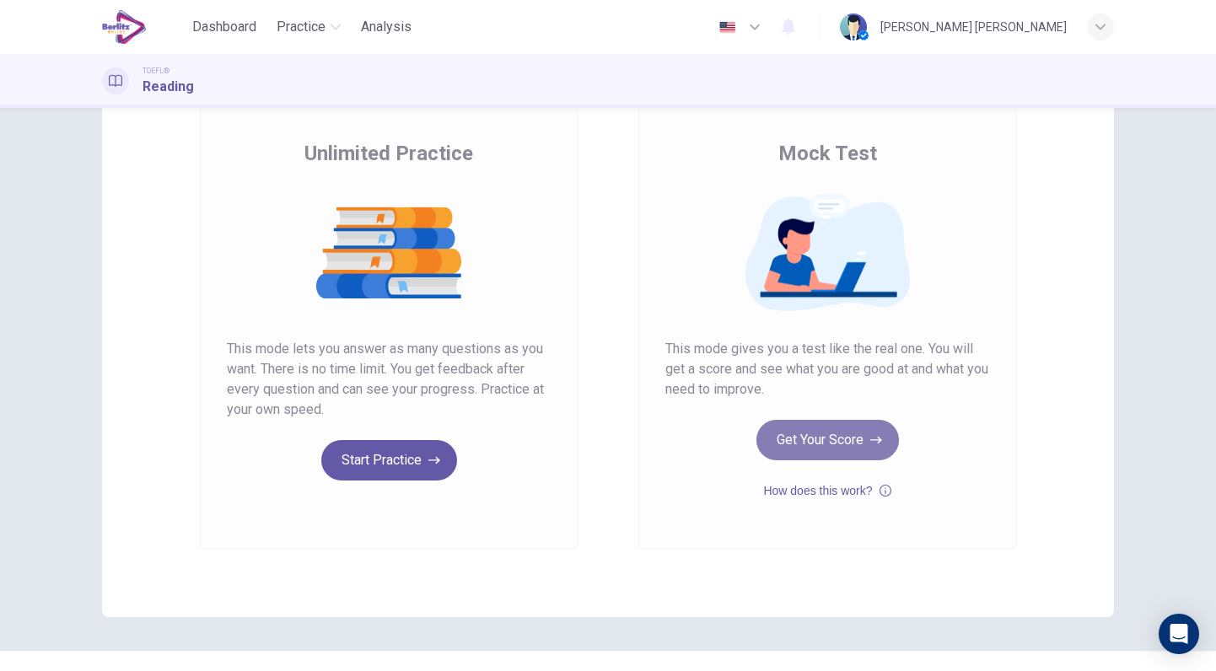
click at [825, 441] on button "Get Your Score" at bounding box center [827, 440] width 142 height 40
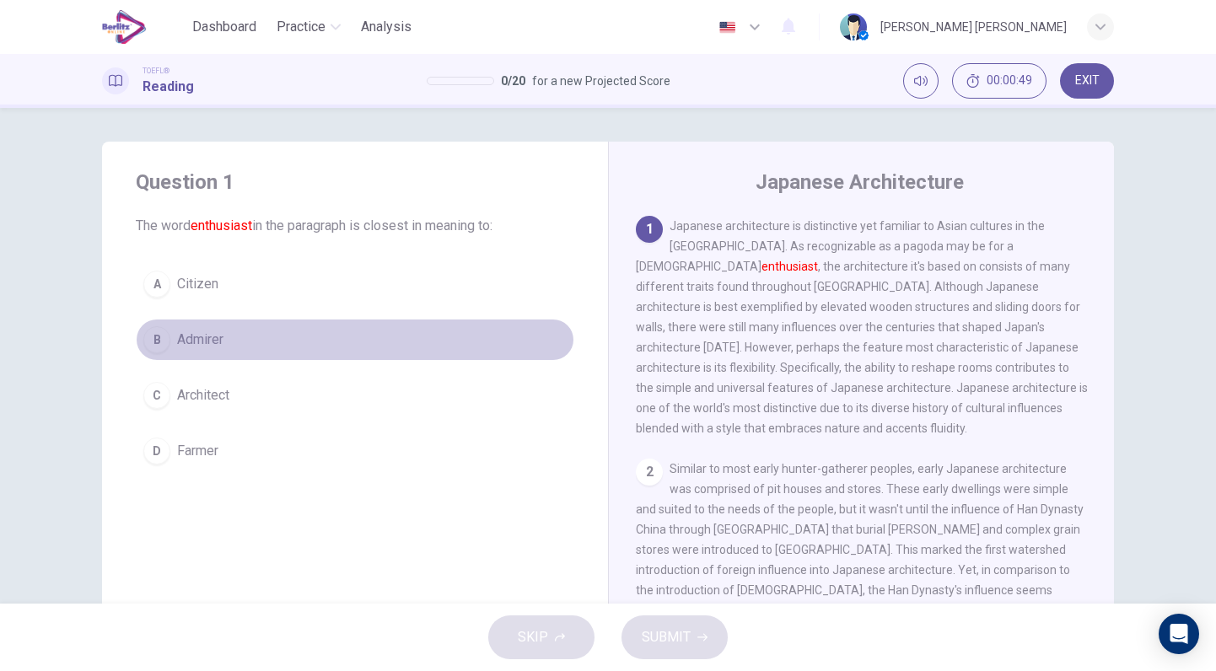
click at [196, 331] on span "Admirer" at bounding box center [200, 340] width 46 height 20
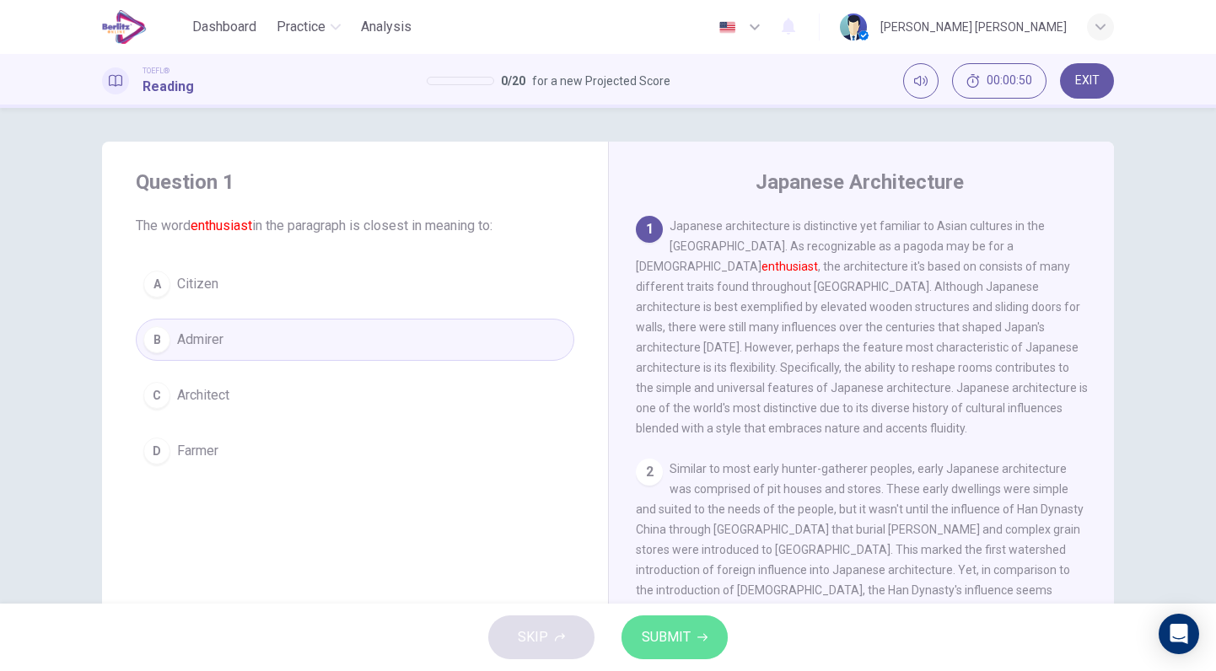
click at [657, 639] on span "SUBMIT" at bounding box center [666, 637] width 49 height 24
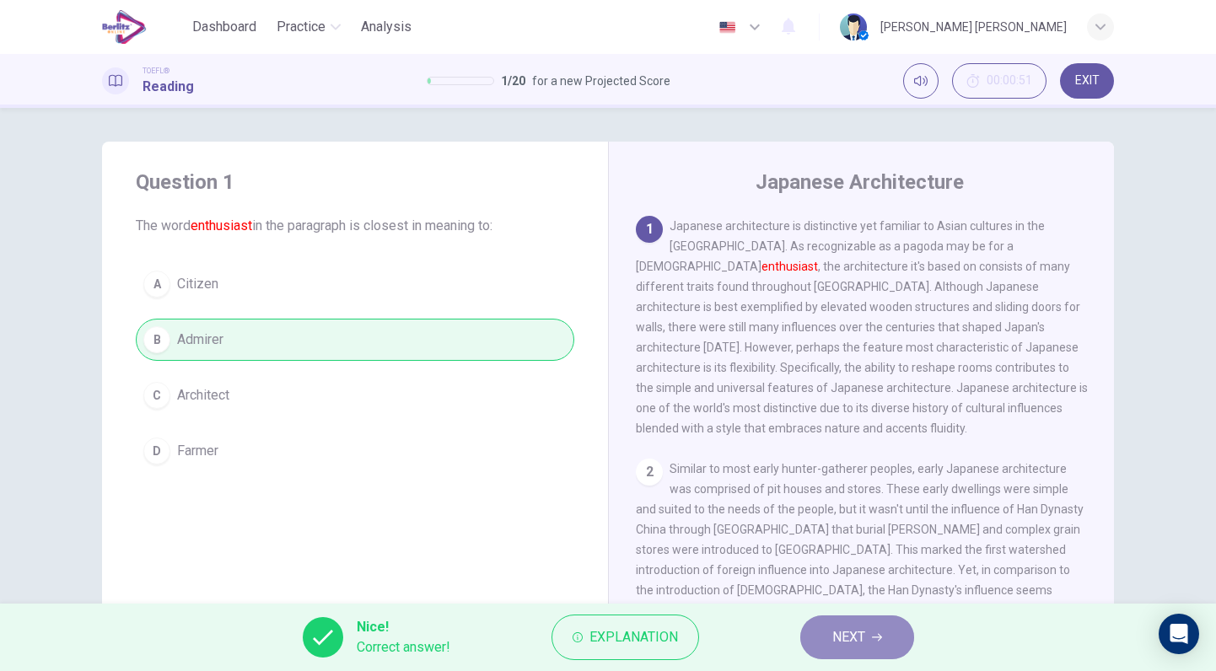
click at [858, 631] on span "NEXT" at bounding box center [848, 637] width 33 height 24
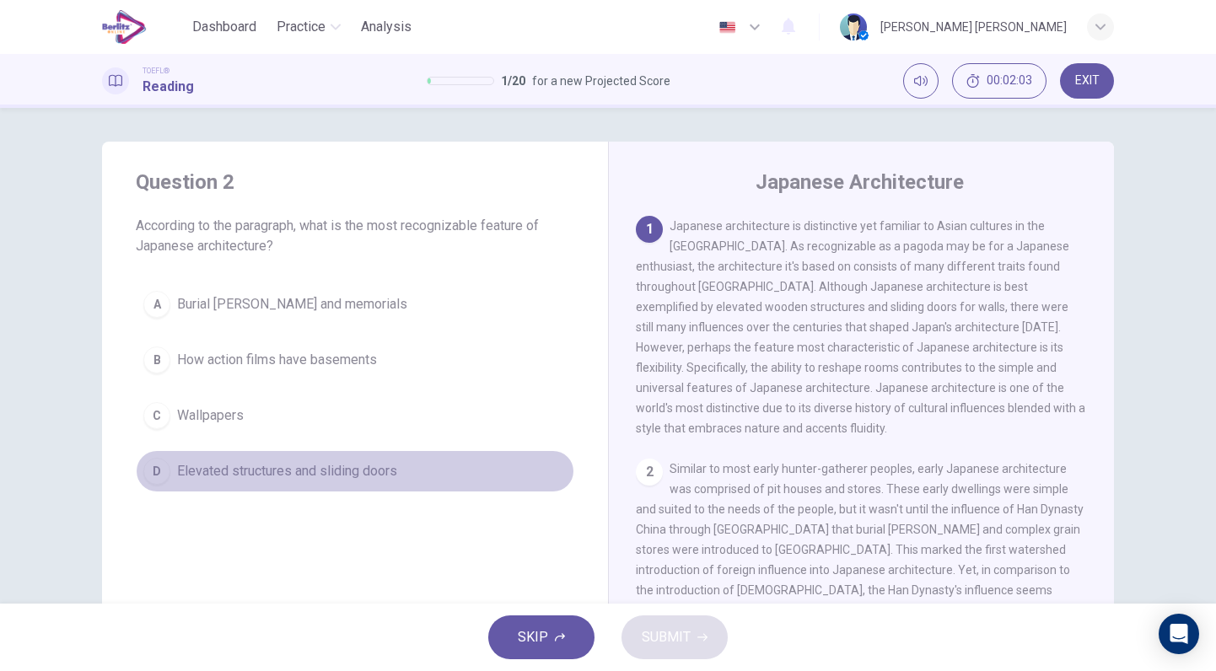
click at [330, 478] on span "Elevated structures and sliding doors" at bounding box center [287, 471] width 220 height 20
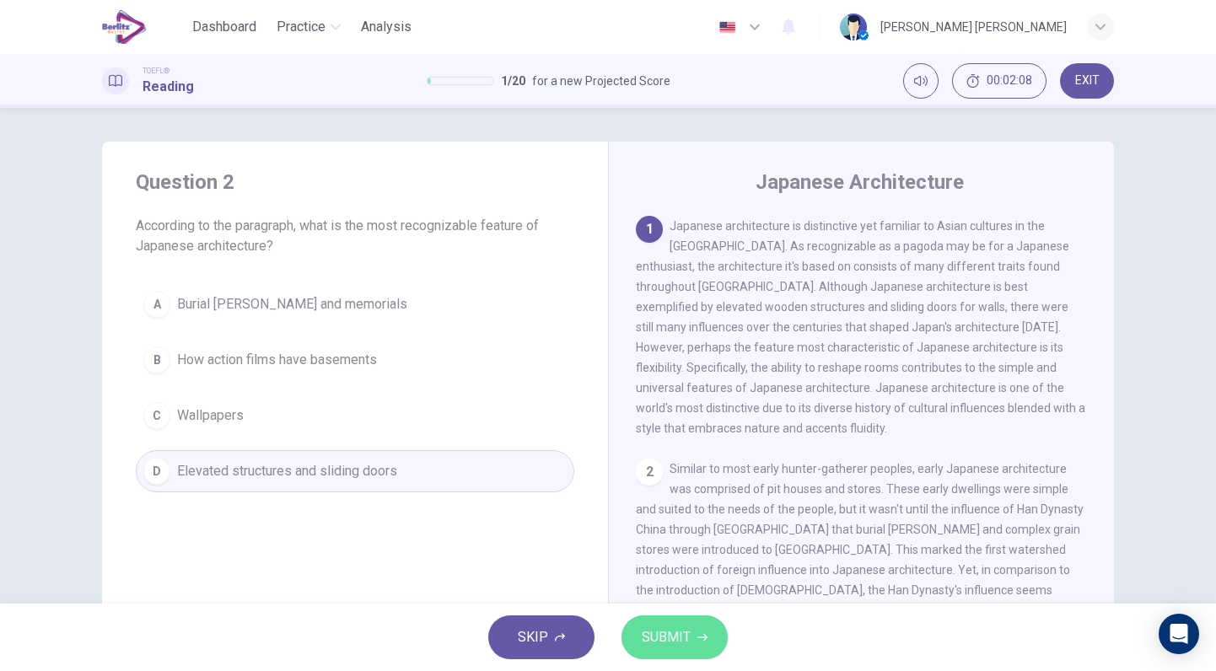
click at [680, 635] on span "SUBMIT" at bounding box center [666, 637] width 49 height 24
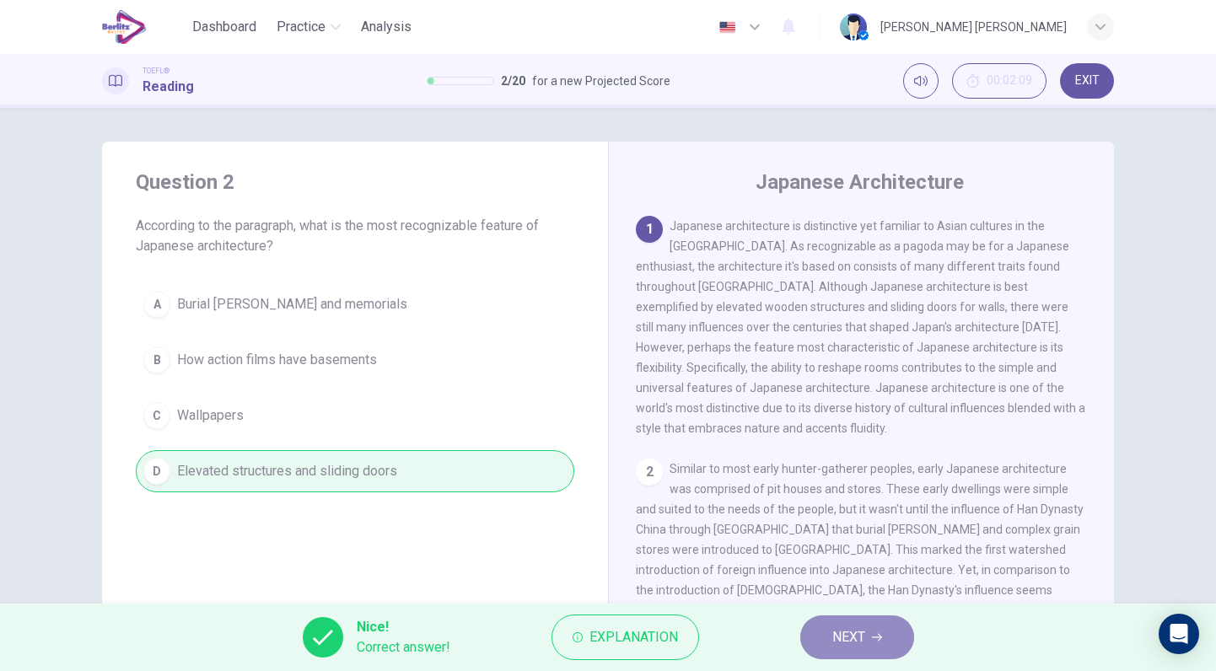
click at [839, 629] on span "NEXT" at bounding box center [848, 637] width 33 height 24
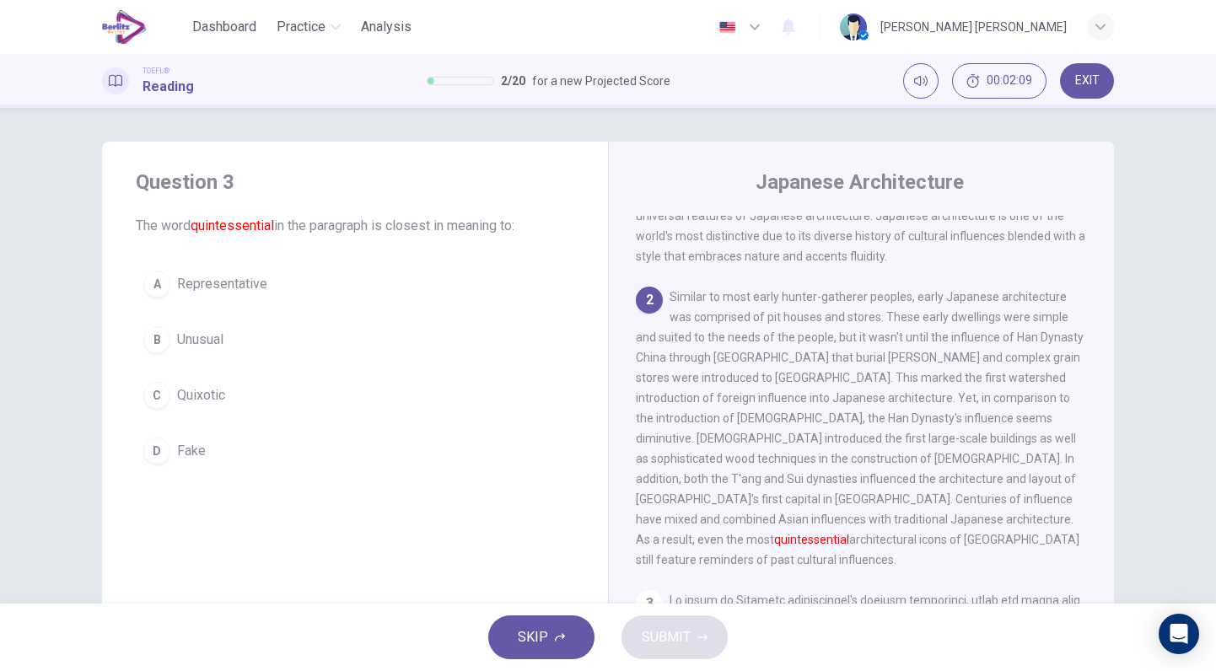
scroll to position [182, 0]
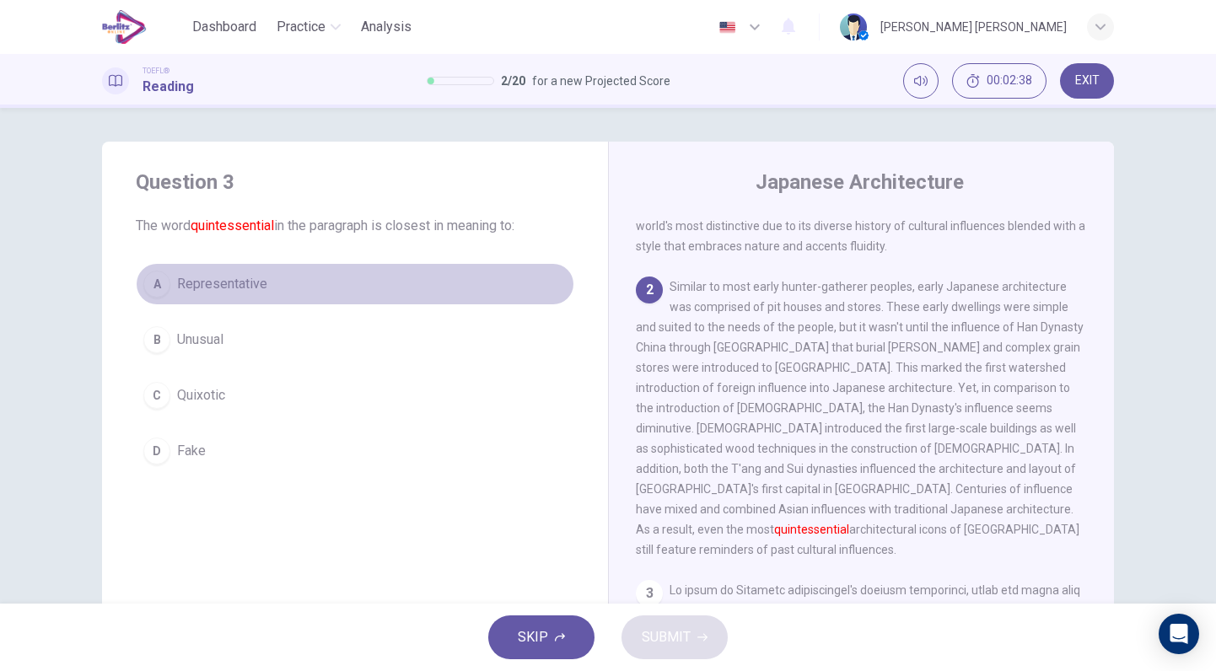
click at [241, 293] on span "Representative" at bounding box center [222, 284] width 90 height 20
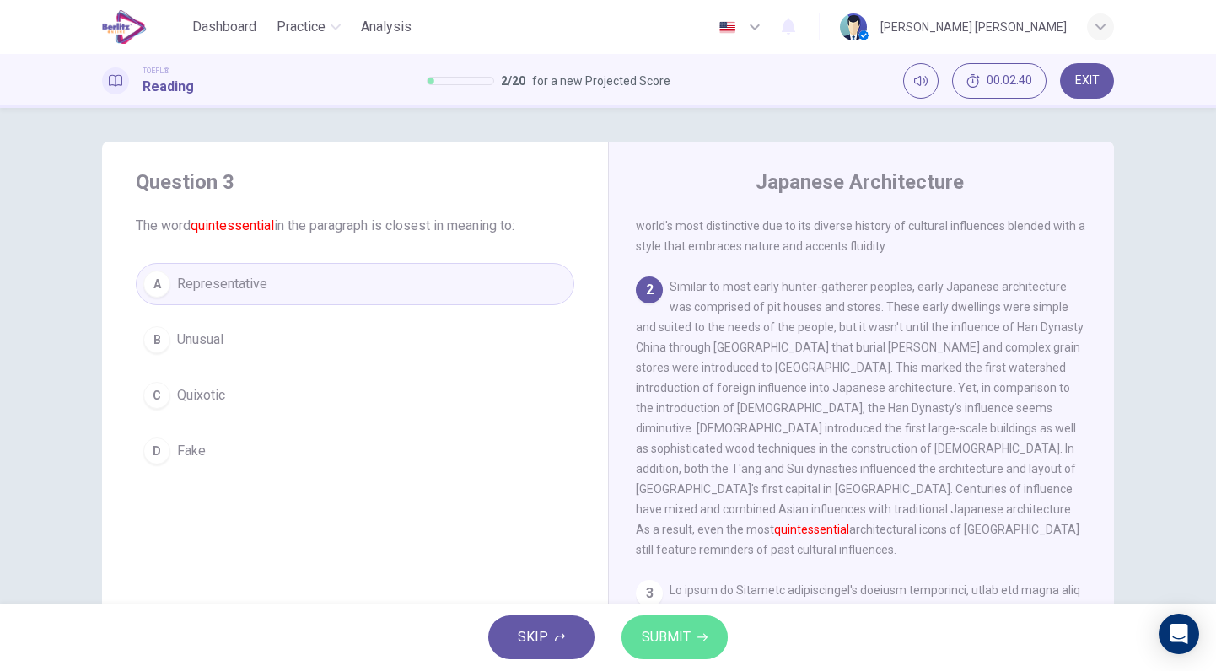
click at [694, 635] on button "SUBMIT" at bounding box center [674, 637] width 106 height 44
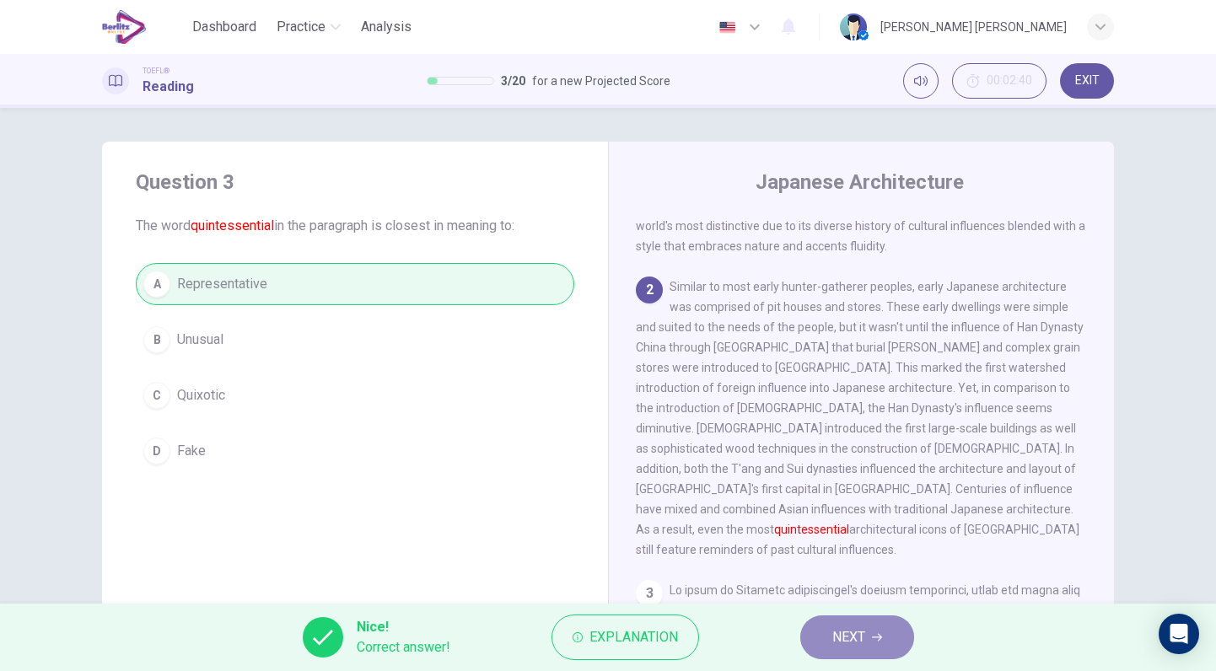
click at [863, 630] on span "NEXT" at bounding box center [848, 637] width 33 height 24
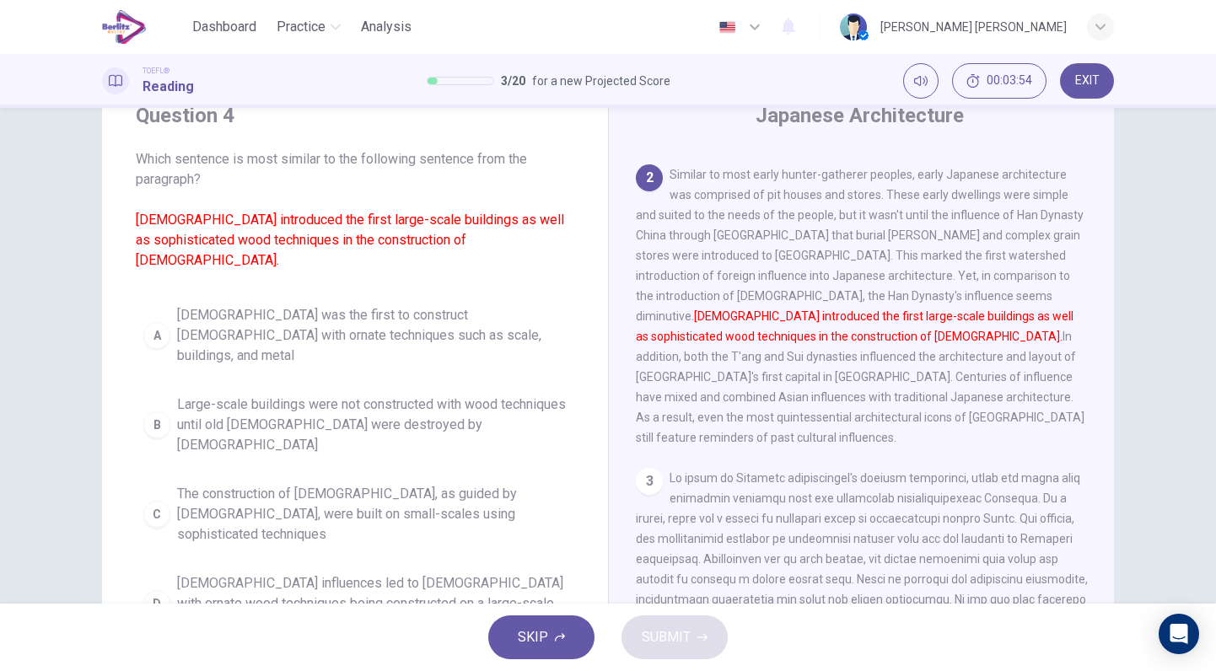
scroll to position [68, 0]
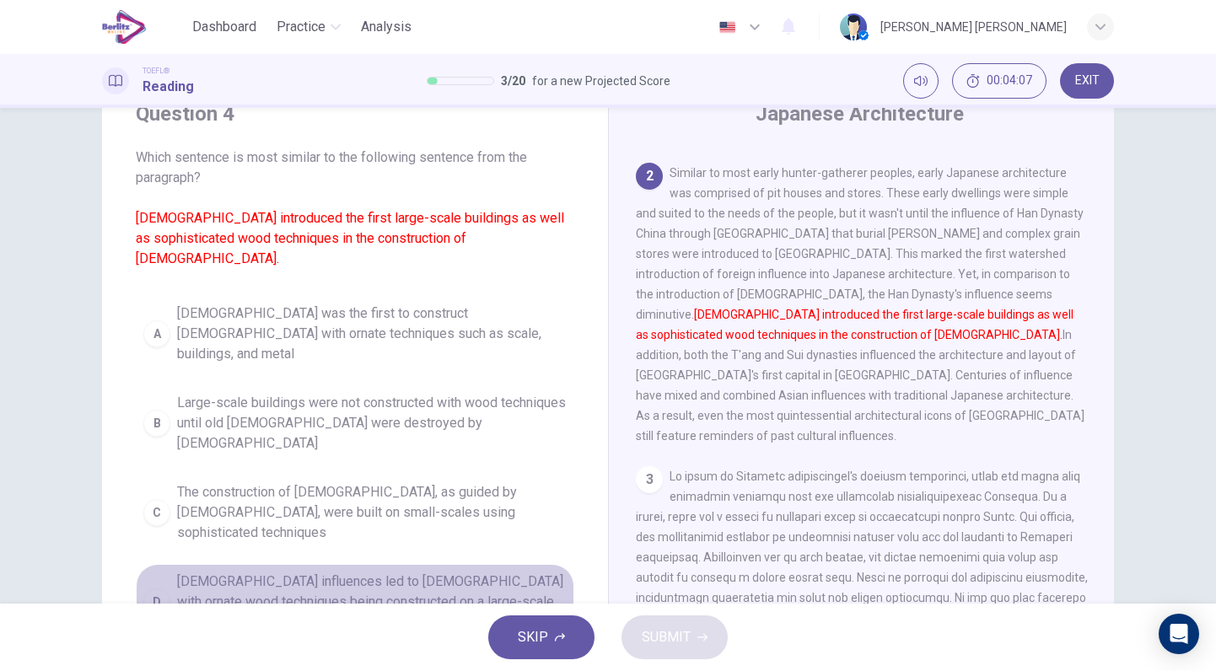
click at [442, 572] on span "[DEMOGRAPHIC_DATA] influences led to [DEMOGRAPHIC_DATA] with ornate wood techni…" at bounding box center [371, 602] width 389 height 61
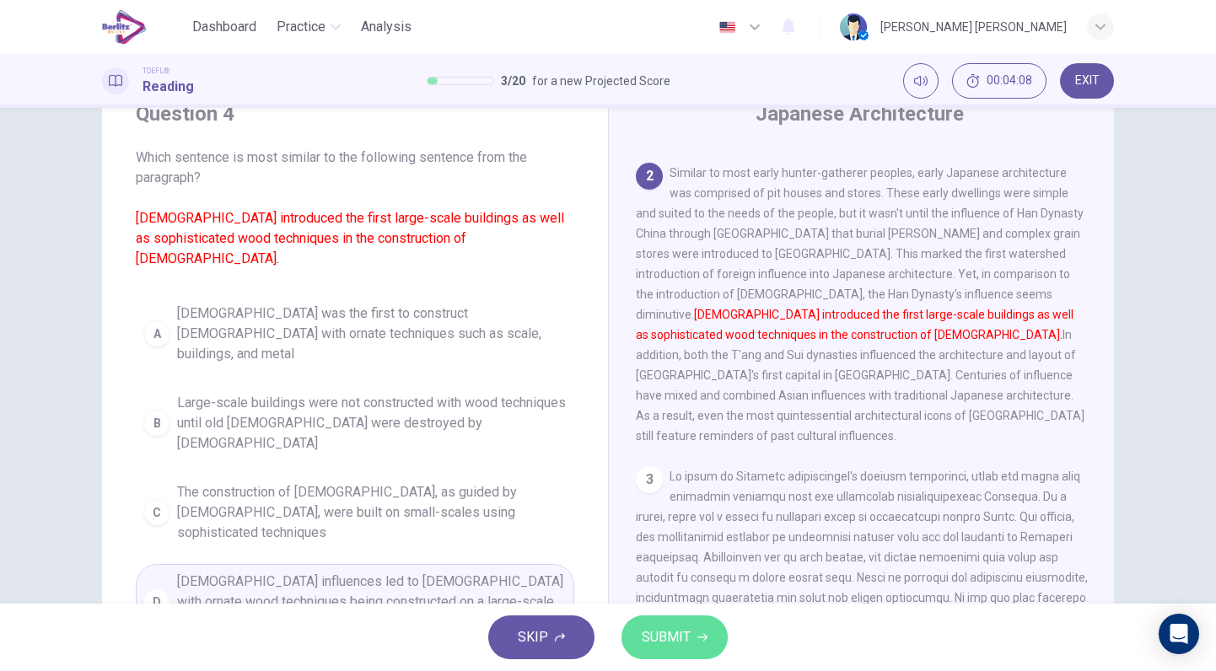
click at [678, 647] on span "SUBMIT" at bounding box center [666, 637] width 49 height 24
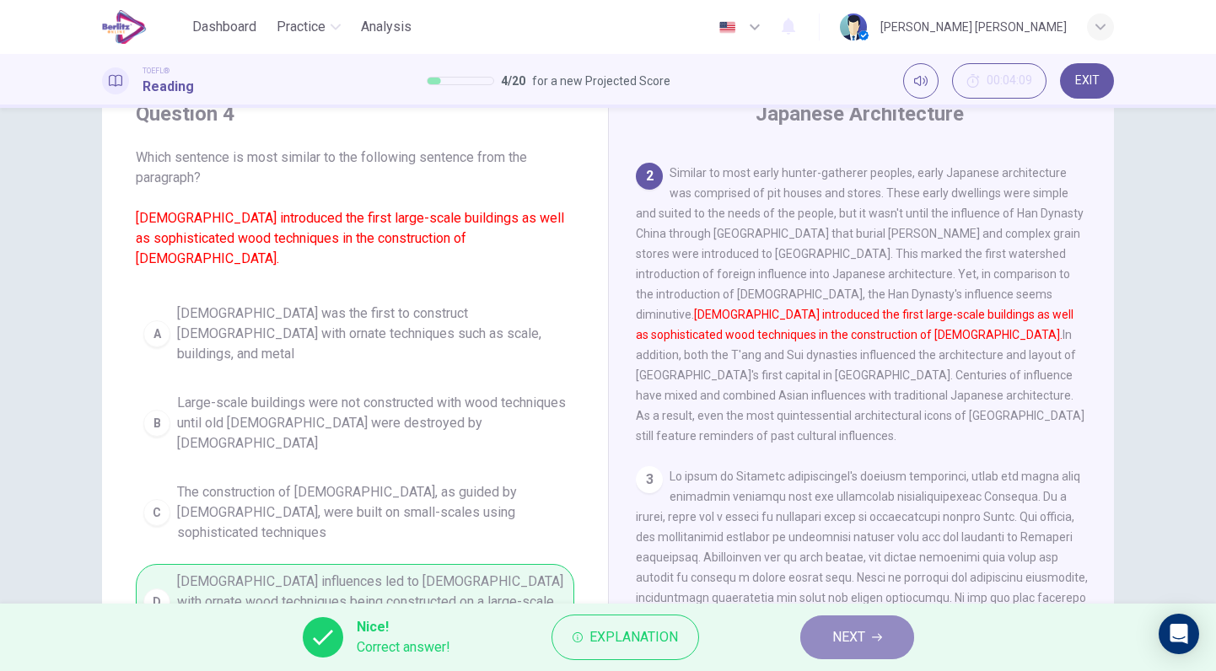
click at [824, 648] on button "NEXT" at bounding box center [857, 637] width 114 height 44
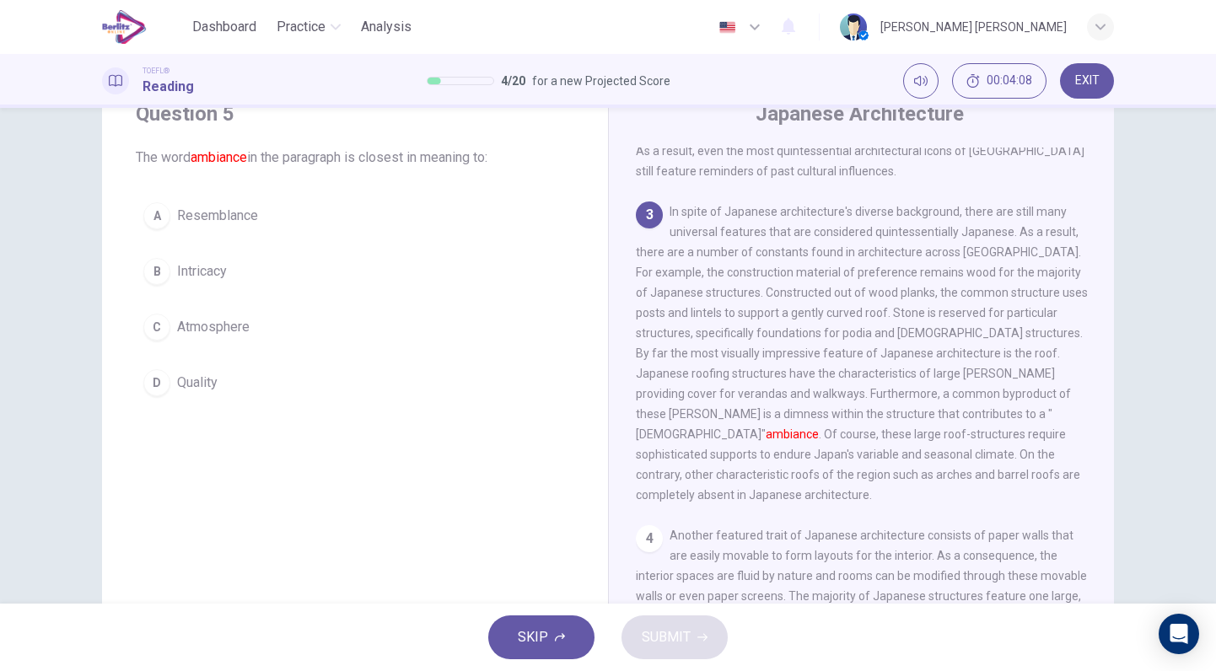
scroll to position [494, 0]
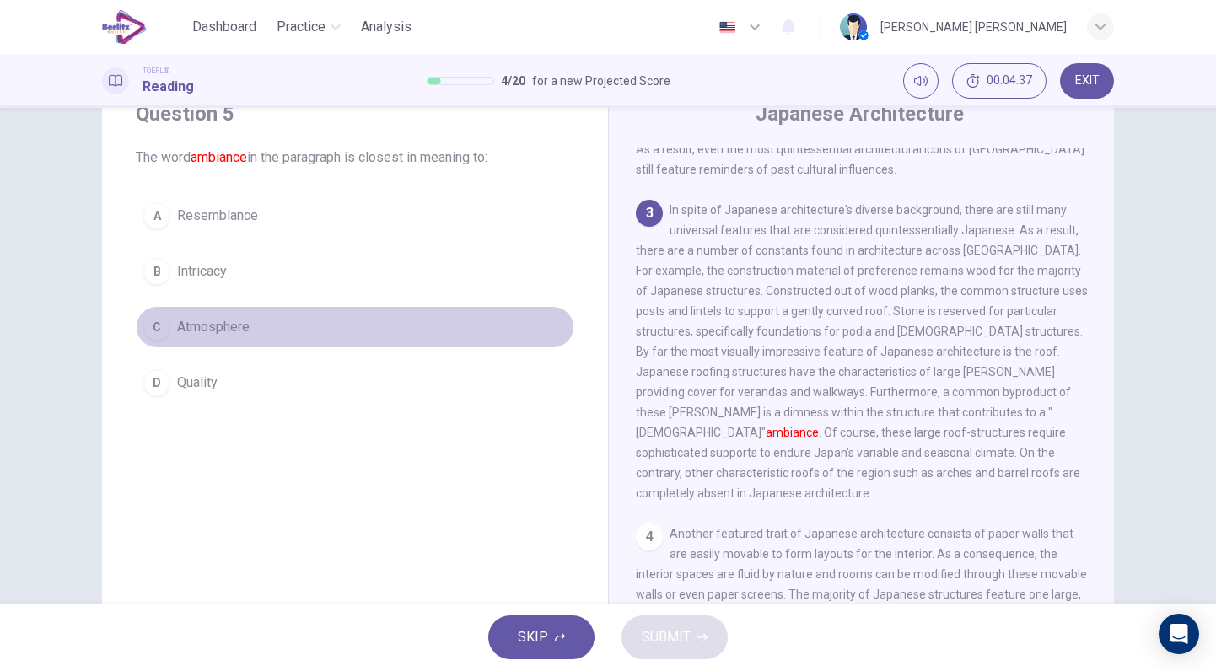
click at [224, 331] on span "Atmosphere" at bounding box center [213, 327] width 72 height 20
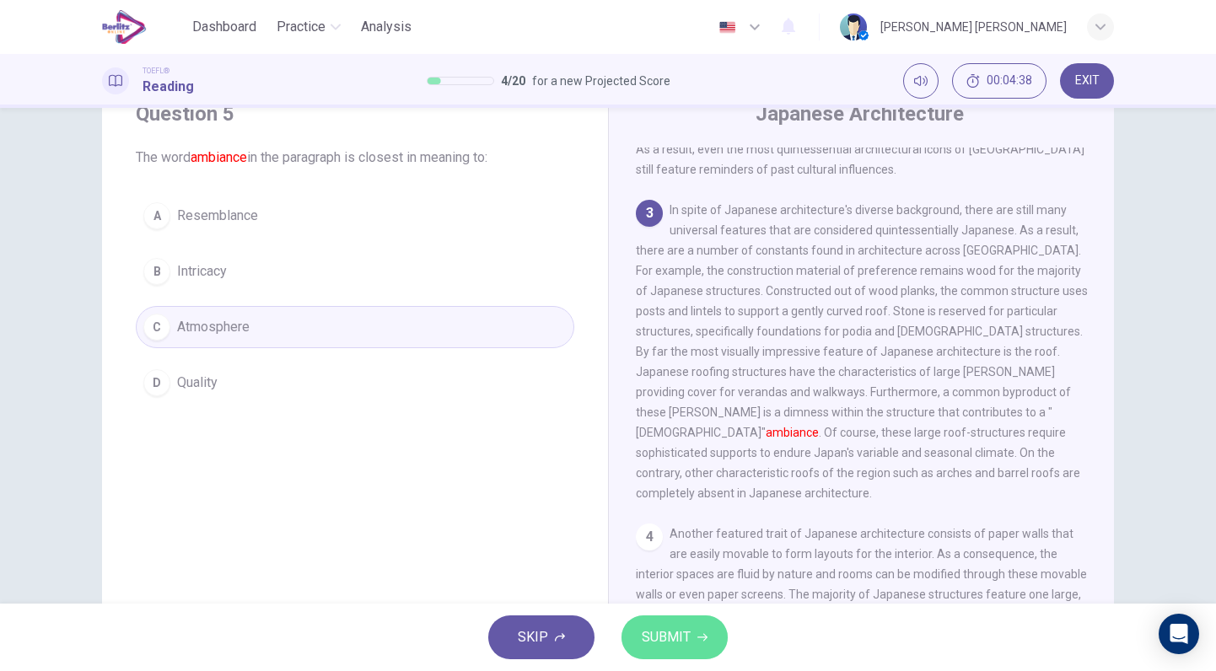
click at [673, 634] on span "SUBMIT" at bounding box center [666, 637] width 49 height 24
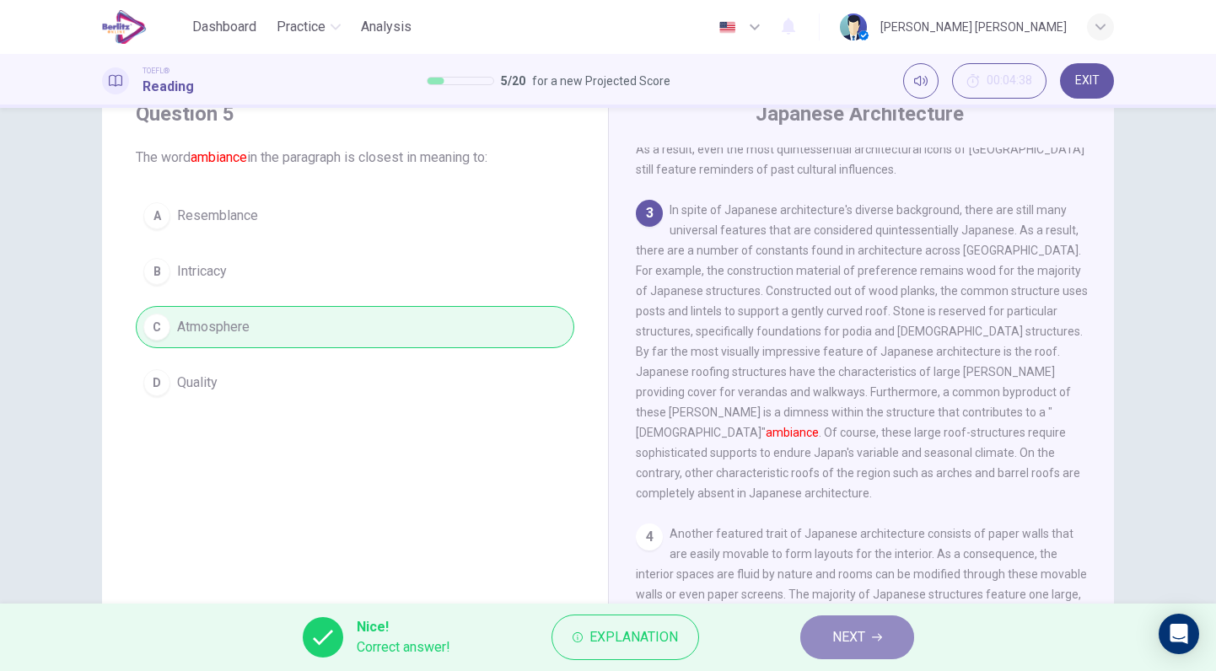
click at [863, 642] on span "NEXT" at bounding box center [848, 637] width 33 height 24
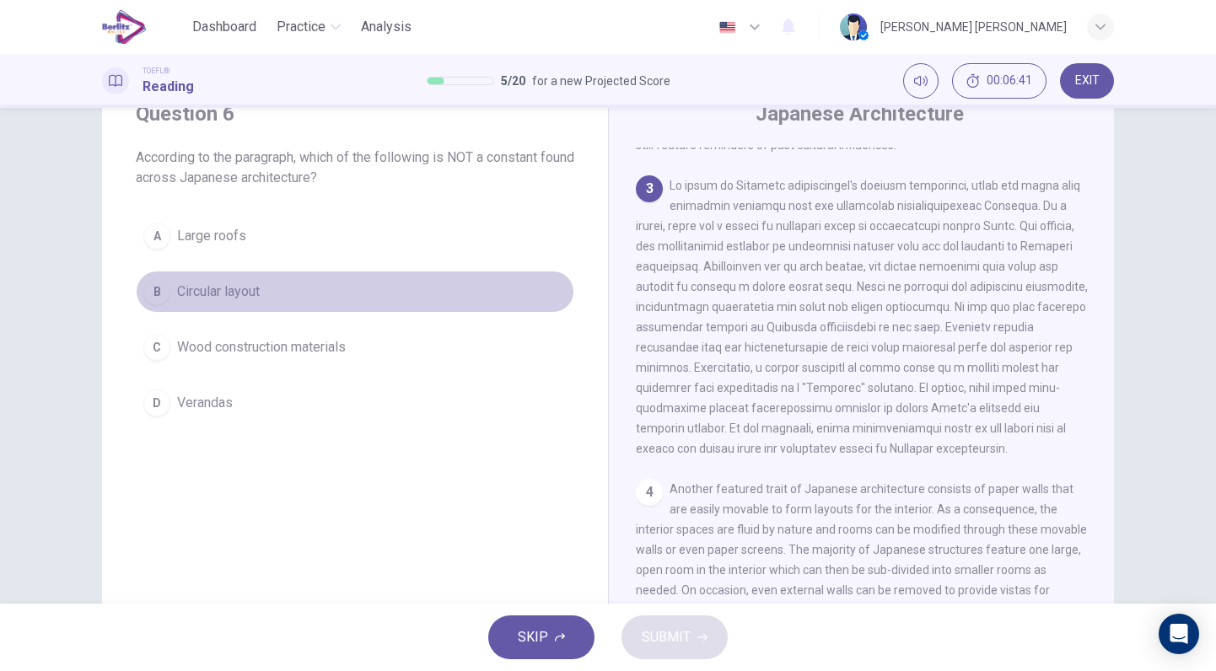
click at [236, 298] on span "Circular layout" at bounding box center [218, 292] width 83 height 20
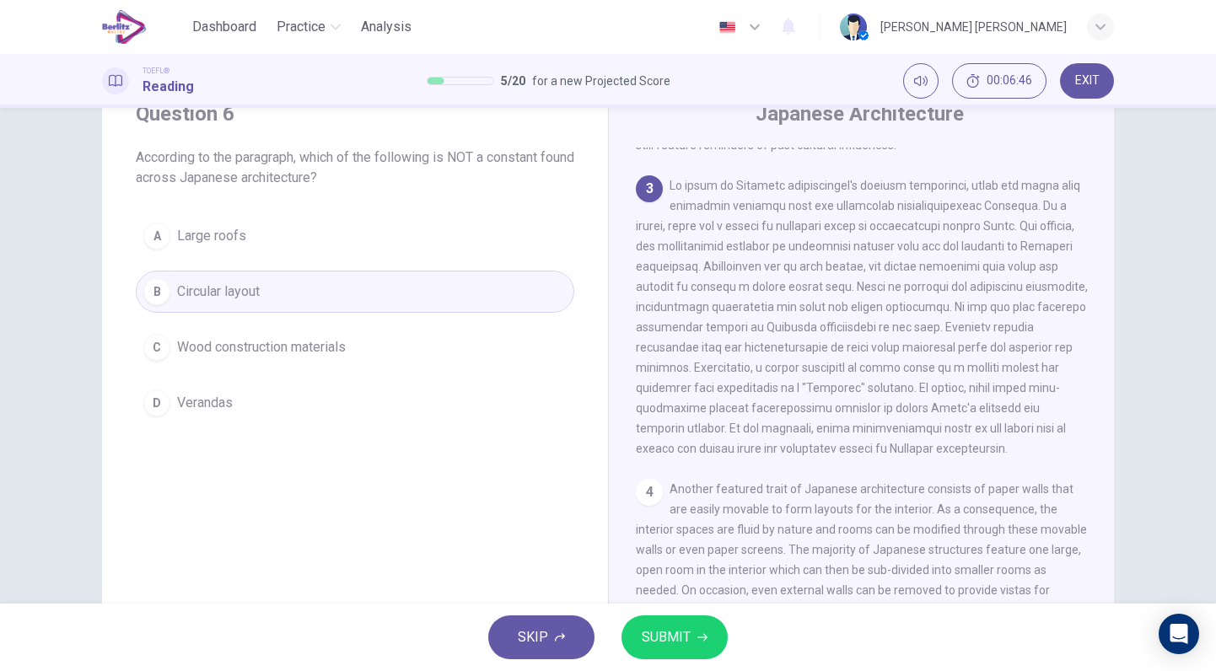
click at [674, 636] on span "SUBMIT" at bounding box center [666, 637] width 49 height 24
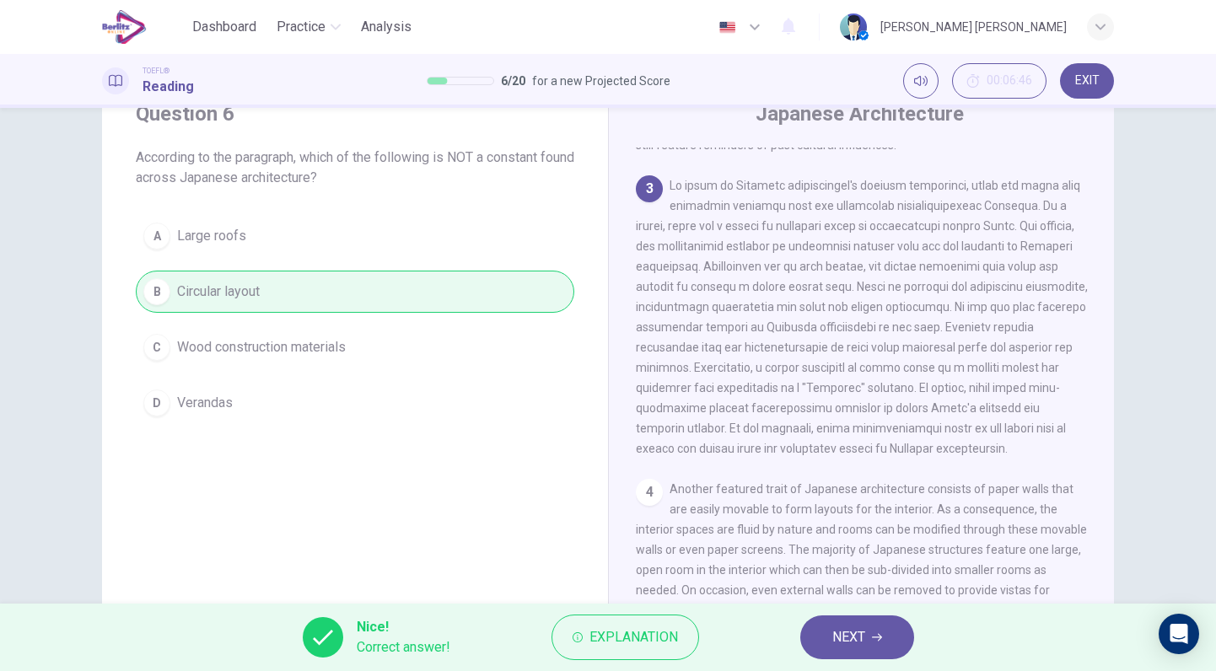
click at [859, 635] on span "NEXT" at bounding box center [848, 637] width 33 height 24
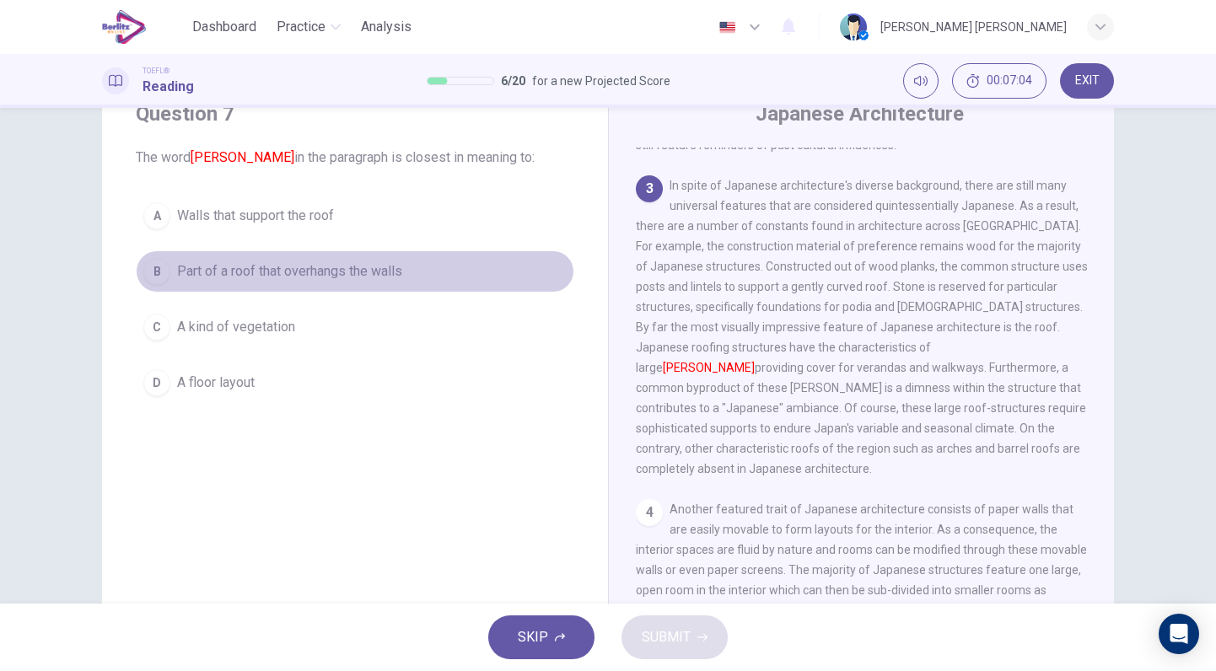
click at [307, 287] on button "B Part of a roof that overhangs the walls" at bounding box center [355, 271] width 438 height 42
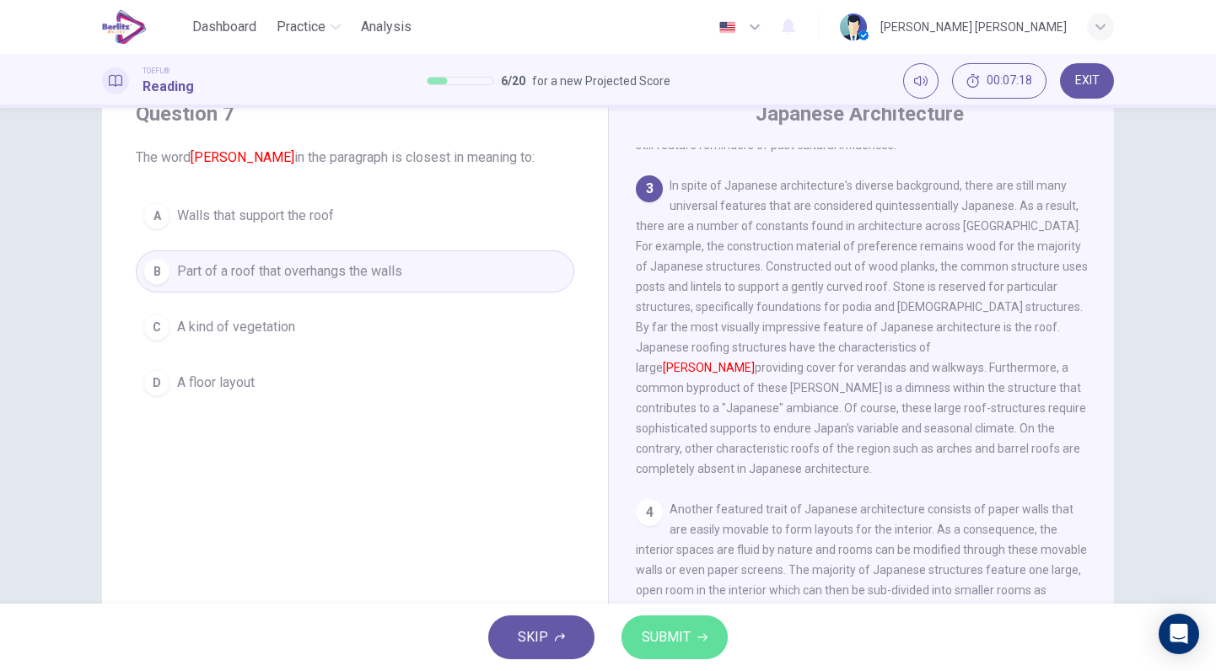
click at [686, 646] on span "SUBMIT" at bounding box center [666, 637] width 49 height 24
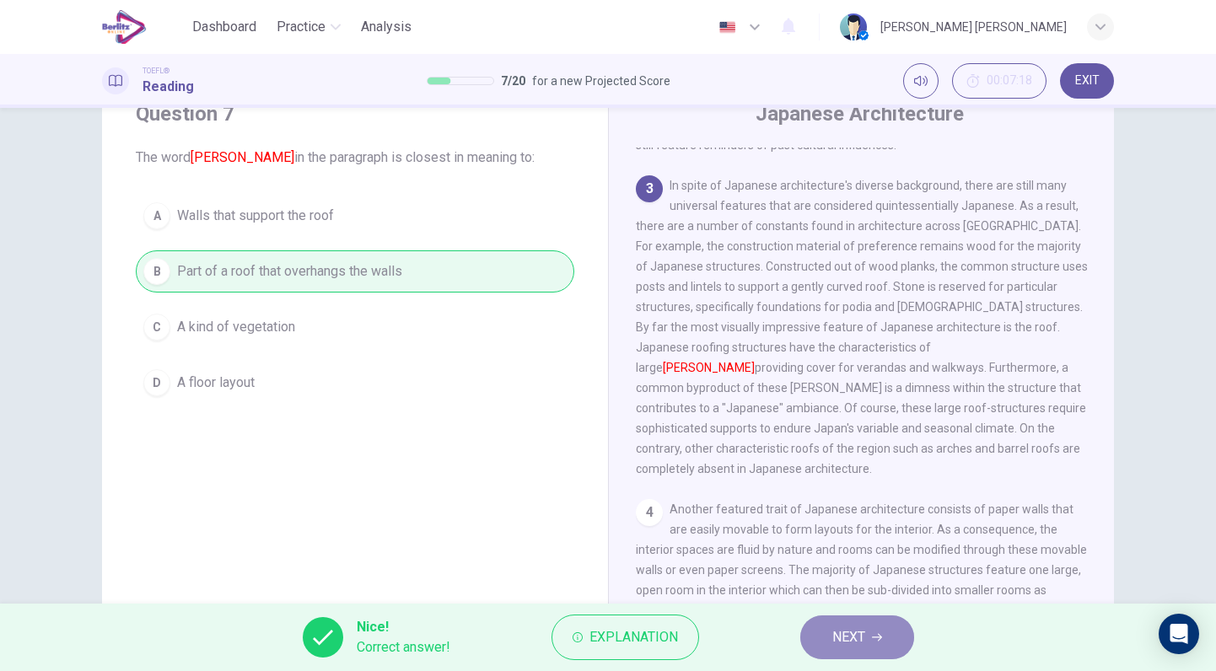
click at [870, 645] on button "NEXT" at bounding box center [857, 637] width 114 height 44
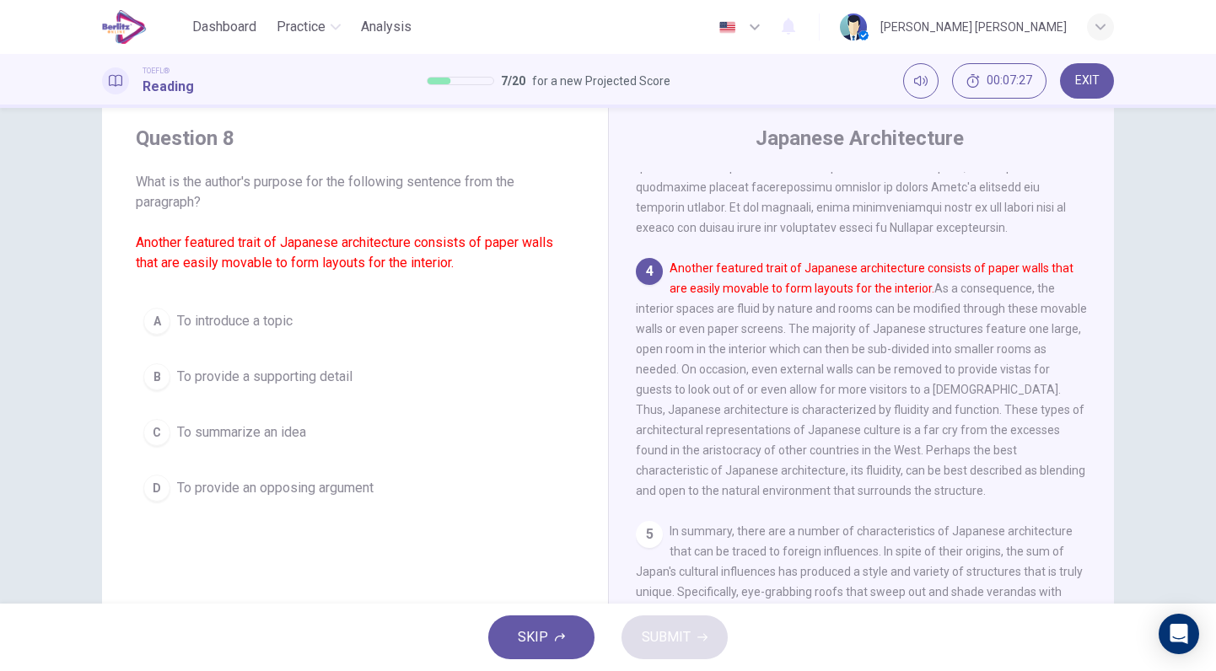
scroll to position [46, 0]
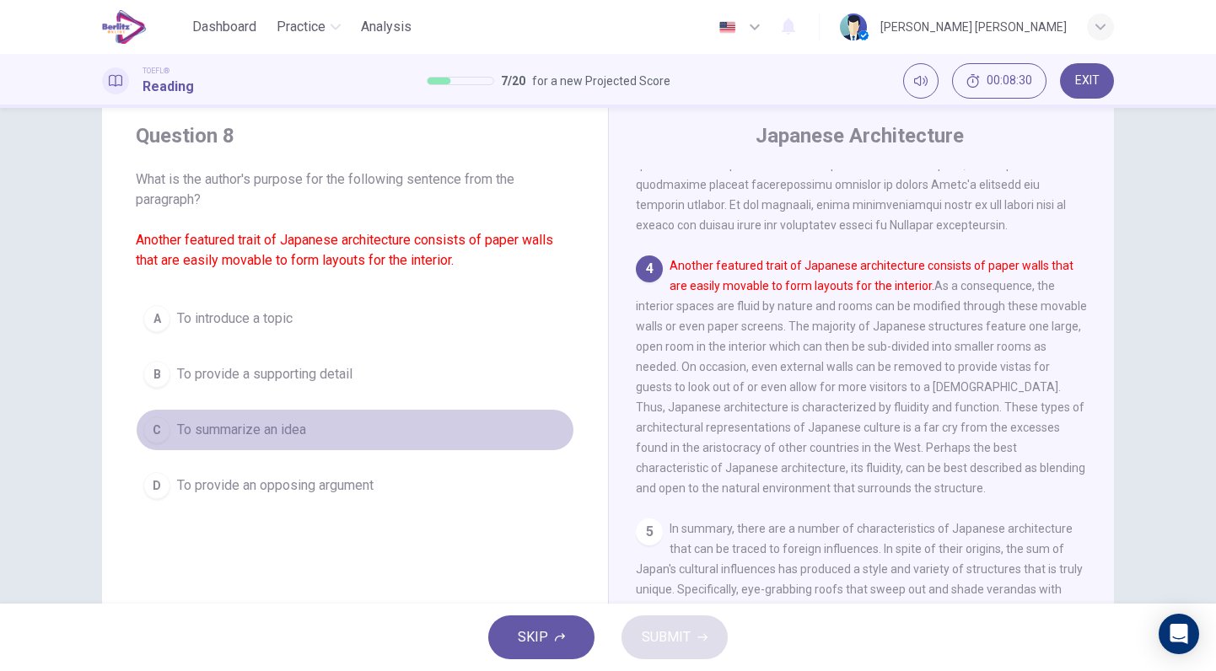
click at [303, 434] on span "To summarize an idea" at bounding box center [241, 430] width 129 height 20
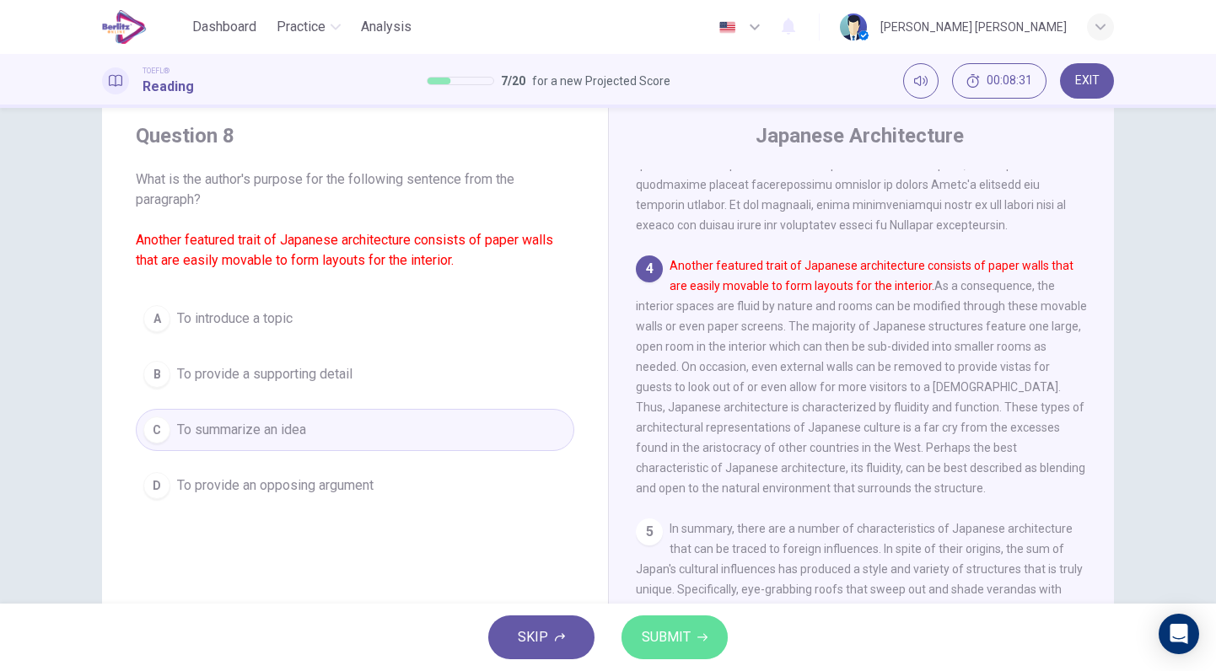
click at [673, 625] on button "SUBMIT" at bounding box center [674, 637] width 106 height 44
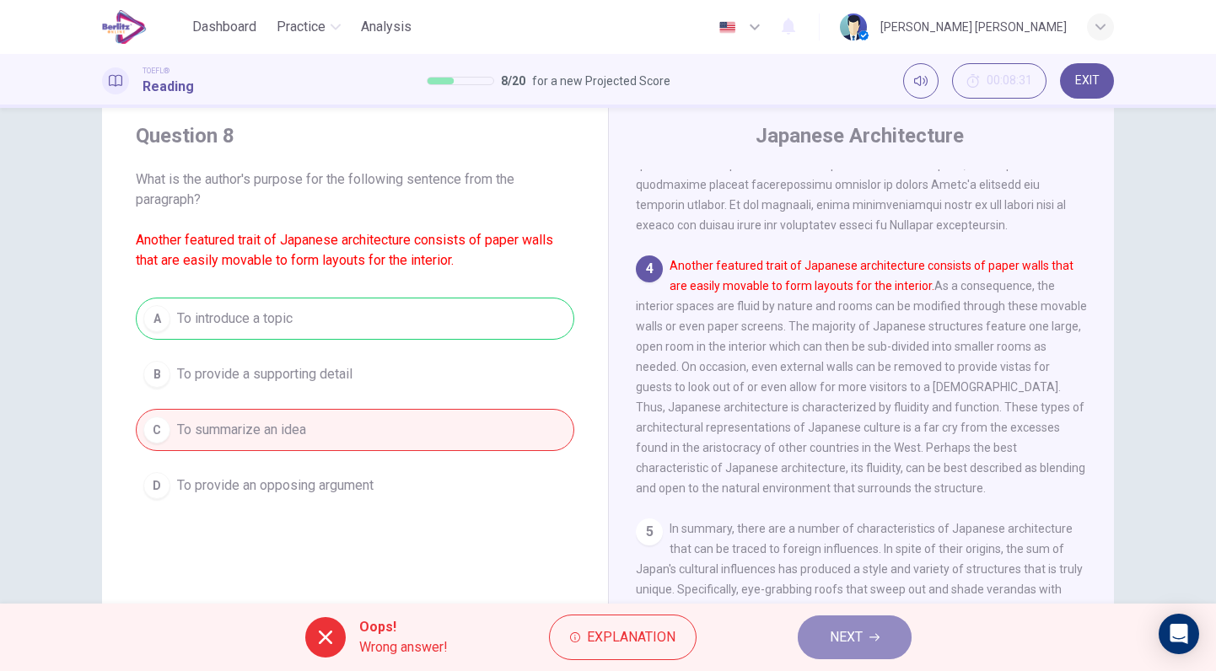
click at [858, 630] on span "NEXT" at bounding box center [845, 637] width 33 height 24
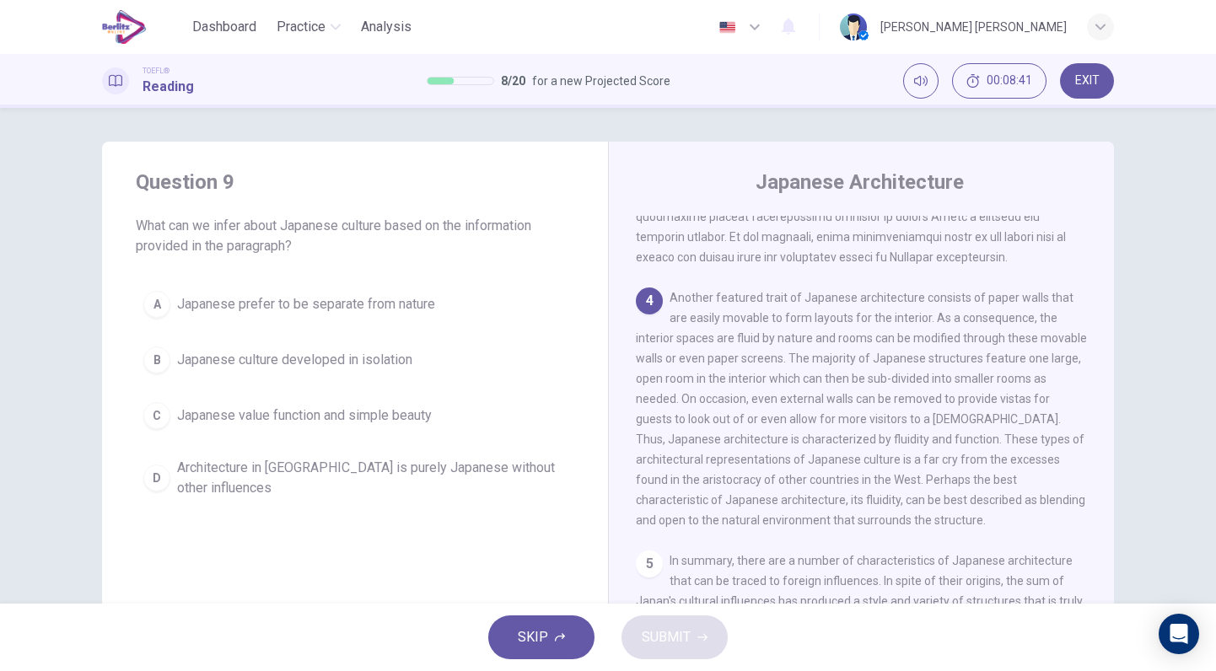
scroll to position [777, 0]
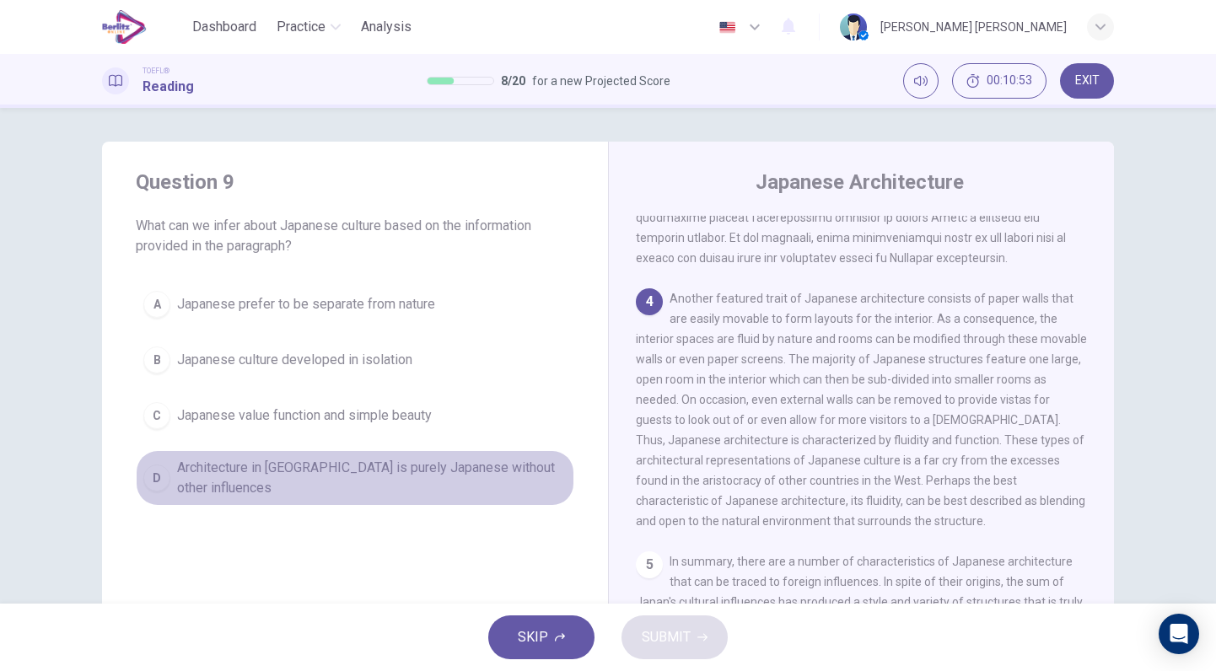
click at [444, 459] on span "Architecture in [GEOGRAPHIC_DATA] is purely Japanese without other influences" at bounding box center [371, 478] width 389 height 40
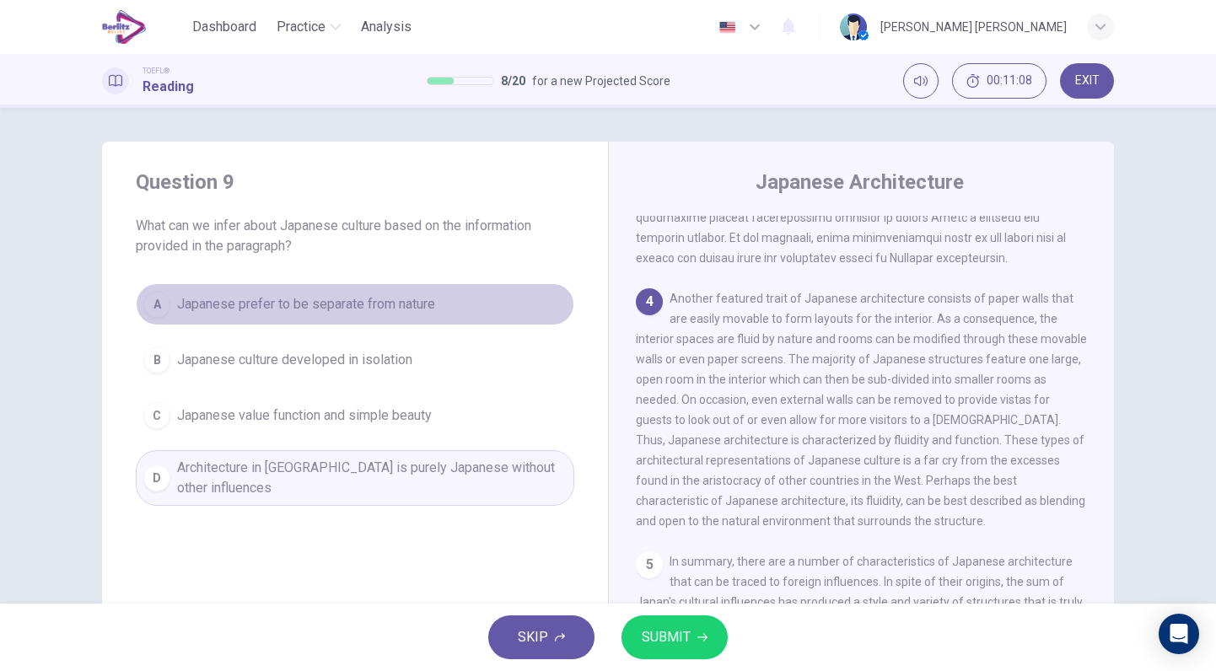
click at [391, 319] on button "A [DEMOGRAPHIC_DATA] prefer to be separate from nature" at bounding box center [355, 304] width 438 height 42
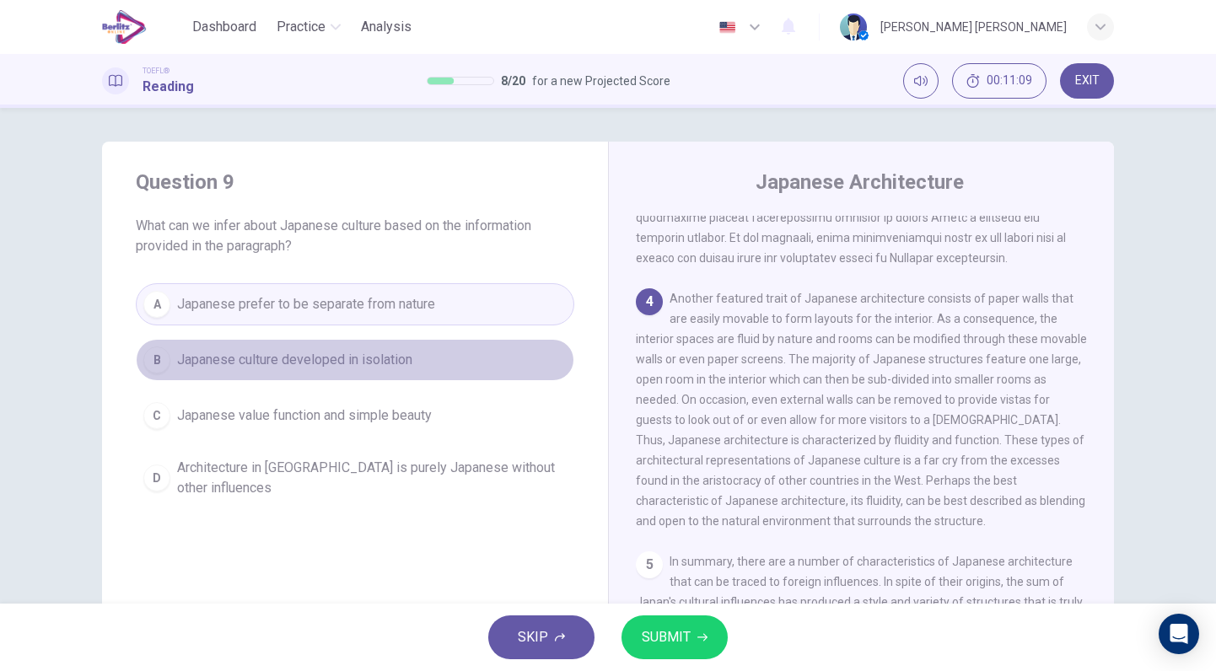
click at [388, 370] on button "B Japanese culture developed in isolation" at bounding box center [355, 360] width 438 height 42
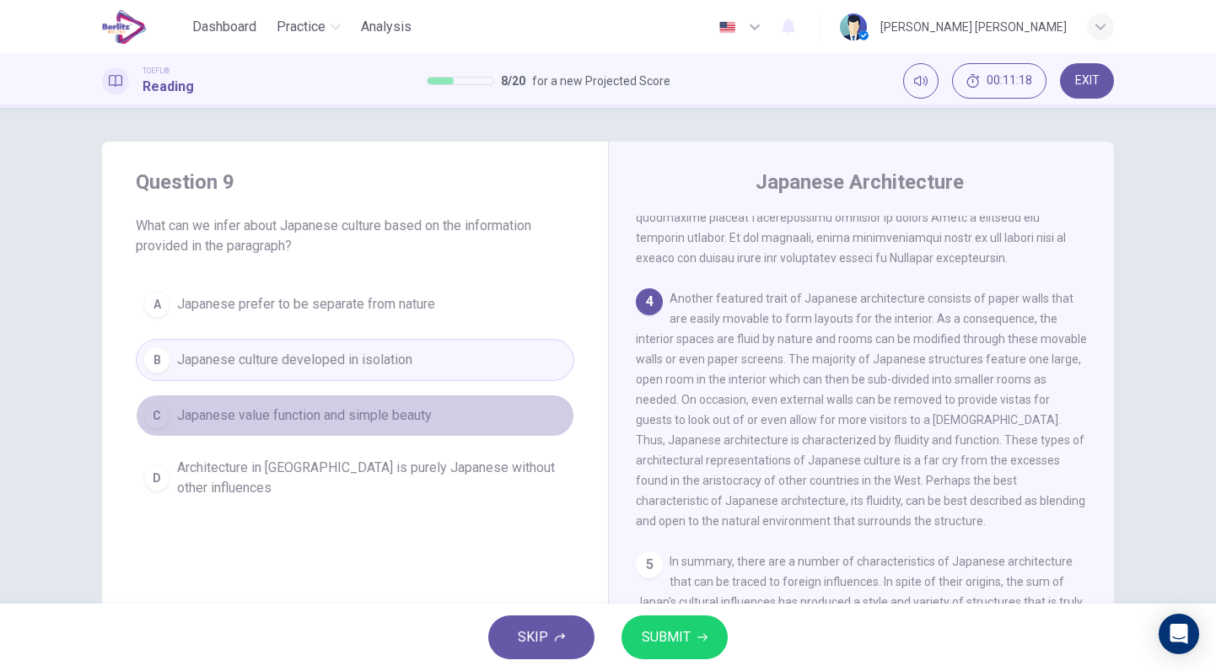
click at [400, 402] on button "C Japanese value function and simple beauty" at bounding box center [355, 416] width 438 height 42
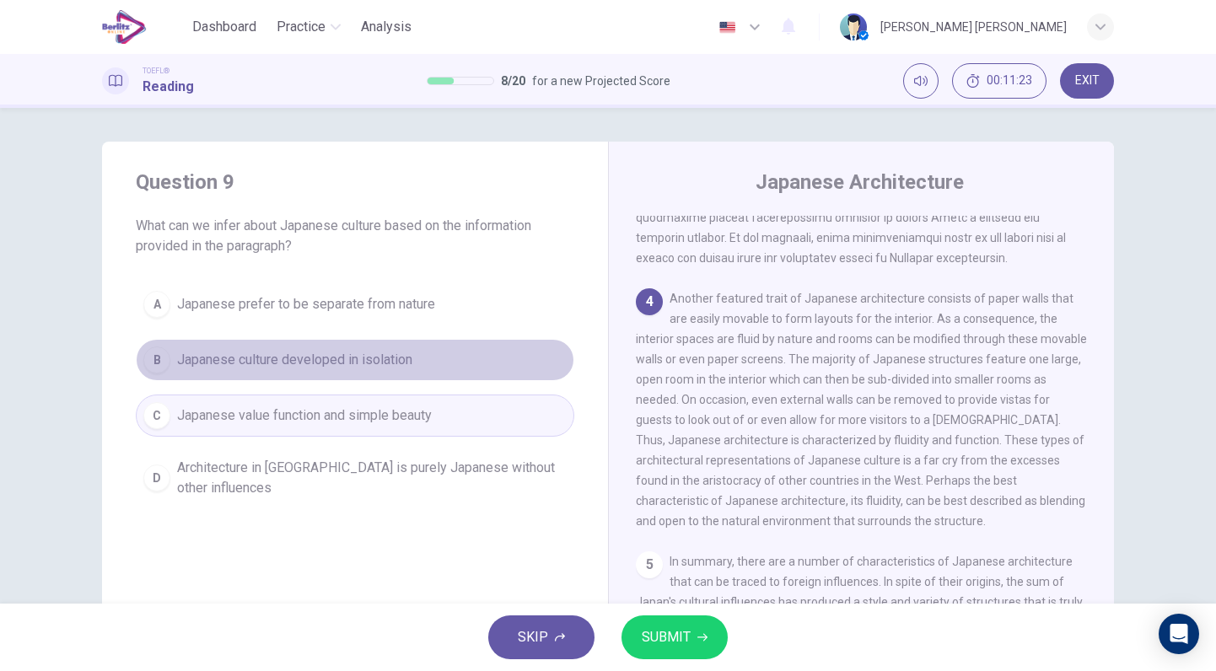
click at [421, 357] on button "B Japanese culture developed in isolation" at bounding box center [355, 360] width 438 height 42
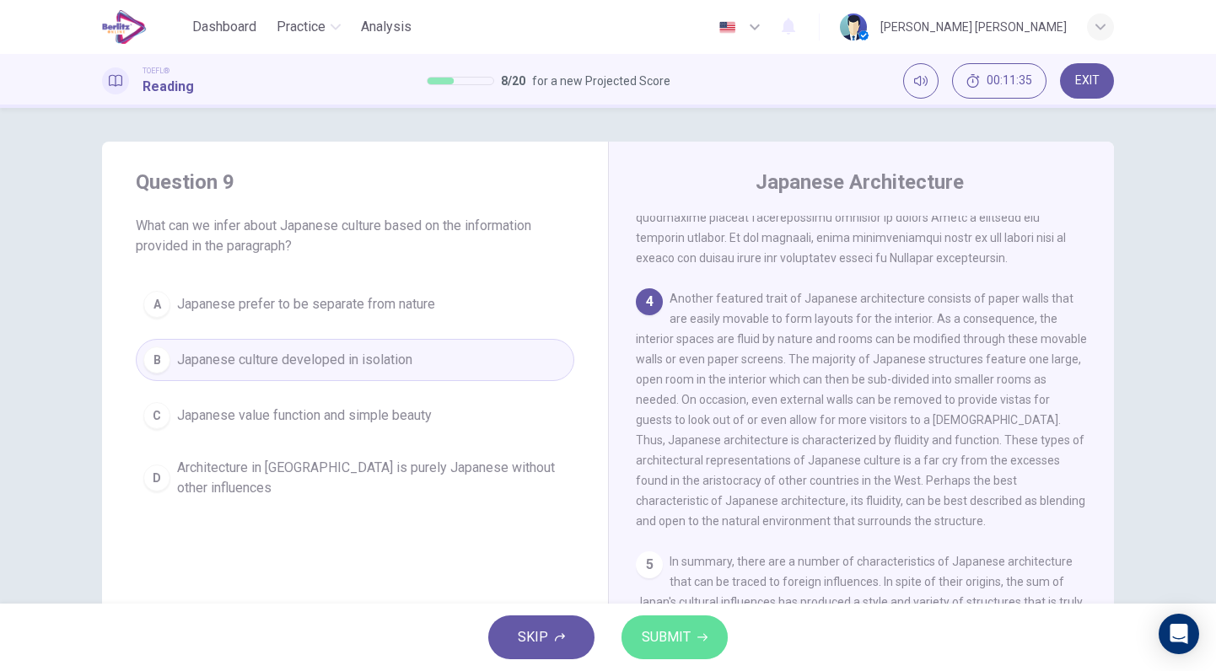
click at [704, 616] on button "SUBMIT" at bounding box center [674, 637] width 106 height 44
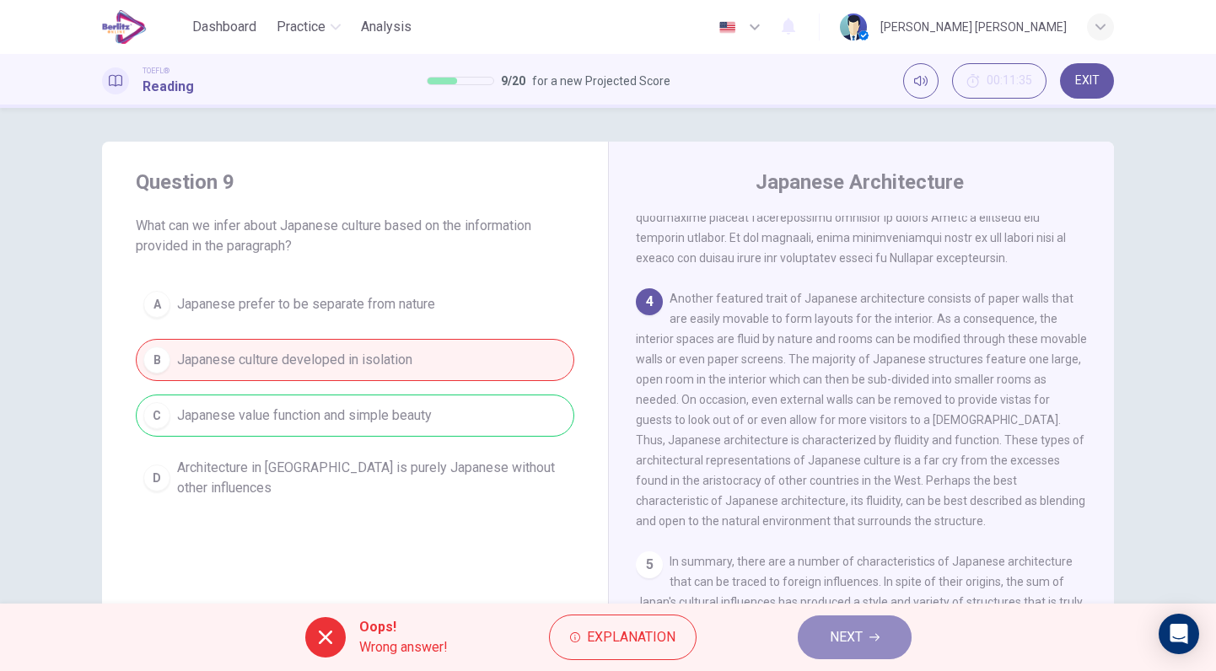
click at [870, 634] on icon "button" at bounding box center [874, 637] width 10 height 10
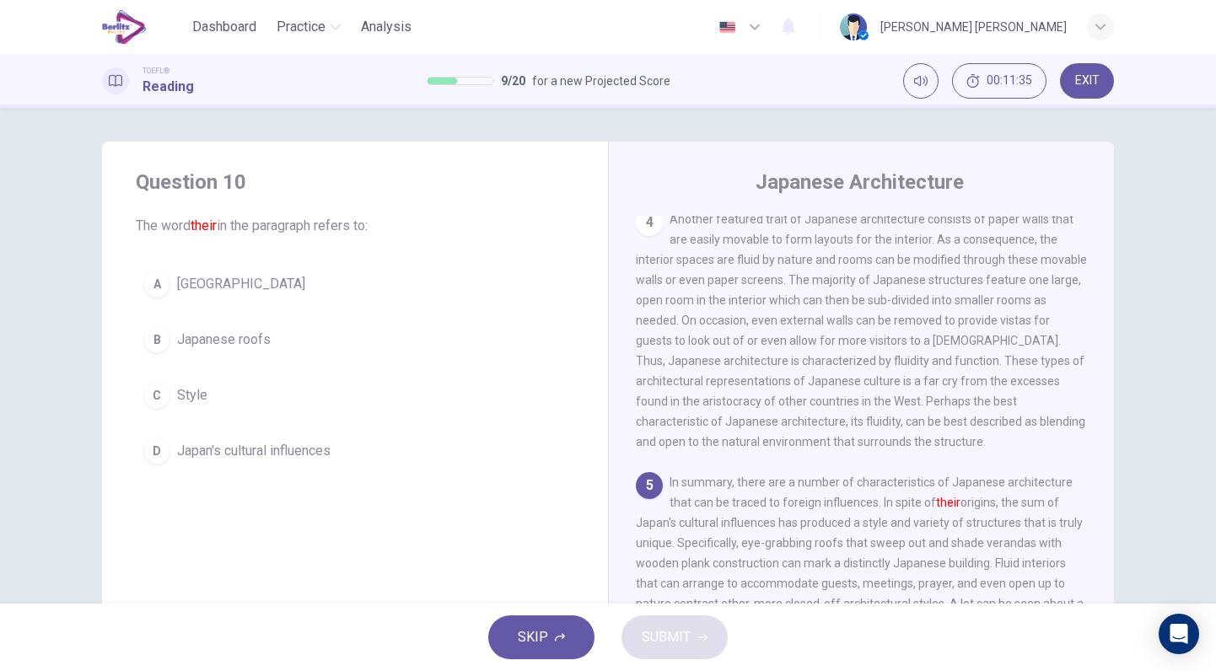
scroll to position [863, 0]
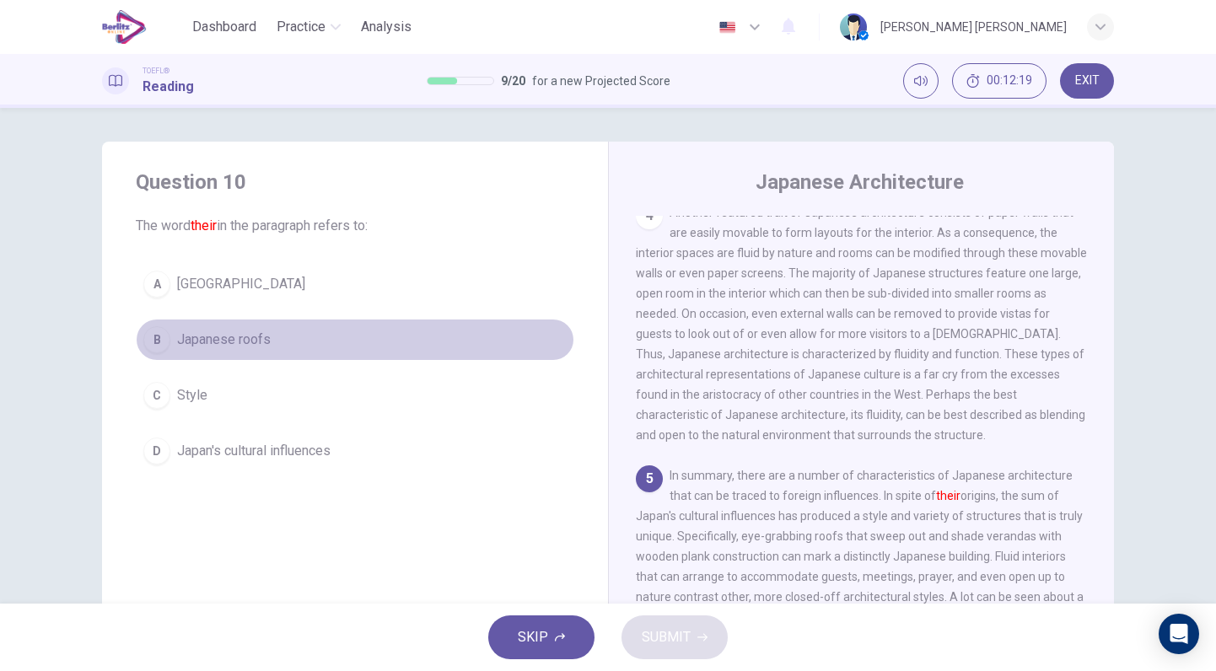
click at [242, 343] on span "Japanese roofs" at bounding box center [224, 340] width 94 height 20
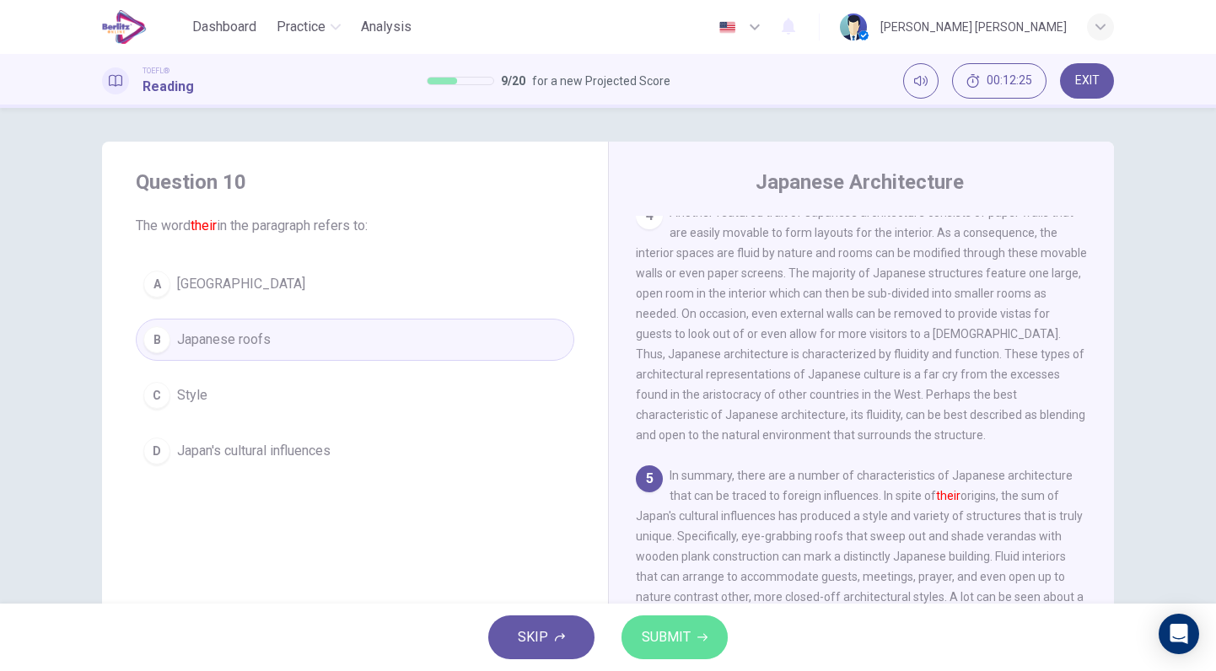
click at [685, 627] on span "SUBMIT" at bounding box center [666, 637] width 49 height 24
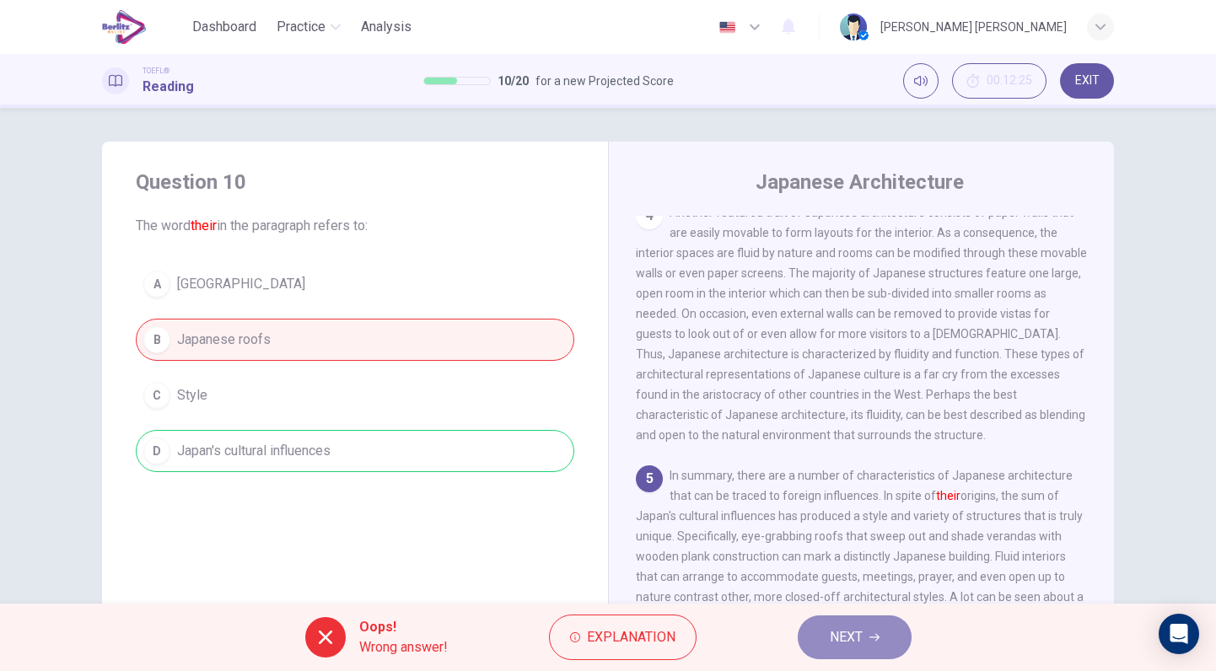
click at [881, 635] on button "NEXT" at bounding box center [854, 637] width 114 height 44
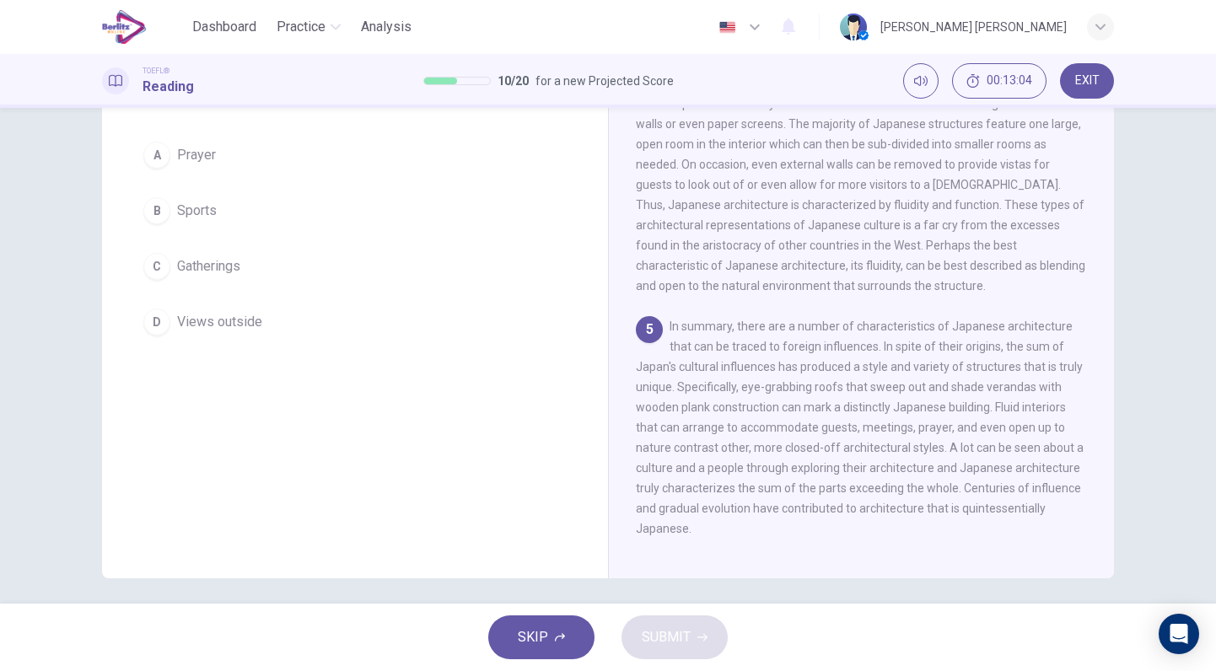
scroll to position [102, 0]
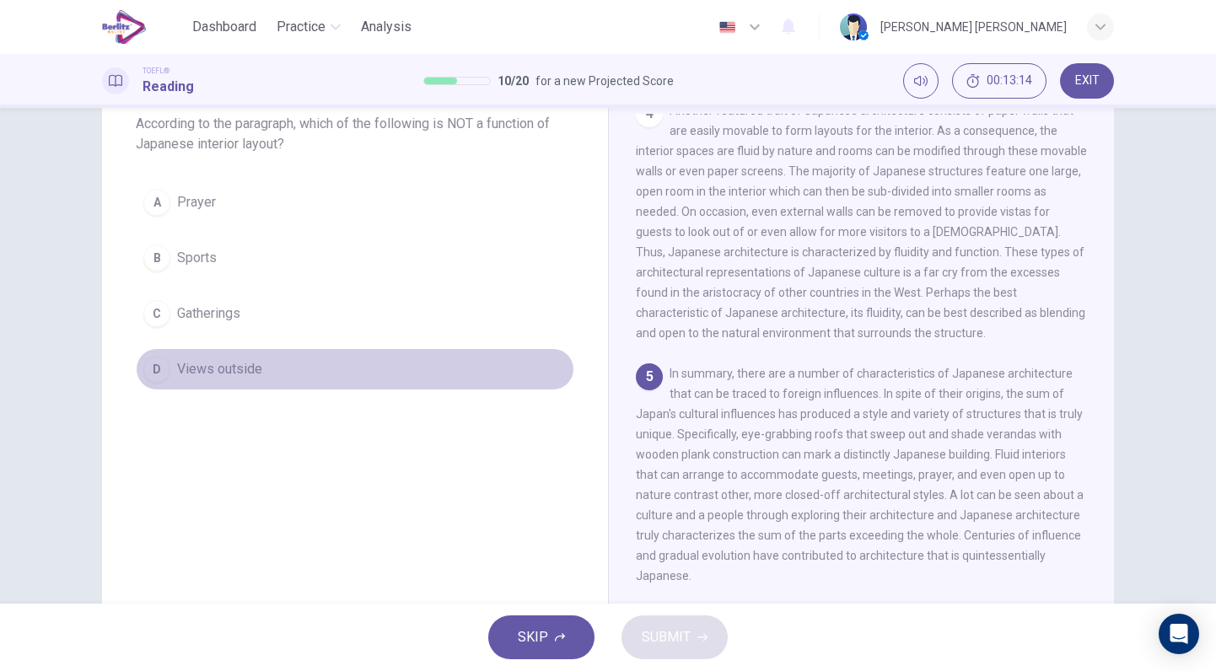
click at [225, 369] on span "Views outside" at bounding box center [219, 369] width 85 height 20
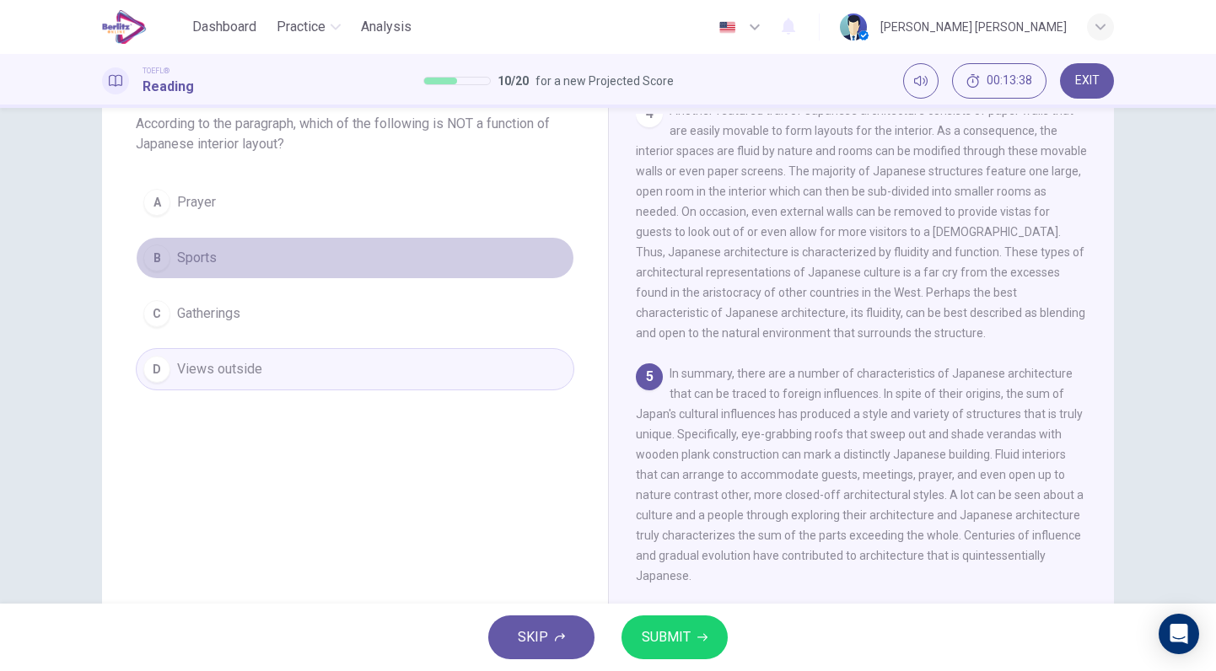
click at [214, 255] on button "B Sports" at bounding box center [355, 258] width 438 height 42
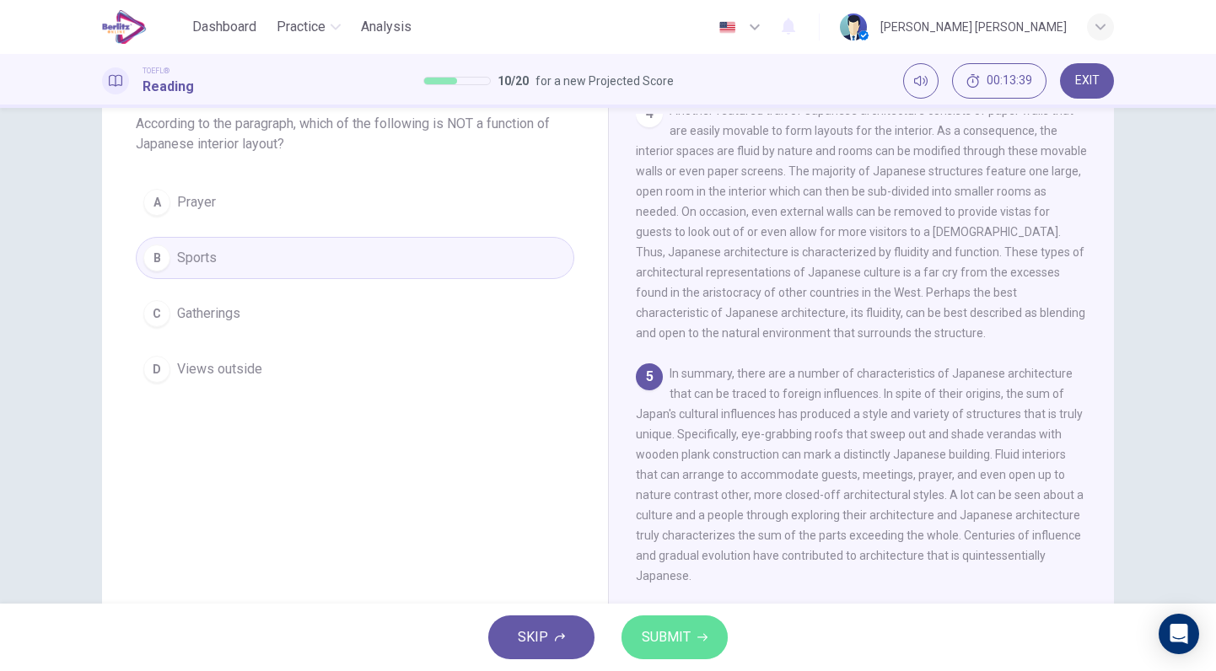
click at [696, 622] on button "SUBMIT" at bounding box center [674, 637] width 106 height 44
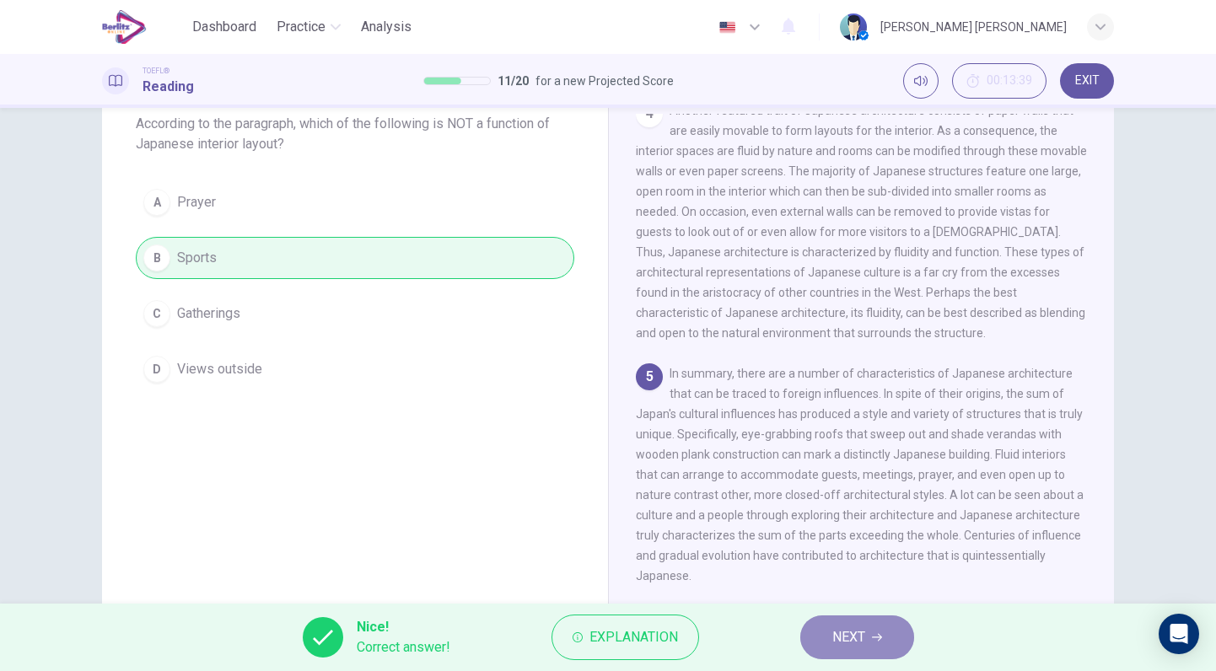
click at [865, 639] on button "NEXT" at bounding box center [857, 637] width 114 height 44
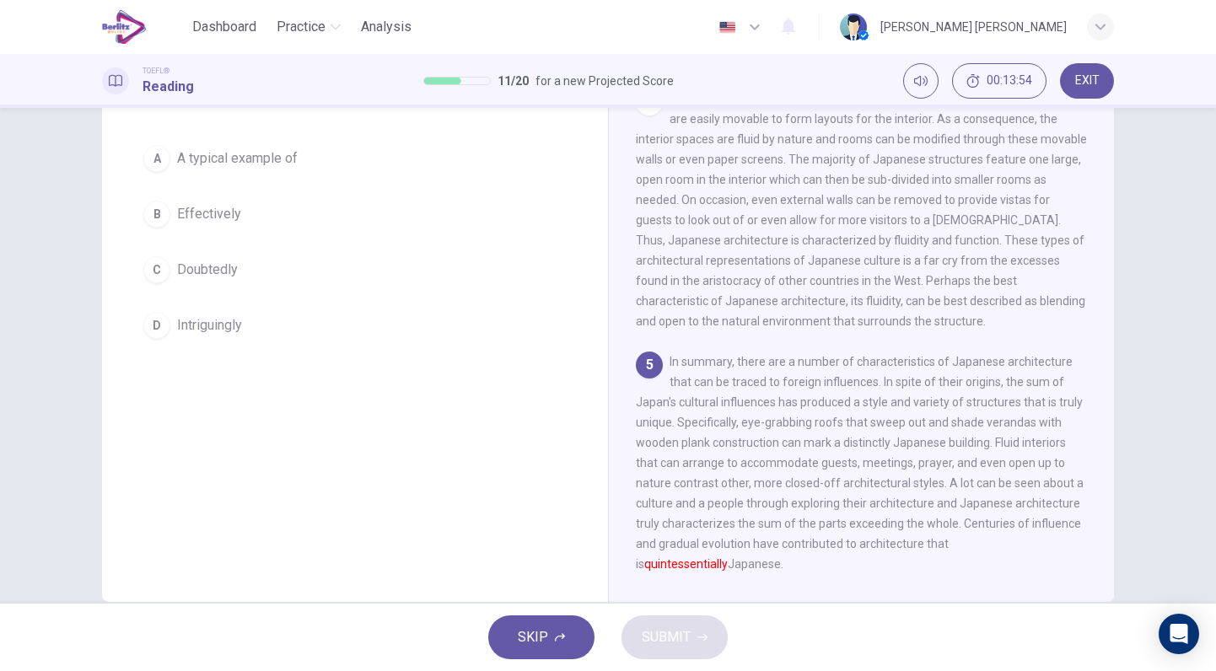
scroll to position [110, 0]
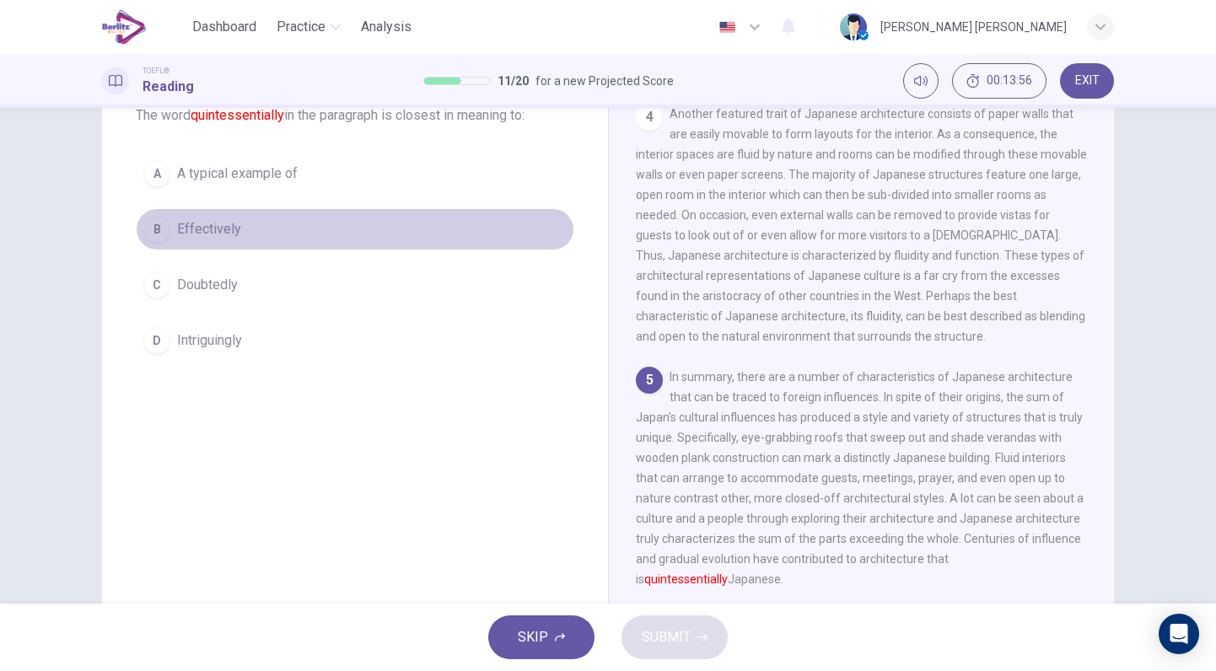
click at [213, 241] on button "B Effectively" at bounding box center [355, 229] width 438 height 42
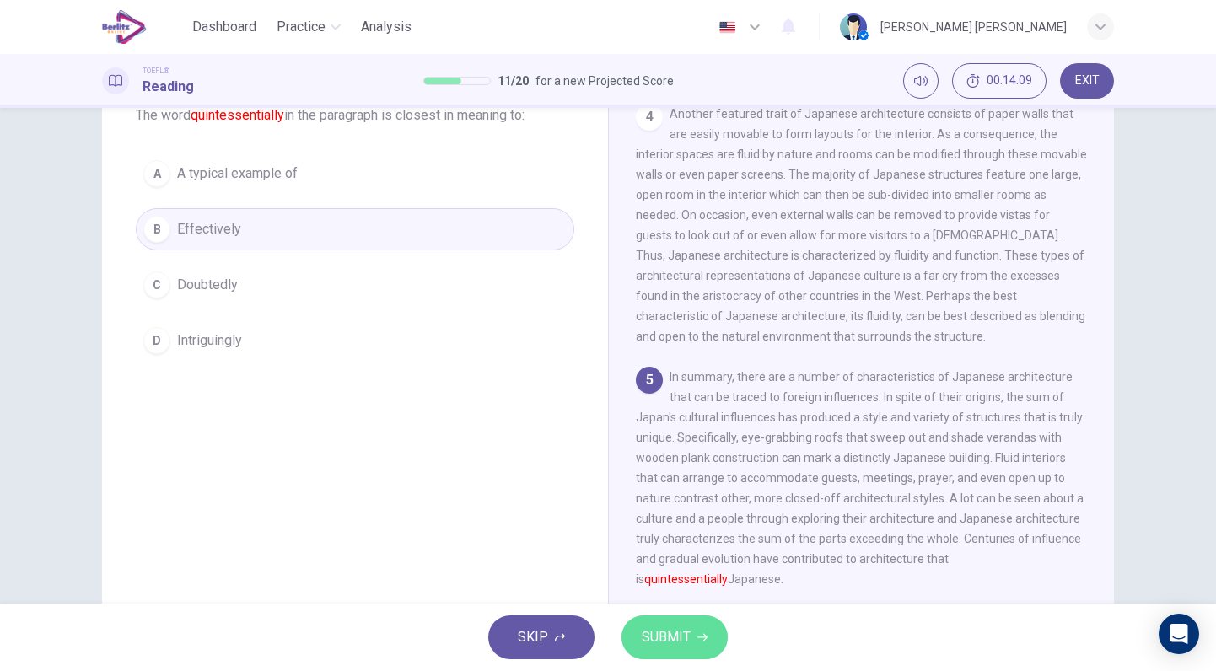
click at [685, 628] on span "SUBMIT" at bounding box center [666, 637] width 49 height 24
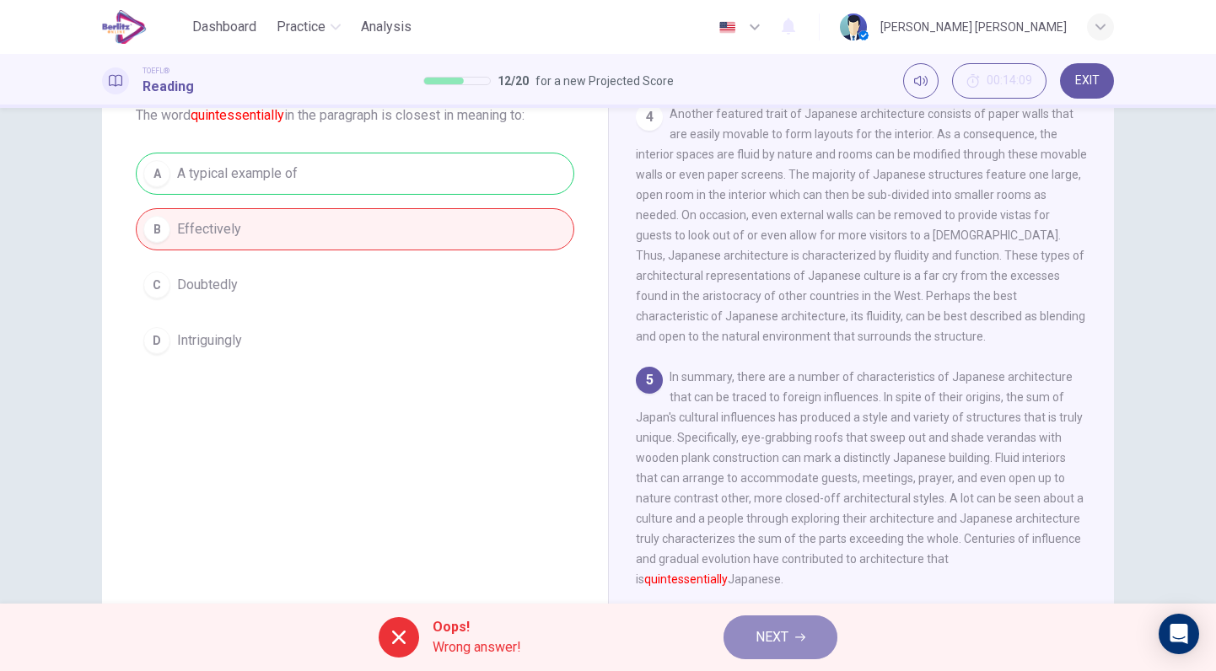
click at [813, 633] on button "NEXT" at bounding box center [780, 637] width 114 height 44
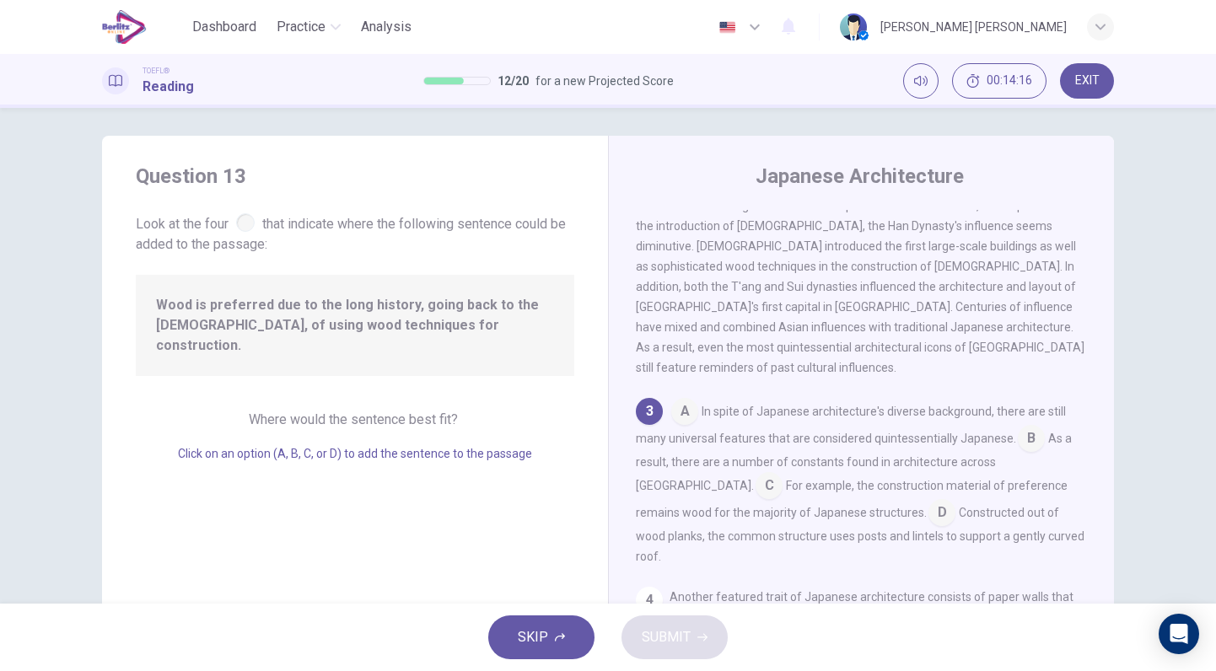
scroll to position [359, 0]
click at [928, 500] on input at bounding box center [941, 513] width 27 height 27
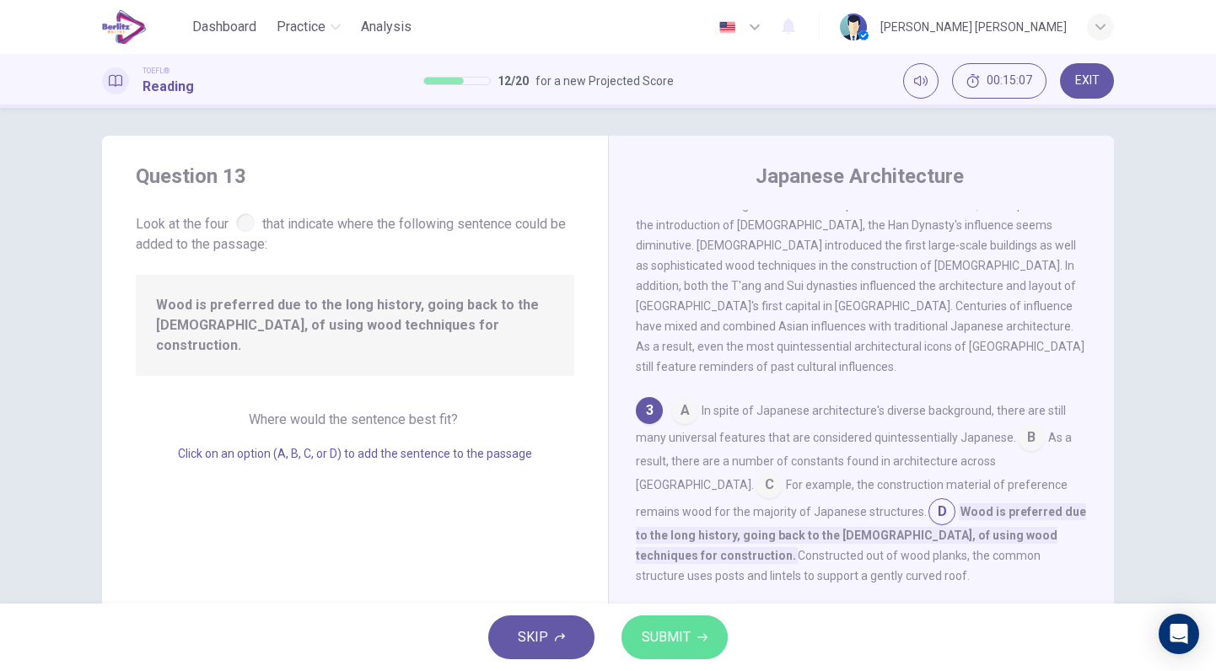
click at [686, 623] on button "SUBMIT" at bounding box center [674, 637] width 106 height 44
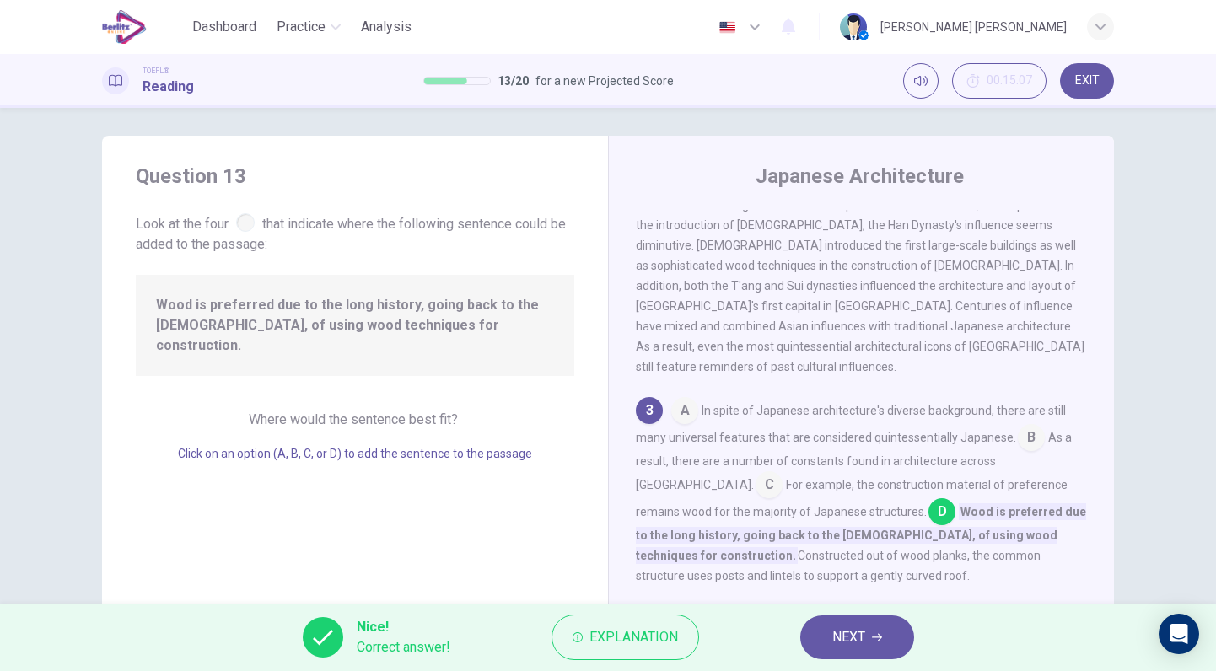
click at [850, 635] on span "NEXT" at bounding box center [848, 637] width 33 height 24
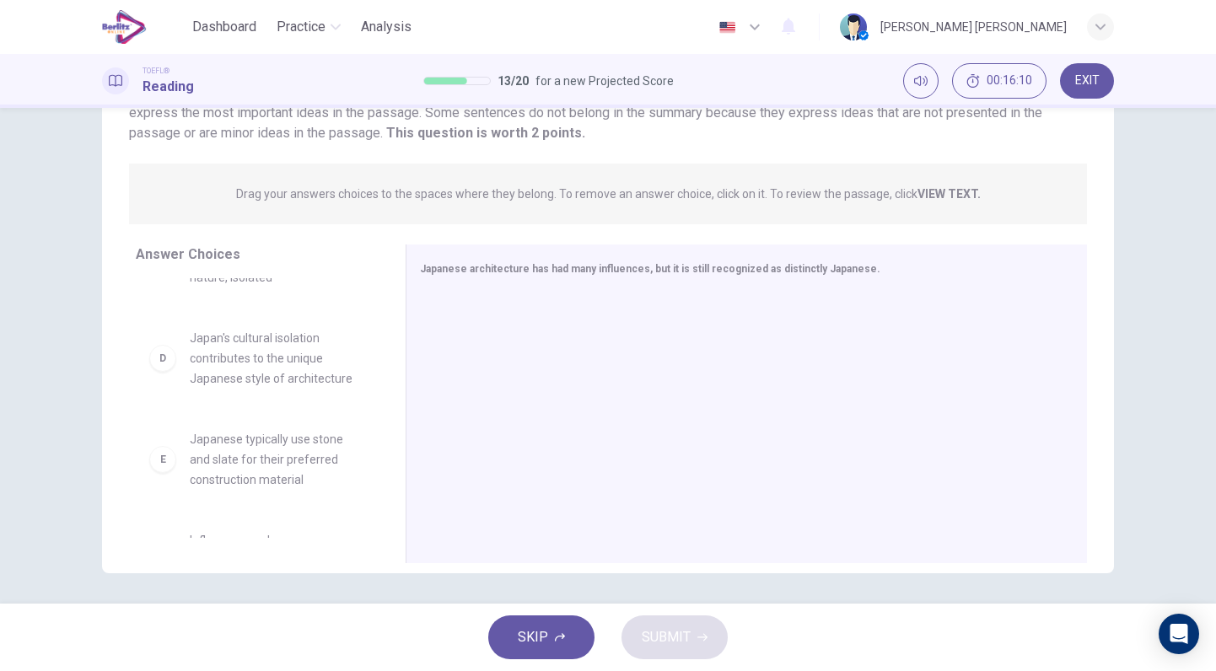
scroll to position [334, 0]
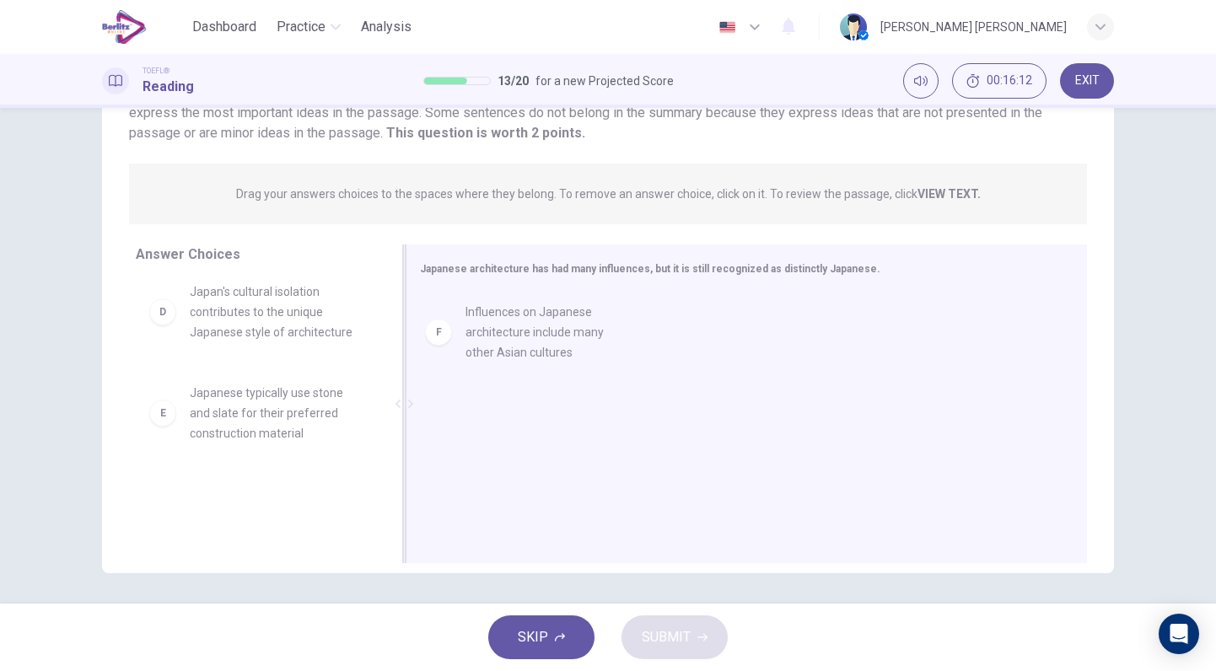
drag, startPoint x: 303, startPoint y: 481, endPoint x: 624, endPoint y: 299, distance: 369.2
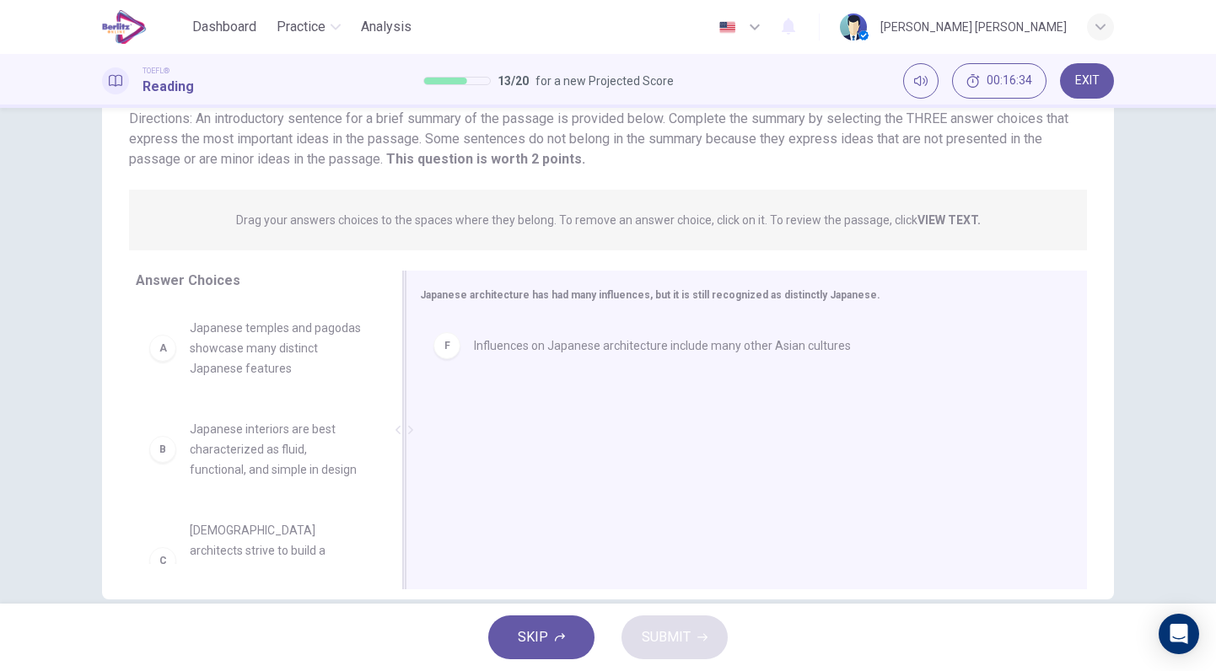
scroll to position [129, 0]
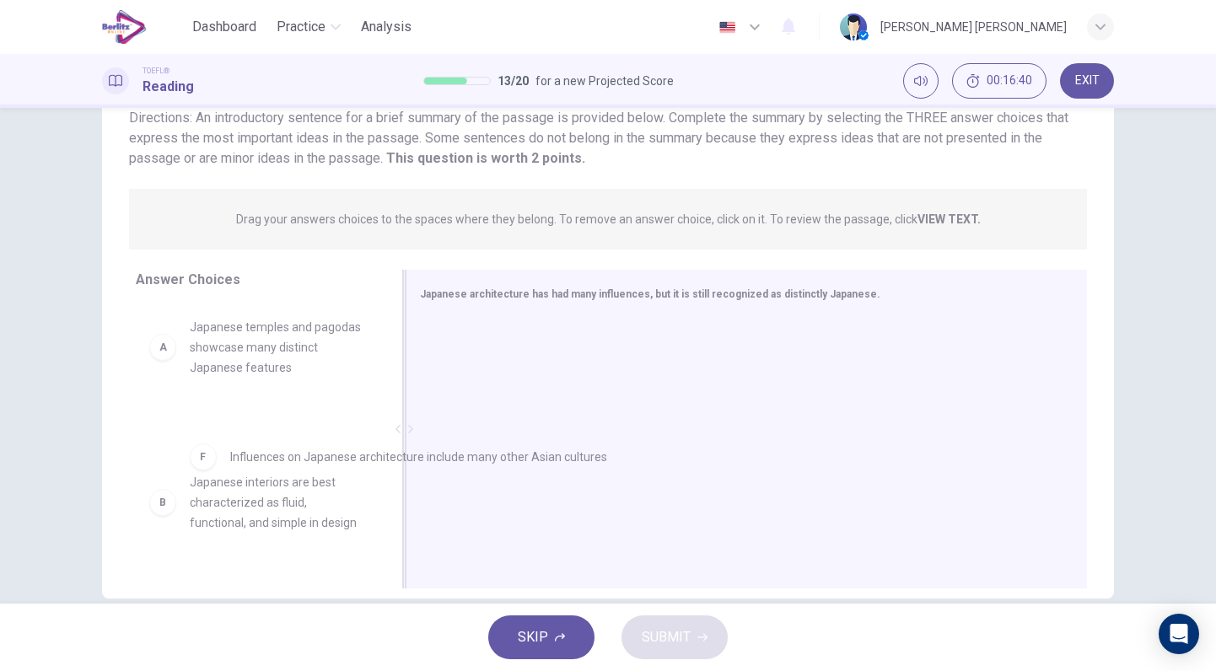
drag, startPoint x: 515, startPoint y: 358, endPoint x: 263, endPoint y: 464, distance: 273.5
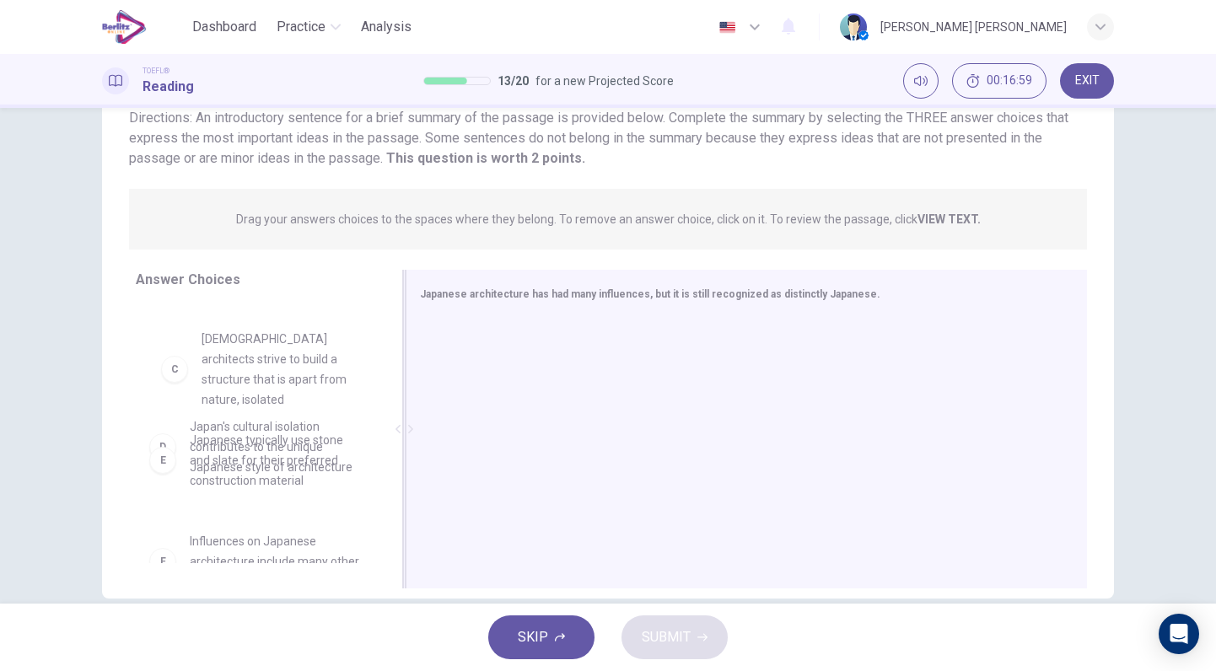
scroll to position [188, 0]
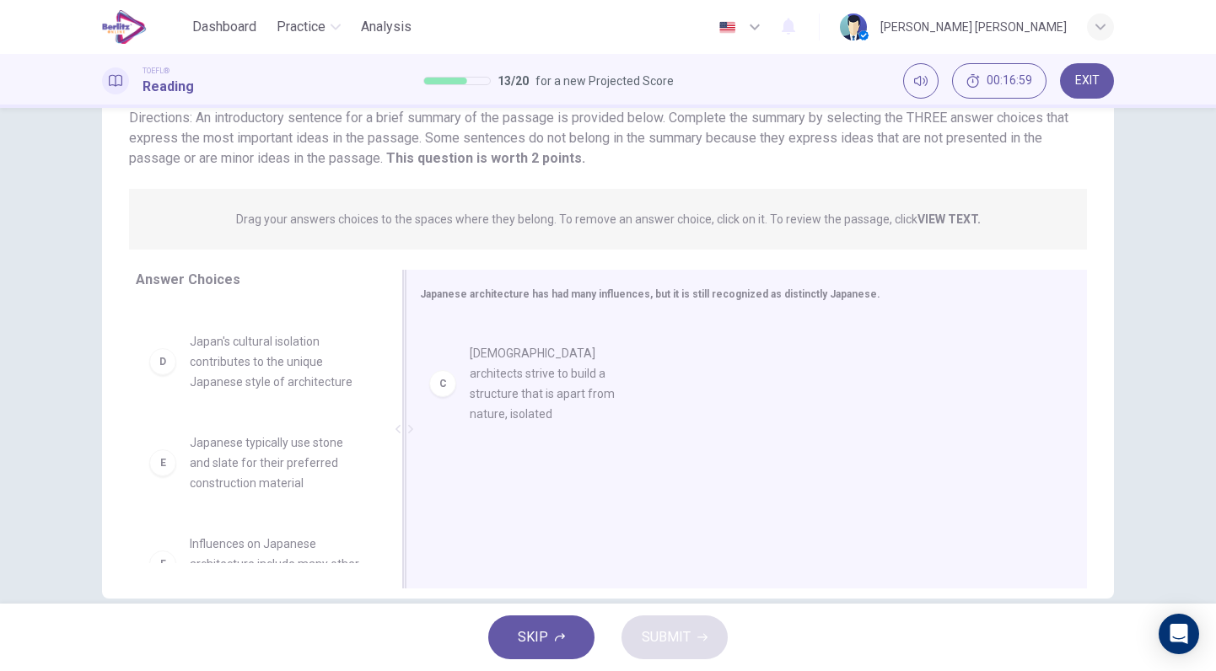
drag, startPoint x: 298, startPoint y: 384, endPoint x: 589, endPoint y: 399, distance: 291.2
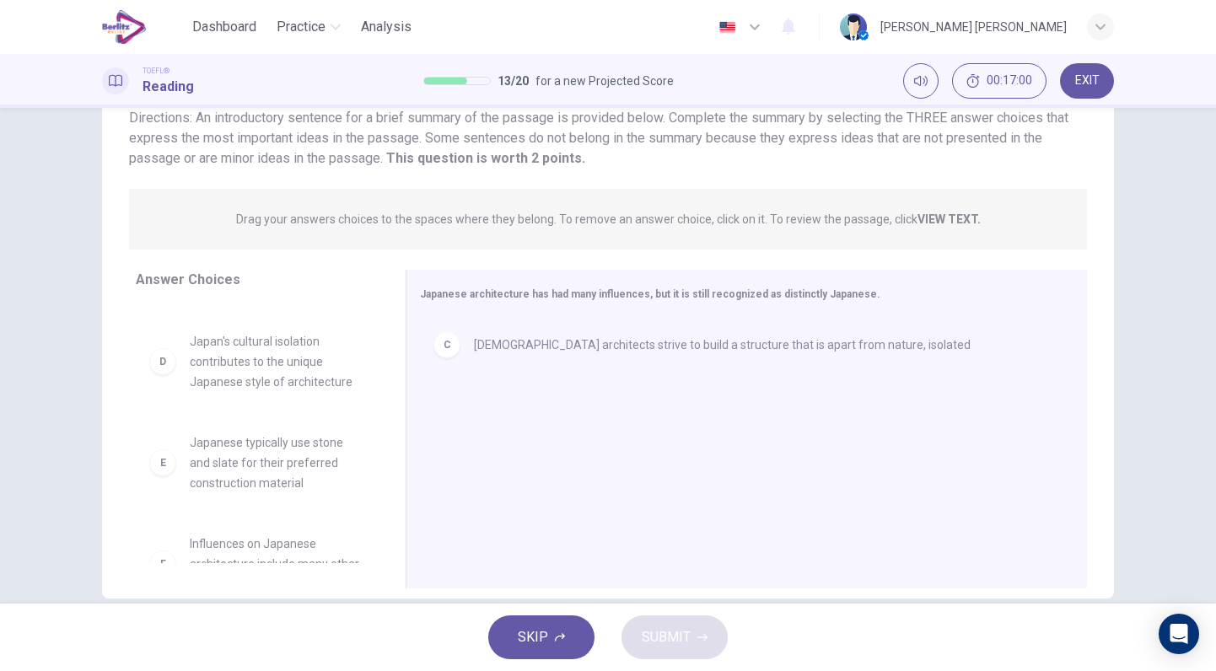
scroll to position [233, 0]
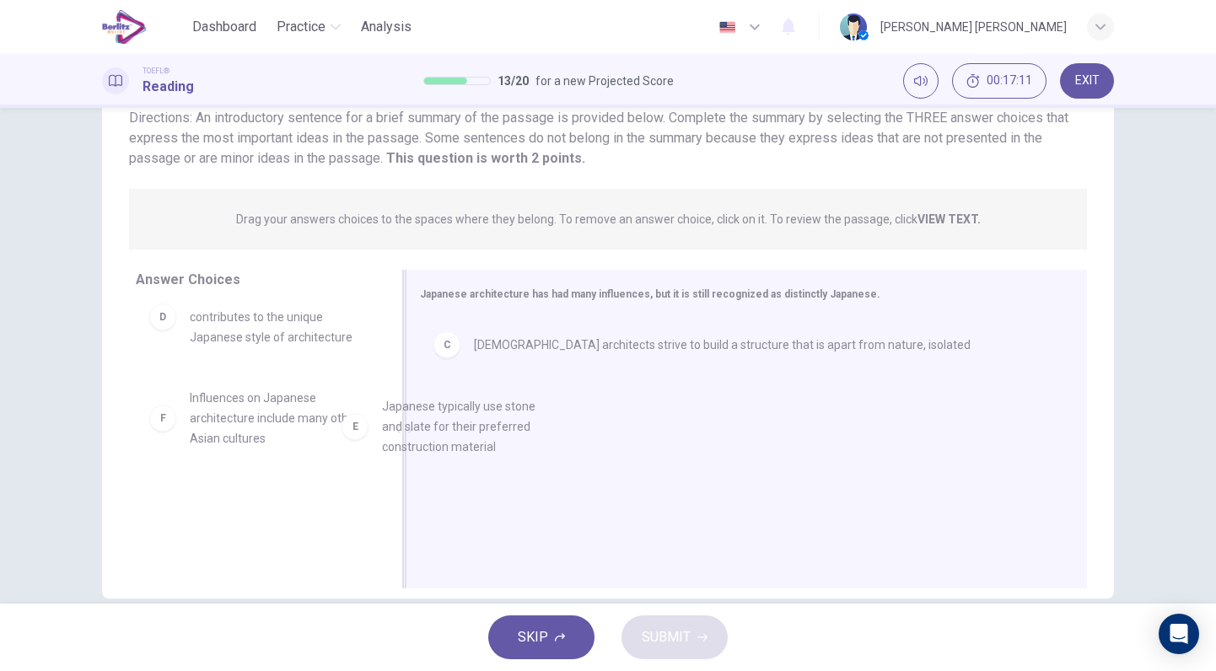
drag, startPoint x: 282, startPoint y: 438, endPoint x: 523, endPoint y: 446, distance: 240.4
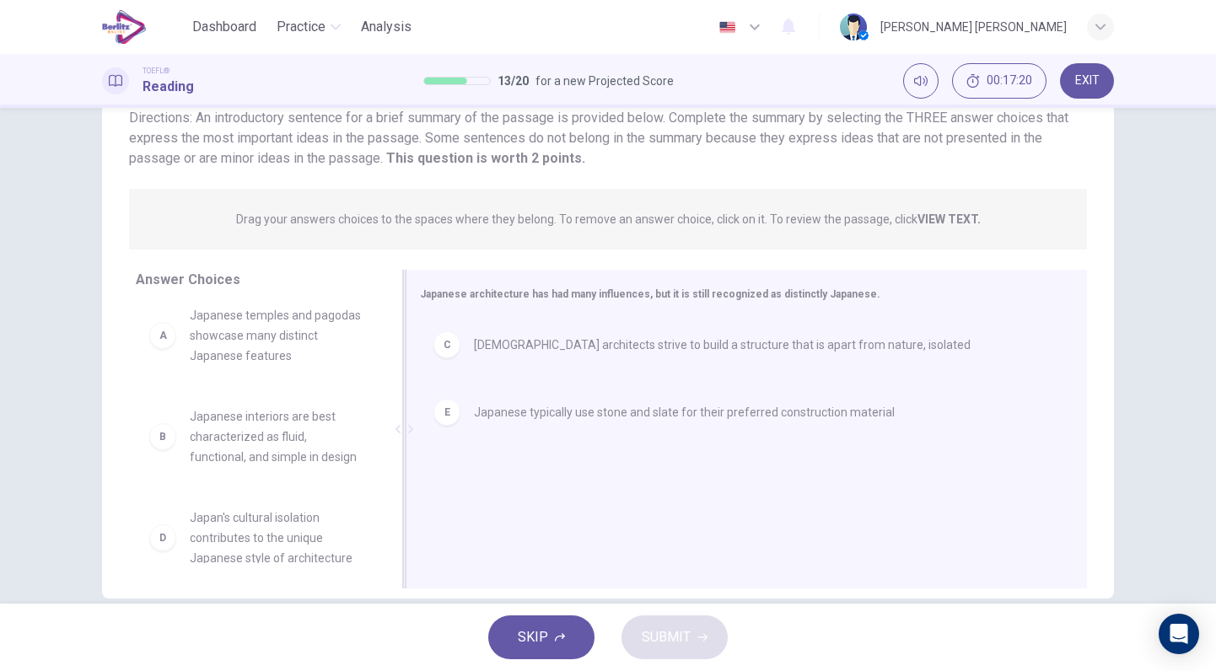
scroll to position [9, 0]
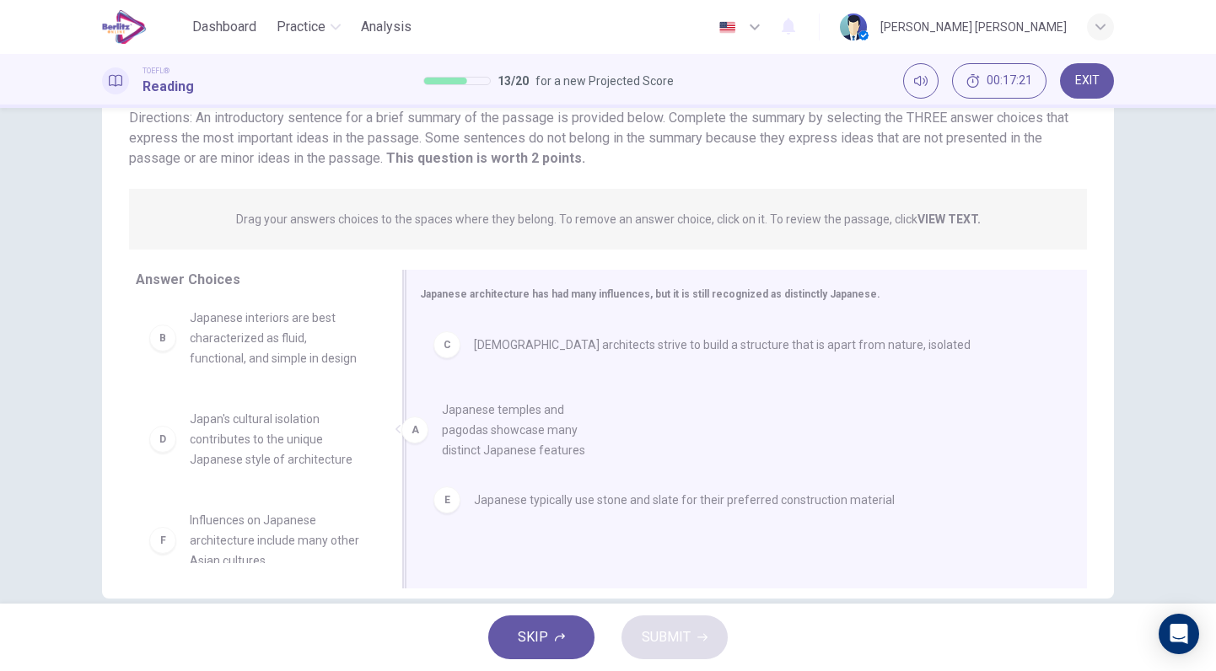
drag, startPoint x: 265, startPoint y: 352, endPoint x: 561, endPoint y: 453, distance: 312.7
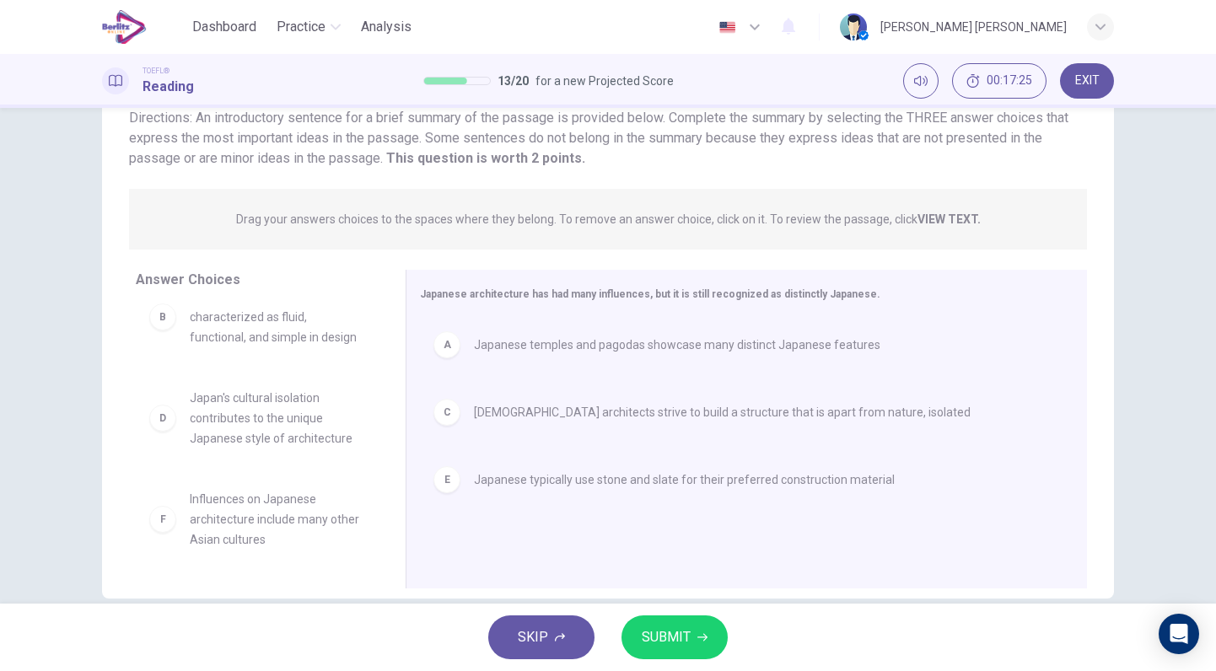
scroll to position [0, 0]
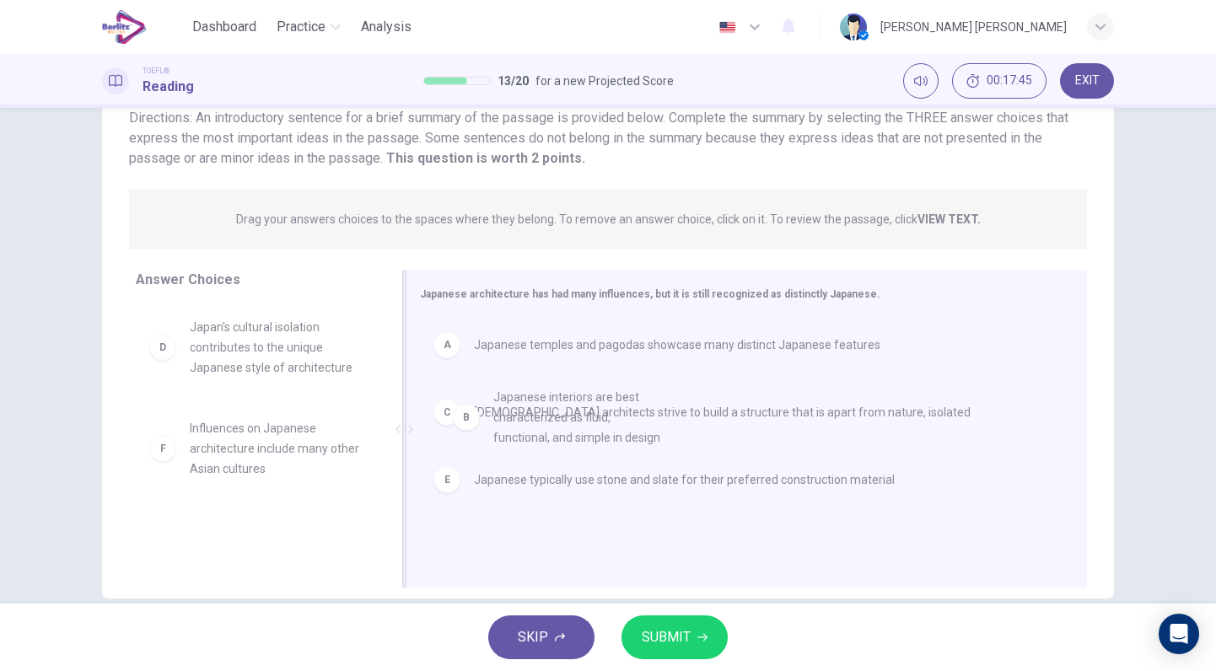
drag, startPoint x: 271, startPoint y: 357, endPoint x: 595, endPoint y: 451, distance: 337.2
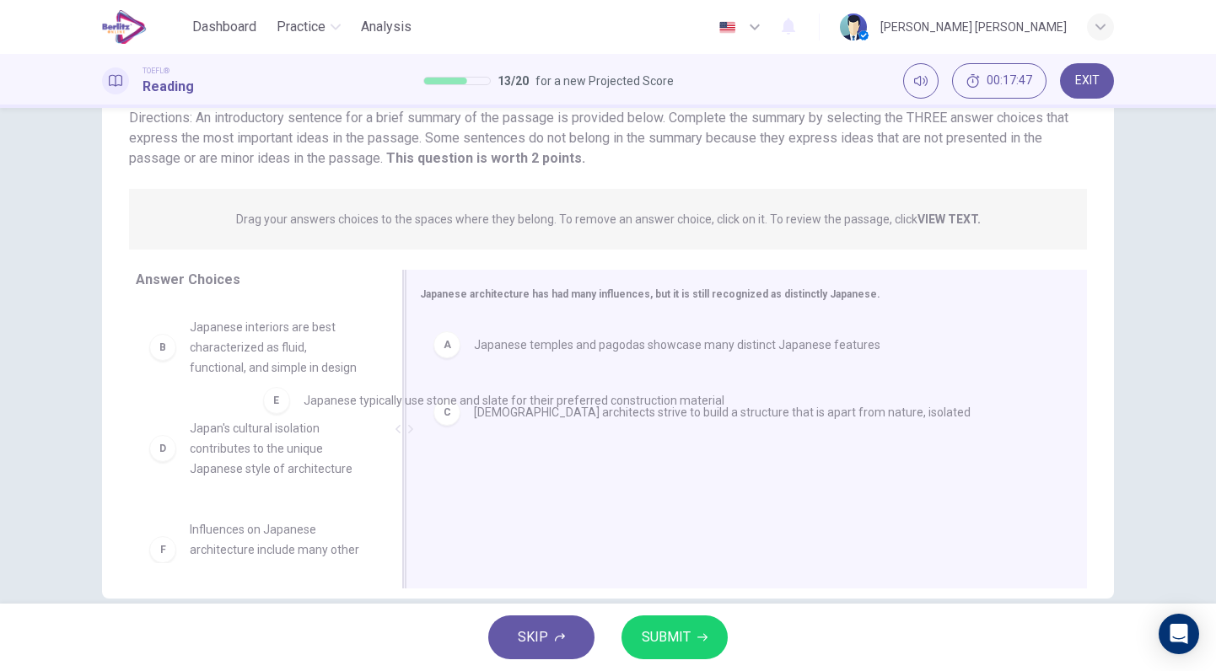
drag, startPoint x: 475, startPoint y: 486, endPoint x: 287, endPoint y: 404, distance: 206.1
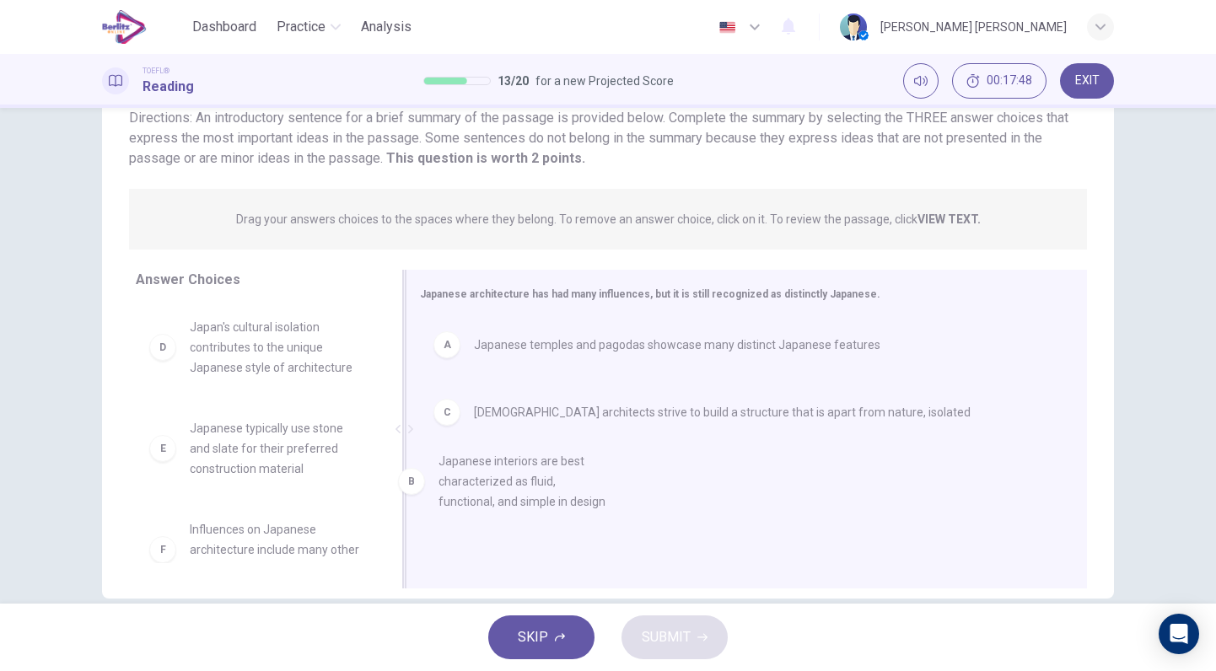
drag, startPoint x: 260, startPoint y: 353, endPoint x: 555, endPoint y: 503, distance: 330.3
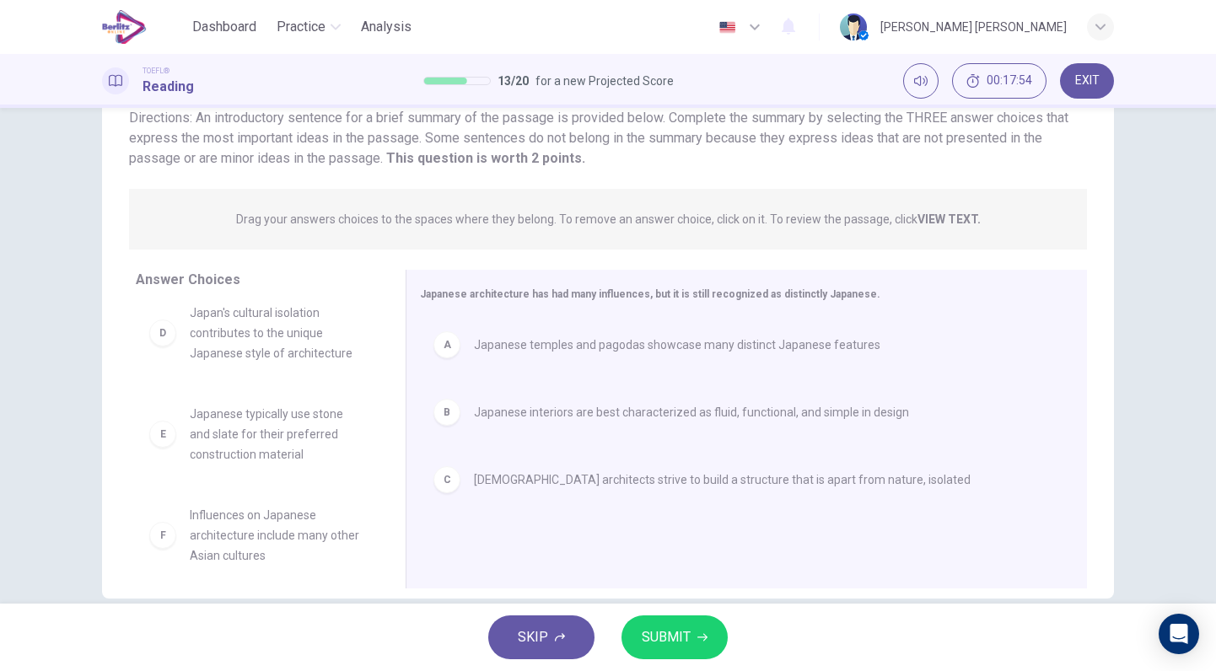
scroll to position [30, 0]
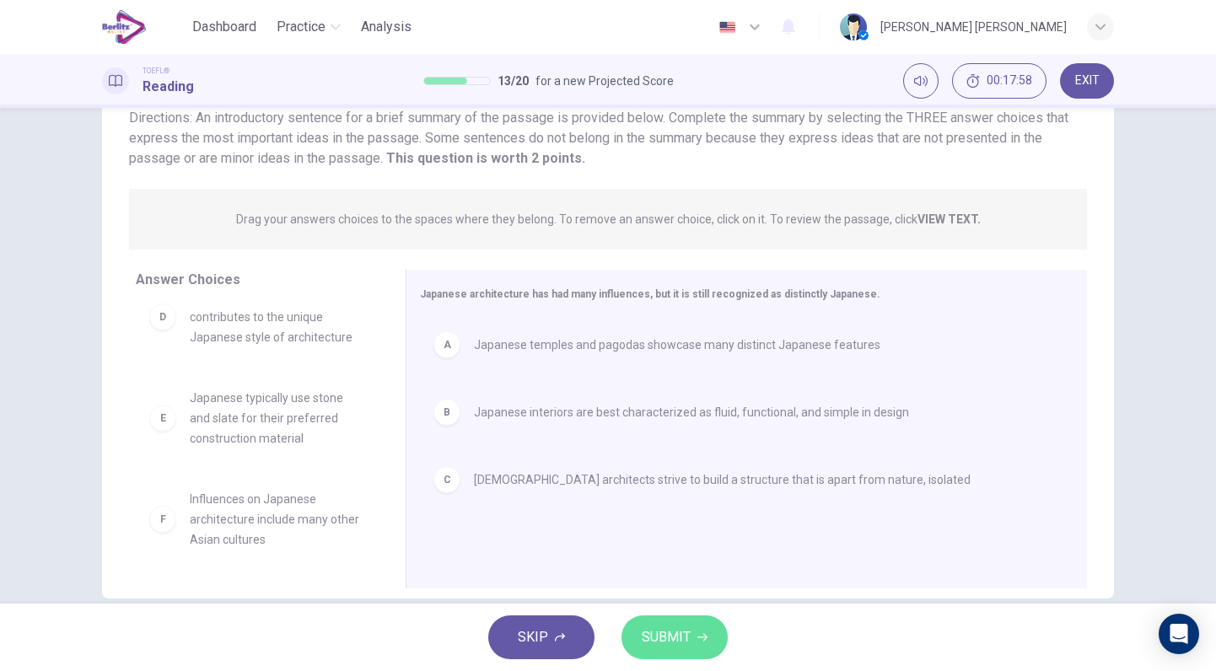
click at [682, 642] on span "SUBMIT" at bounding box center [666, 637] width 49 height 24
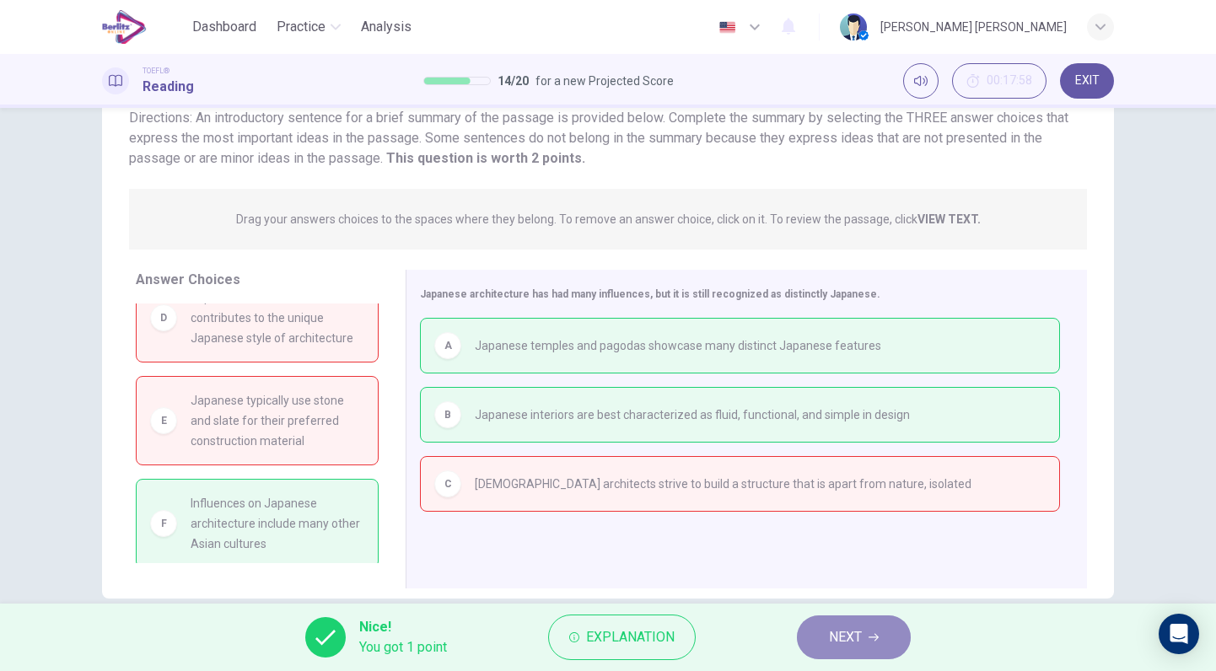
click at [861, 624] on button "NEXT" at bounding box center [854, 637] width 114 height 44
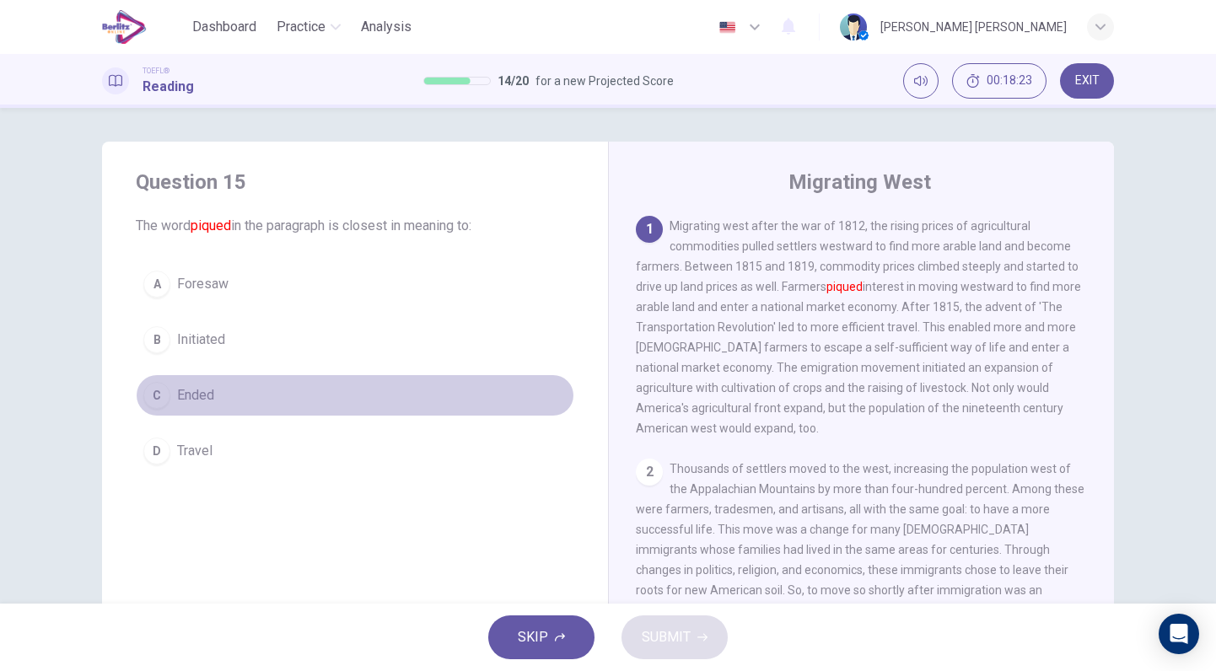
click at [206, 385] on span "Ended" at bounding box center [195, 395] width 37 height 20
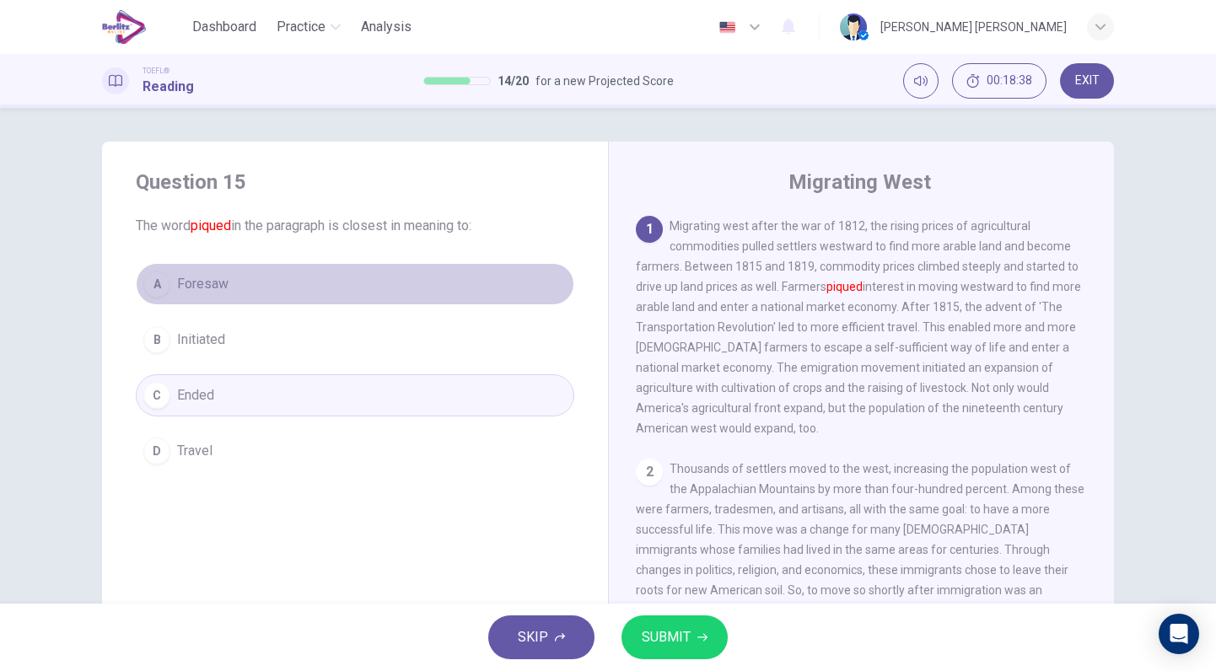
click at [283, 295] on button "A Foresaw" at bounding box center [355, 284] width 438 height 42
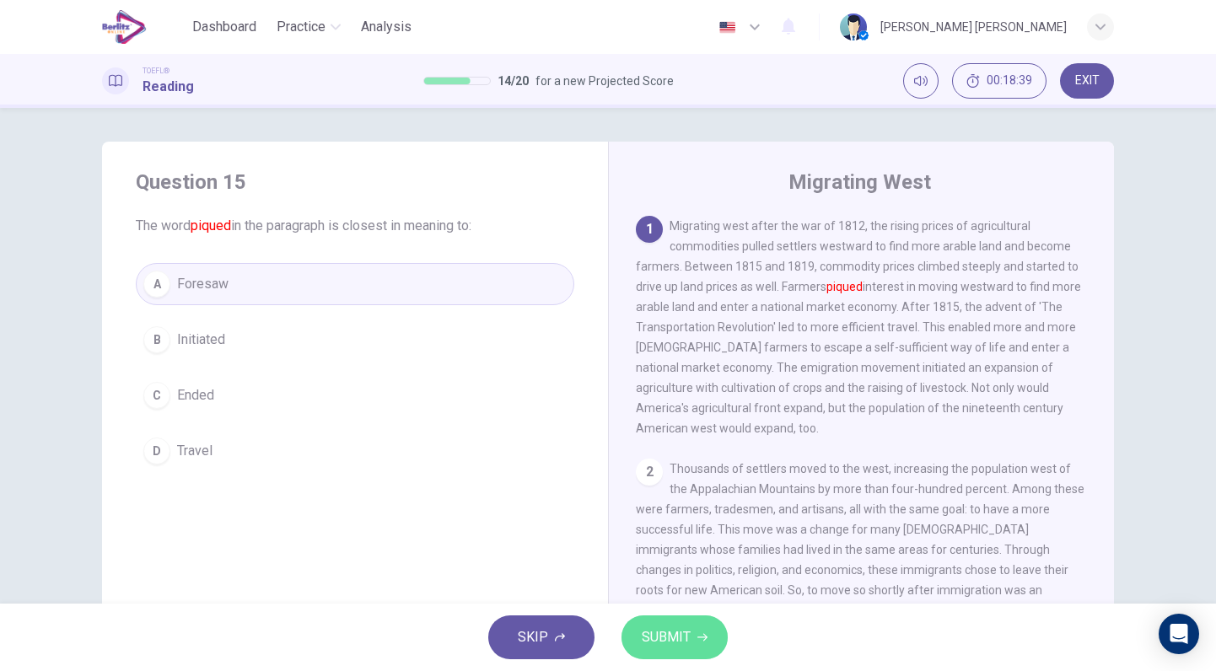
click at [691, 622] on button "SUBMIT" at bounding box center [674, 637] width 106 height 44
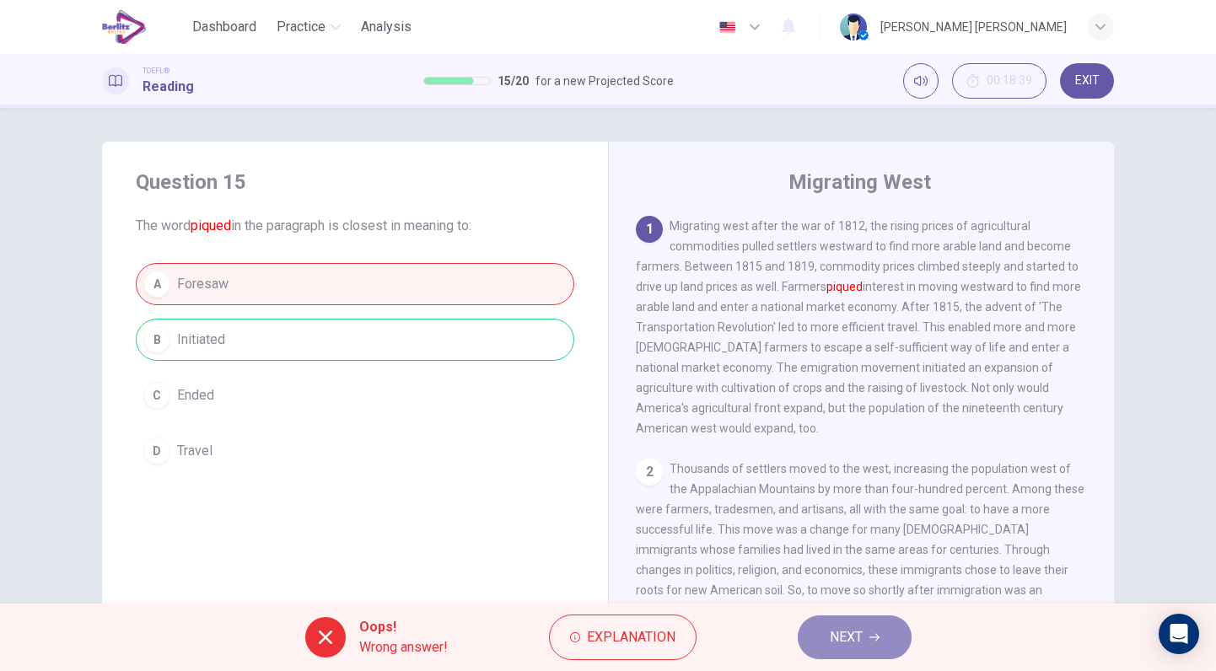
click at [872, 629] on button "NEXT" at bounding box center [854, 637] width 114 height 44
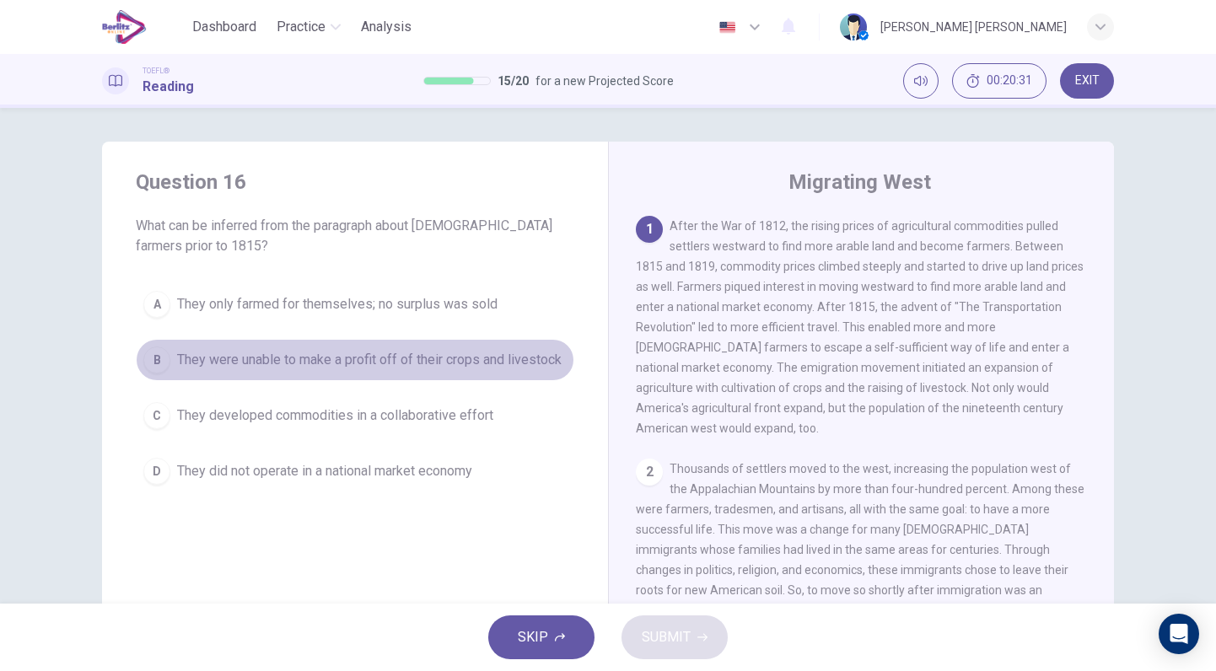
click at [454, 358] on span "They were unable to make a profit off of their crops and livestock" at bounding box center [369, 360] width 384 height 20
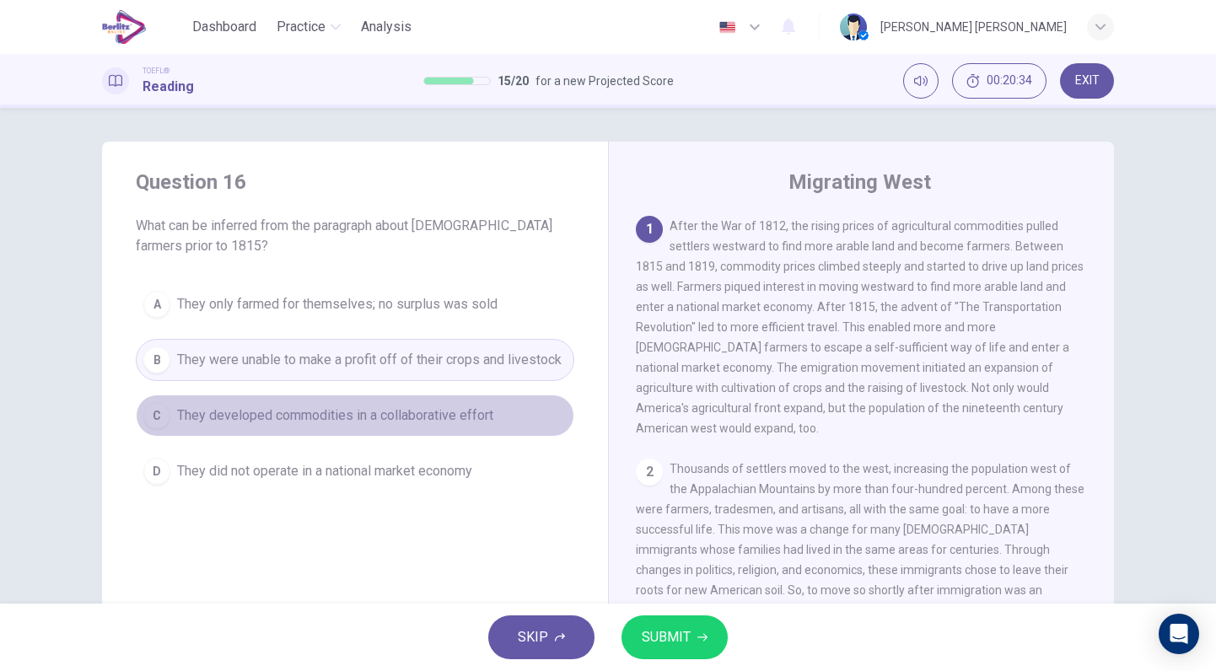
click at [459, 409] on span "They developed commodities in a collaborative effort" at bounding box center [335, 415] width 316 height 20
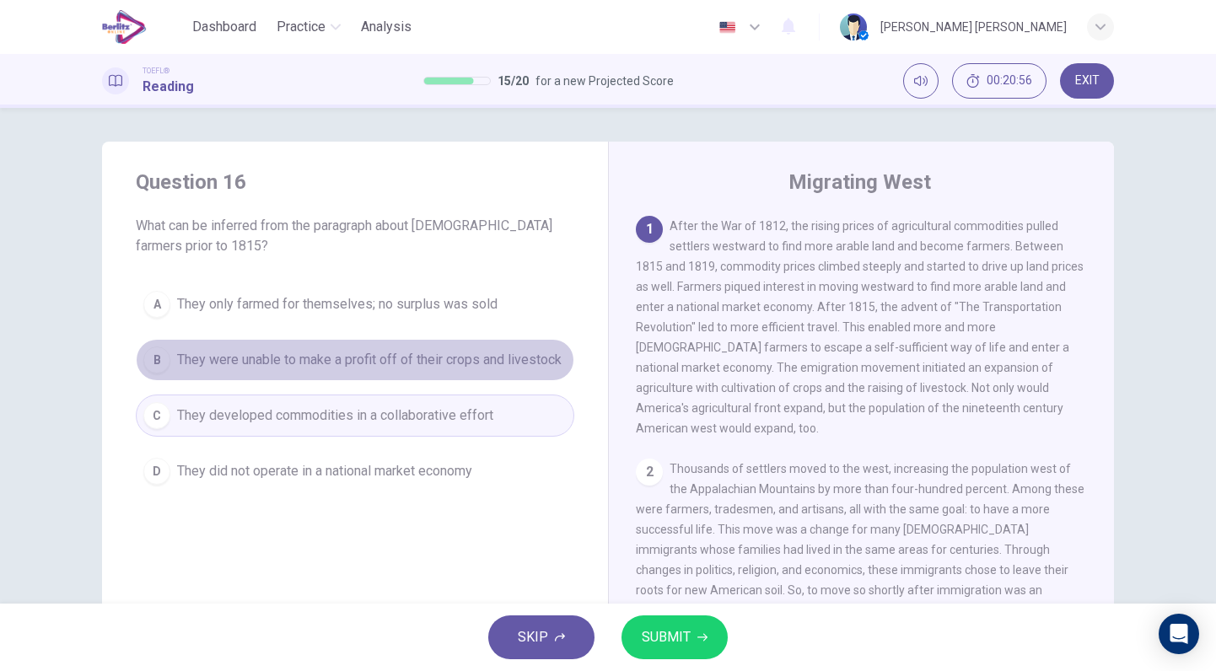
click at [482, 362] on span "They were unable to make a profit off of their crops and livestock" at bounding box center [369, 360] width 384 height 20
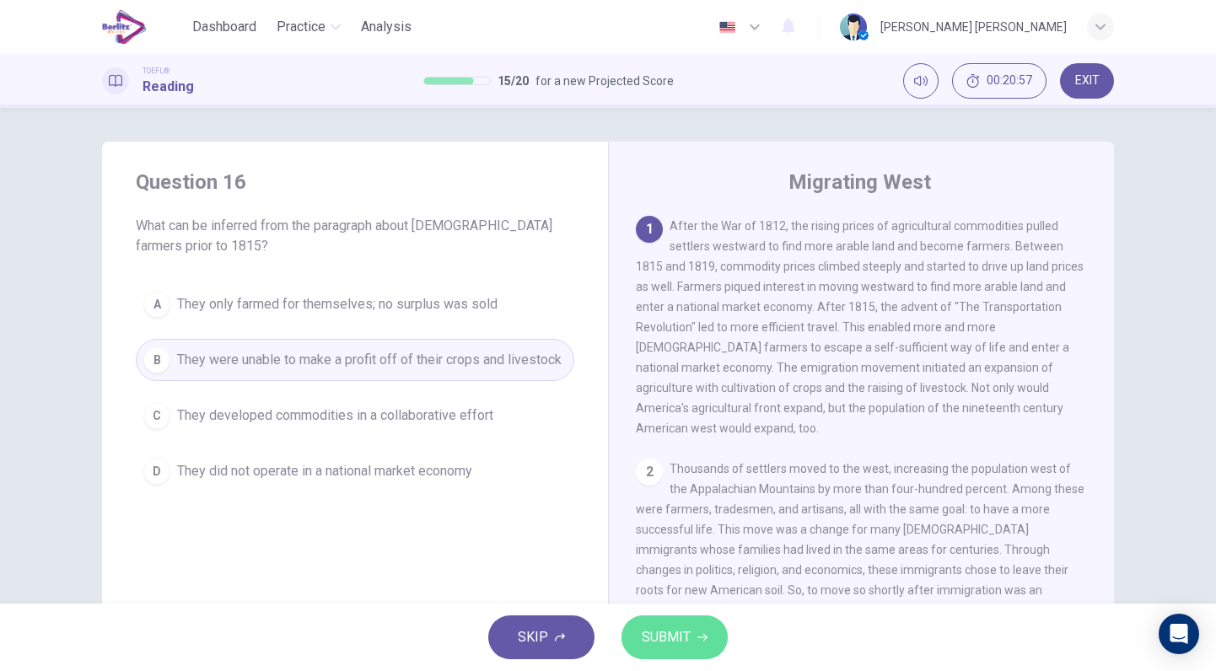
click at [695, 645] on button "SUBMIT" at bounding box center [674, 637] width 106 height 44
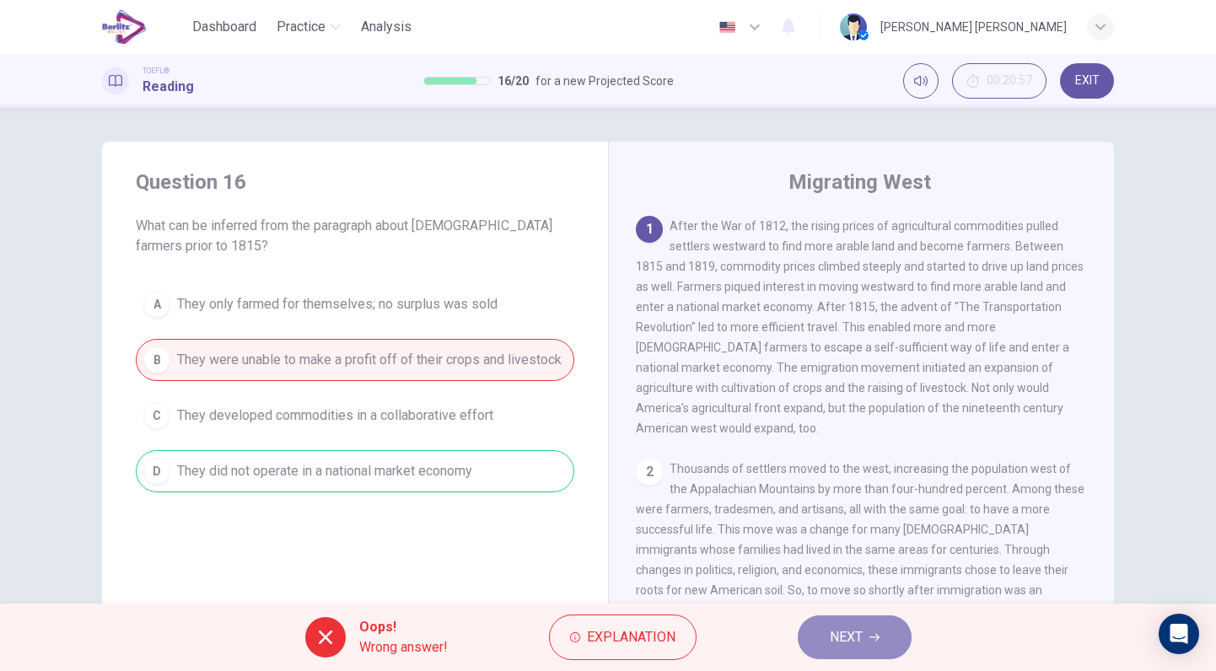
click at [870, 642] on icon "button" at bounding box center [874, 637] width 10 height 10
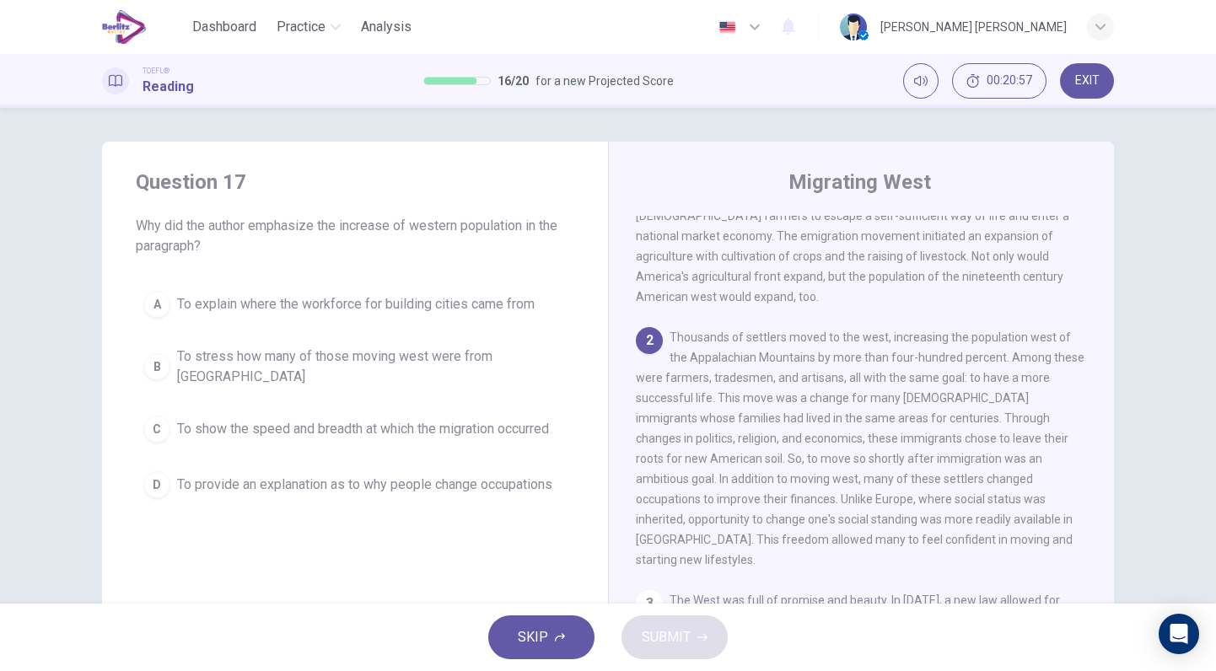
scroll to position [141, 0]
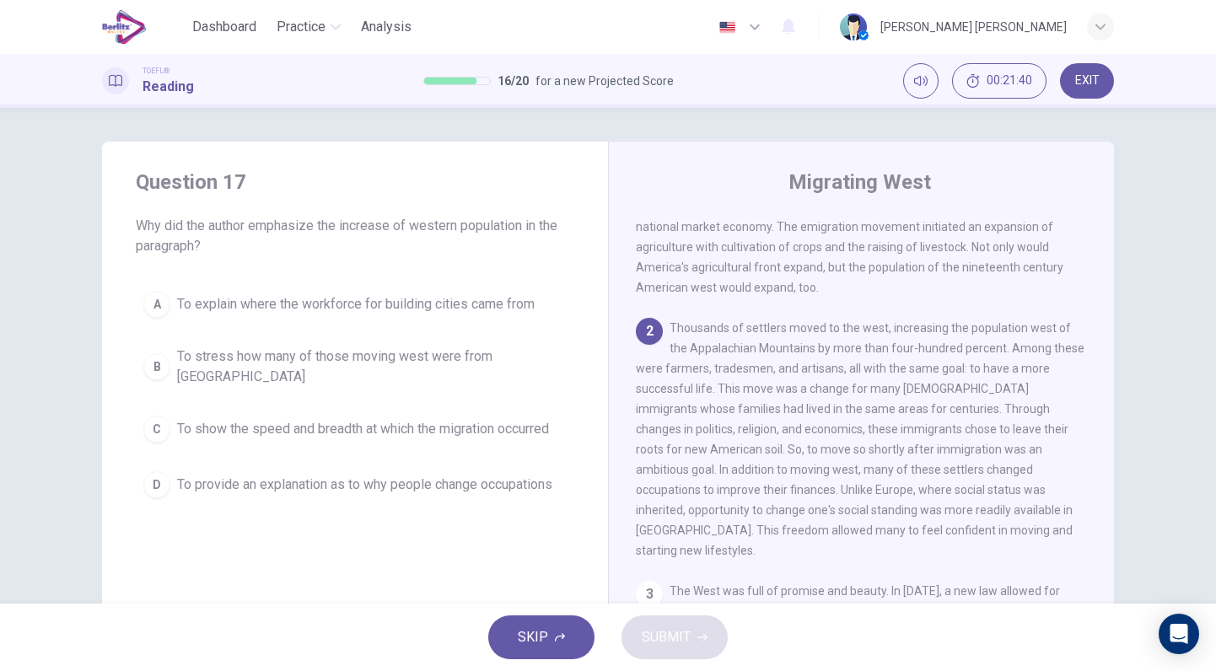
click at [436, 301] on span "To explain where the workforce for building cities came from" at bounding box center [355, 304] width 357 height 20
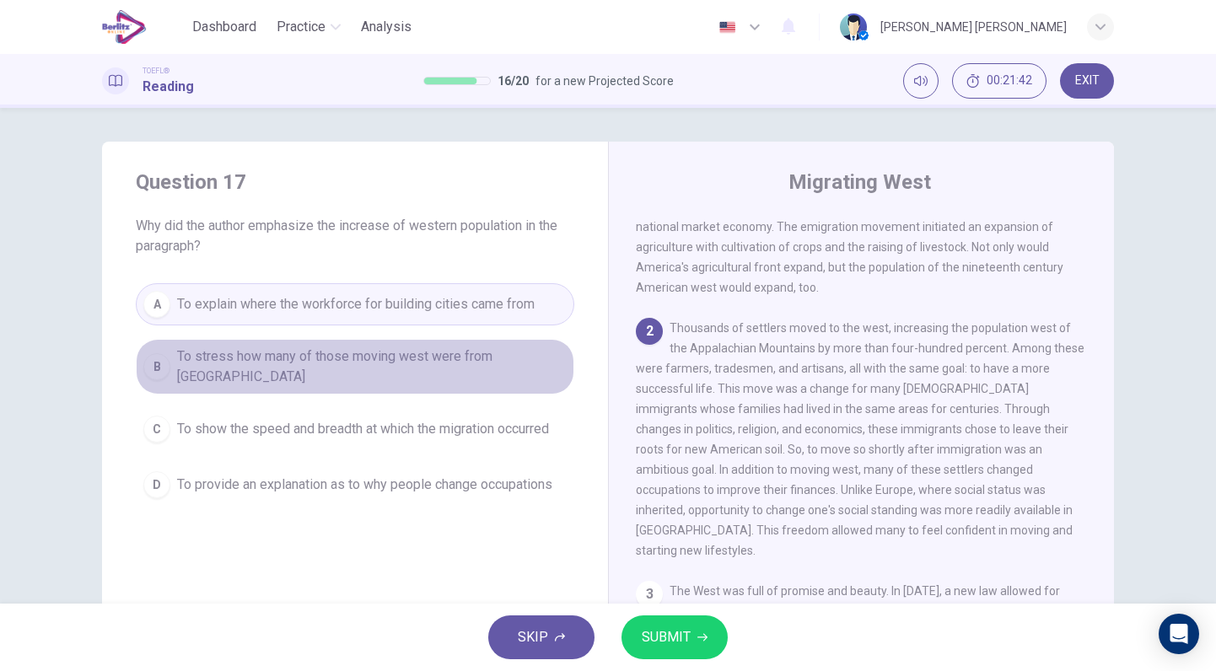
click at [458, 358] on span "To stress how many of those moving west were from [GEOGRAPHIC_DATA]" at bounding box center [371, 366] width 389 height 40
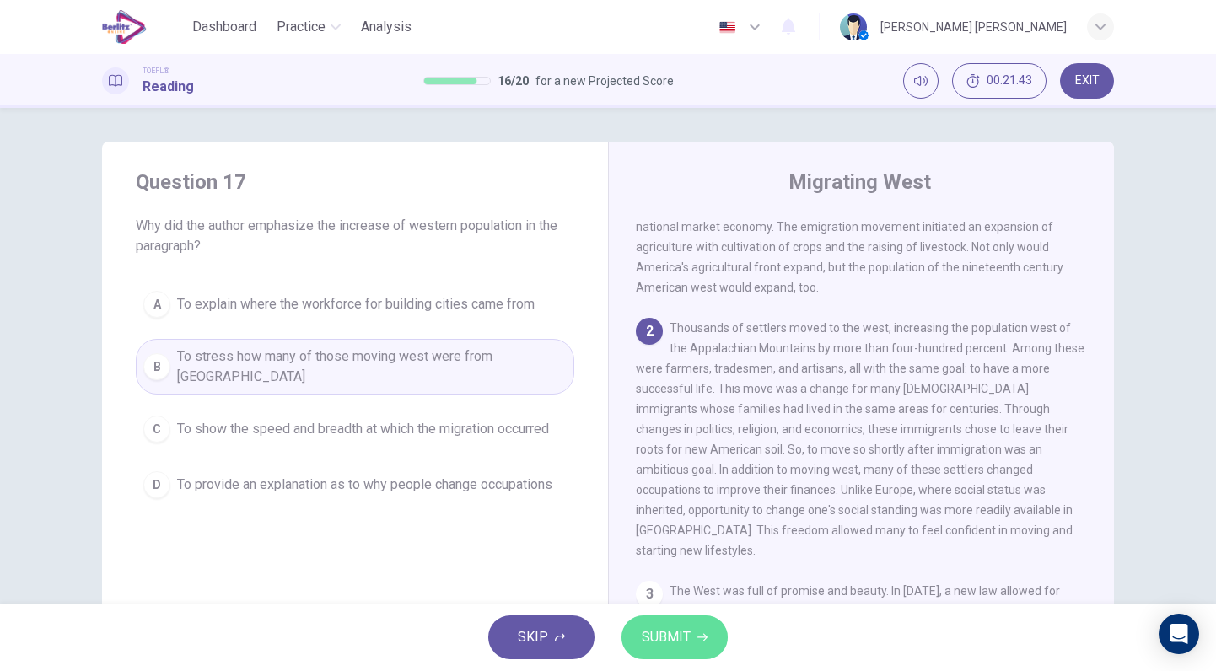
click at [663, 626] on span "SUBMIT" at bounding box center [666, 637] width 49 height 24
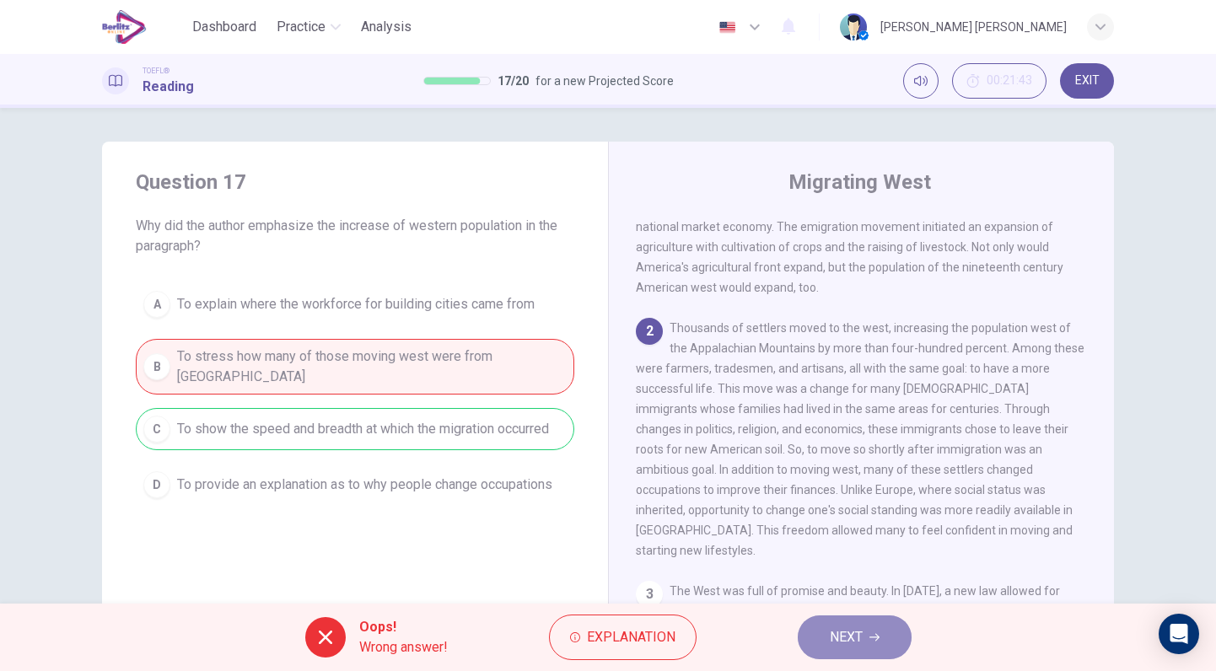
click at [840, 643] on span "NEXT" at bounding box center [845, 637] width 33 height 24
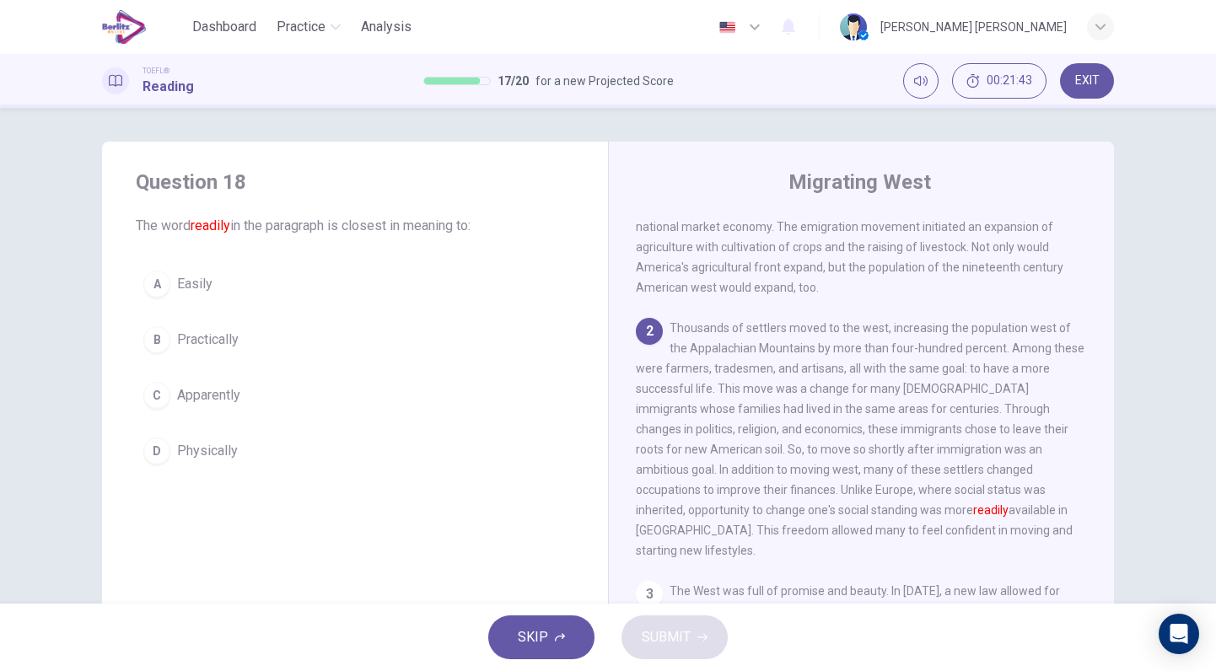
scroll to position [228, 0]
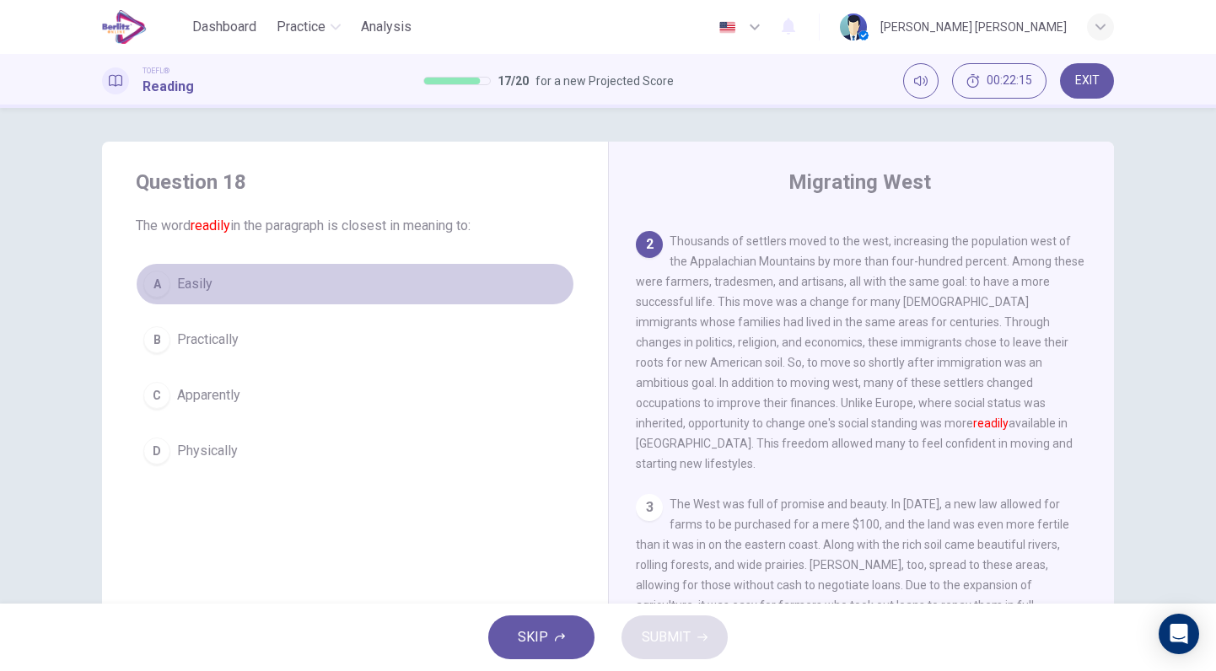
click at [206, 291] on span "Easily" at bounding box center [194, 284] width 35 height 20
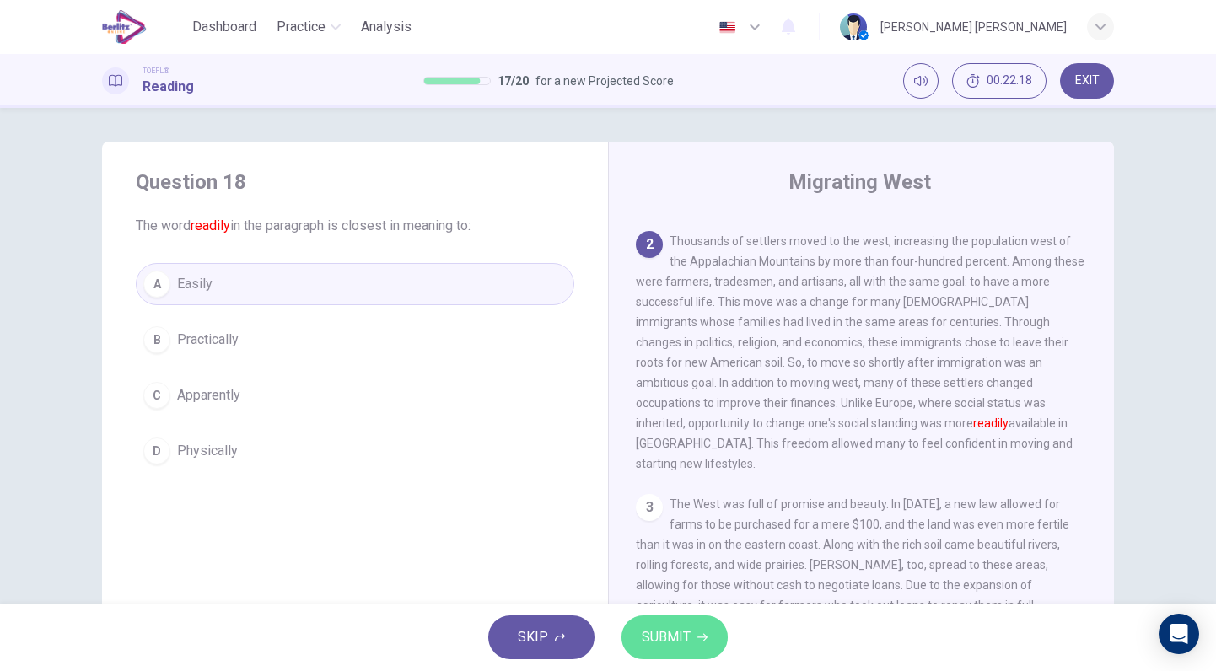
click at [695, 643] on button "SUBMIT" at bounding box center [674, 637] width 106 height 44
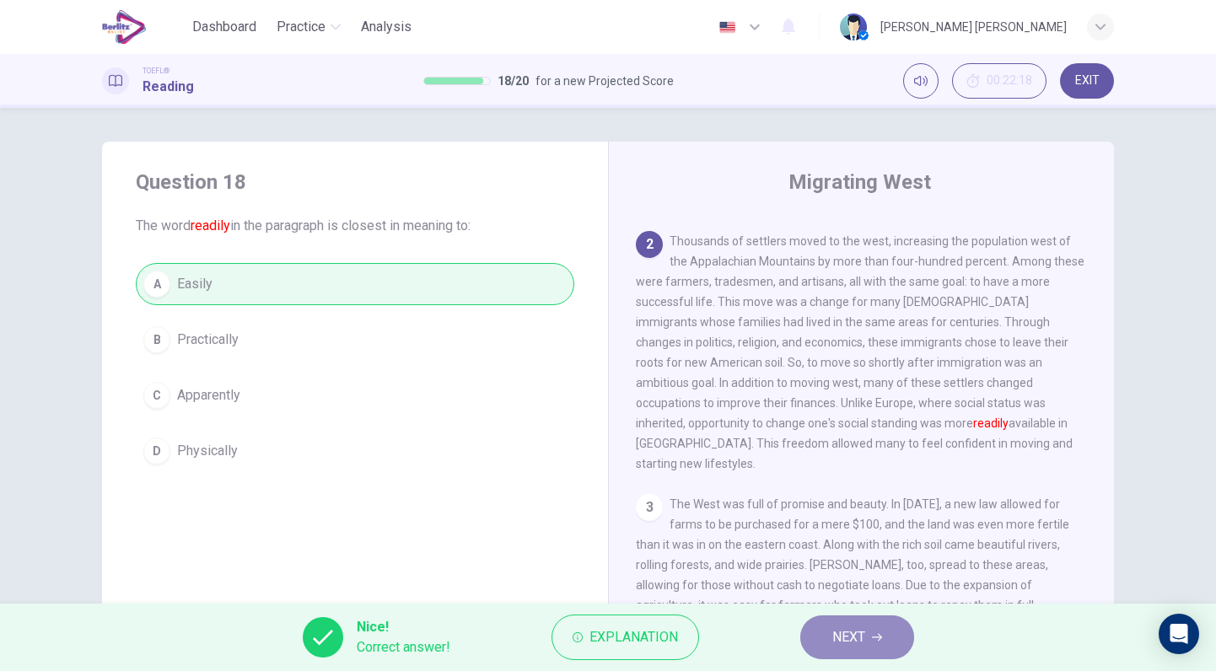
click at [840, 640] on span "NEXT" at bounding box center [848, 637] width 33 height 24
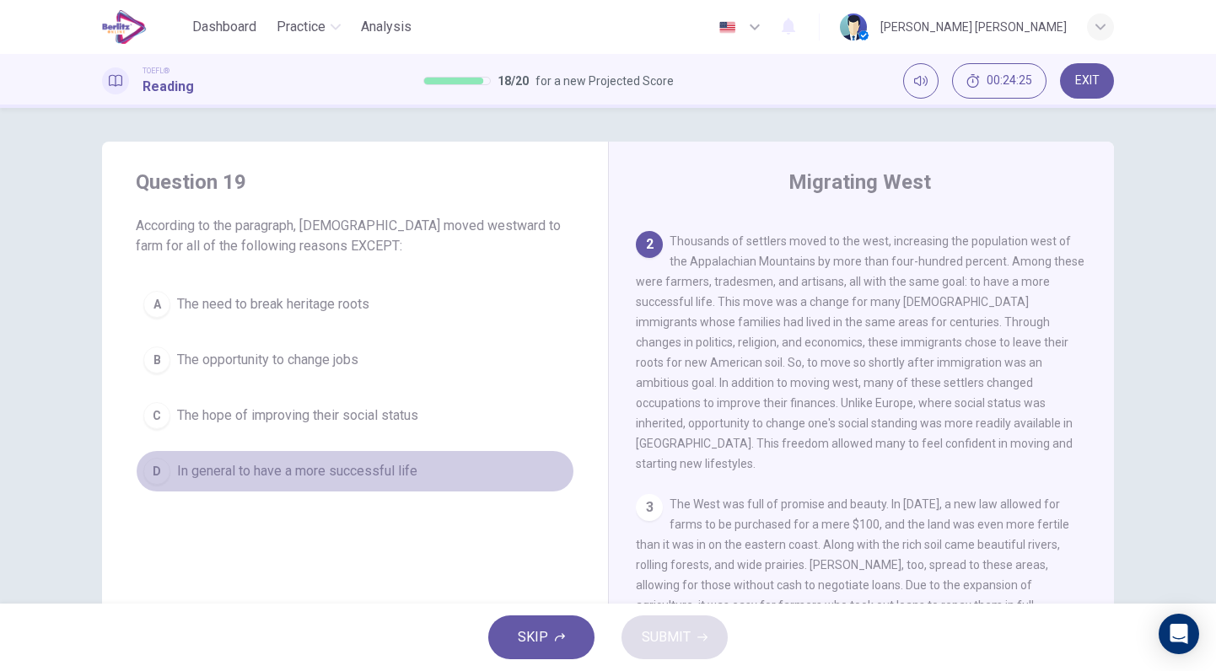
click at [360, 473] on span "In general to have a more successful life" at bounding box center [297, 471] width 240 height 20
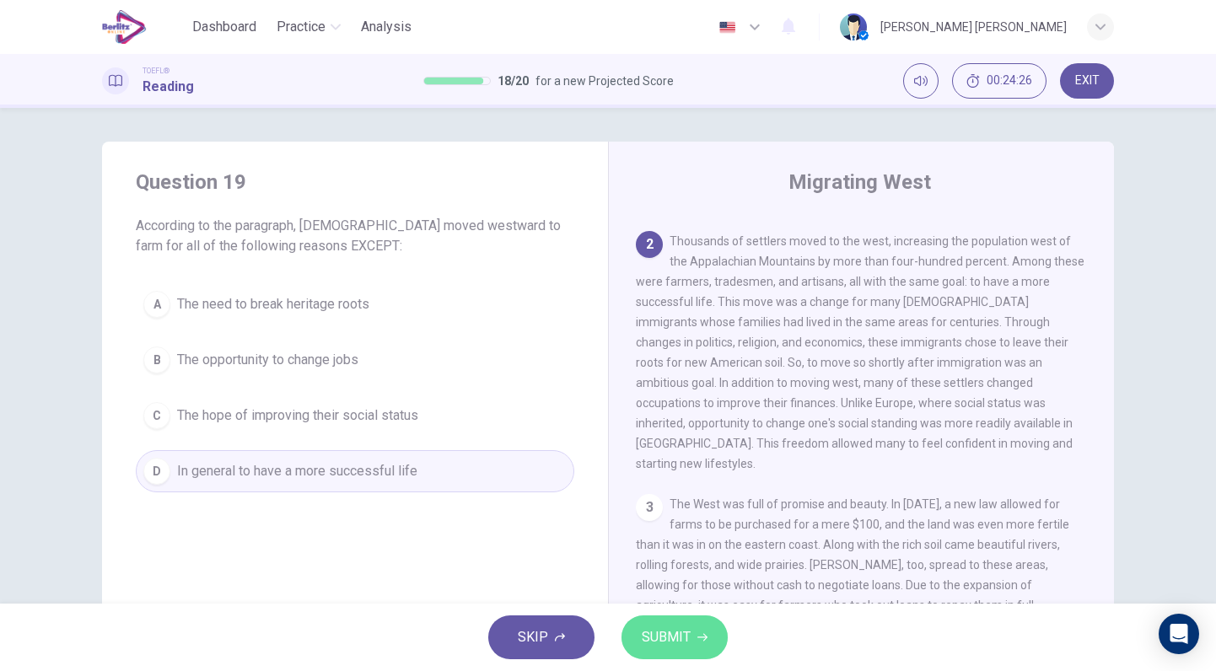
click at [690, 638] on button "SUBMIT" at bounding box center [674, 637] width 106 height 44
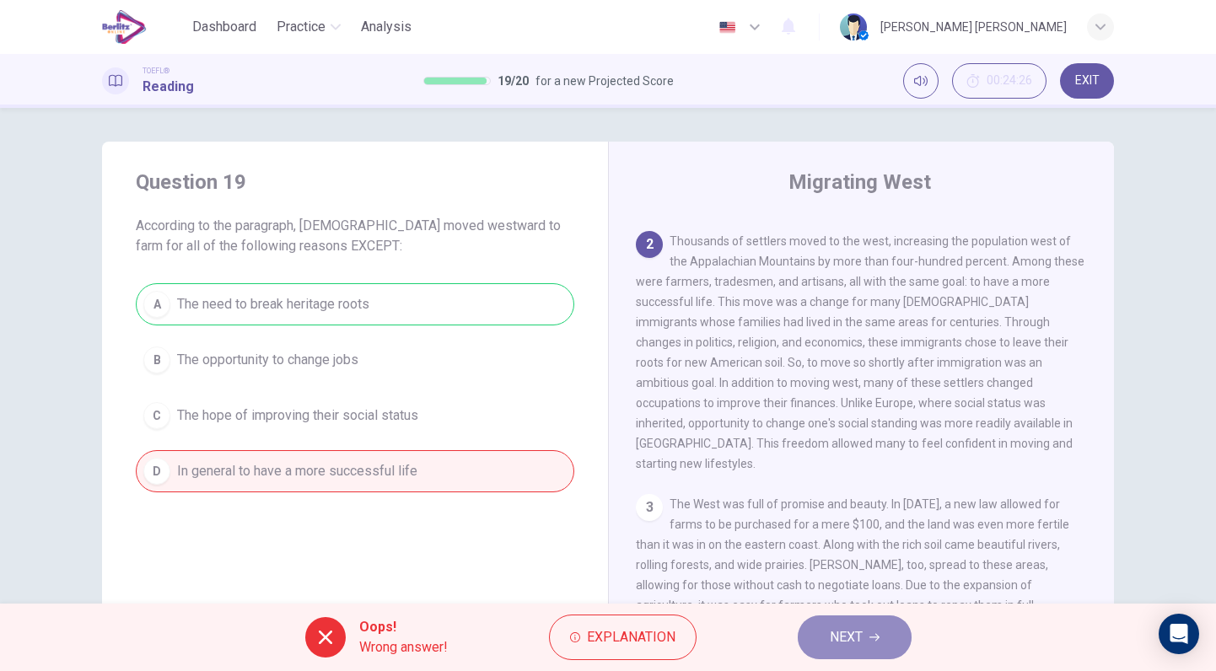
click at [866, 641] on button "NEXT" at bounding box center [854, 637] width 114 height 44
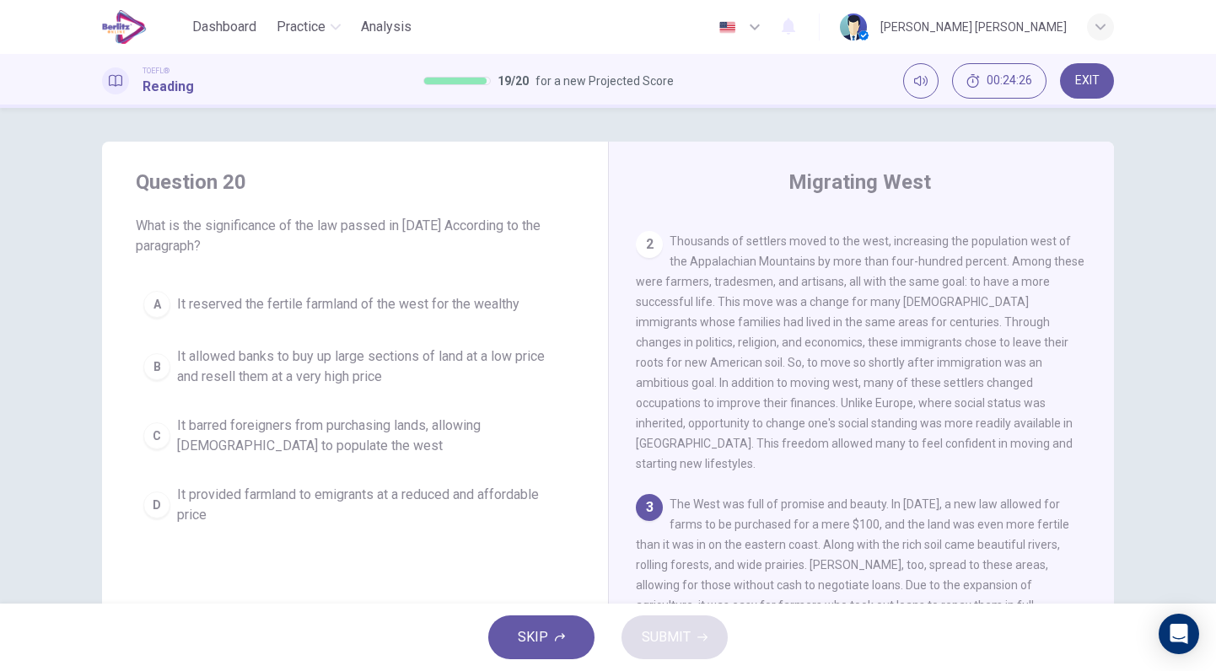
scroll to position [286, 0]
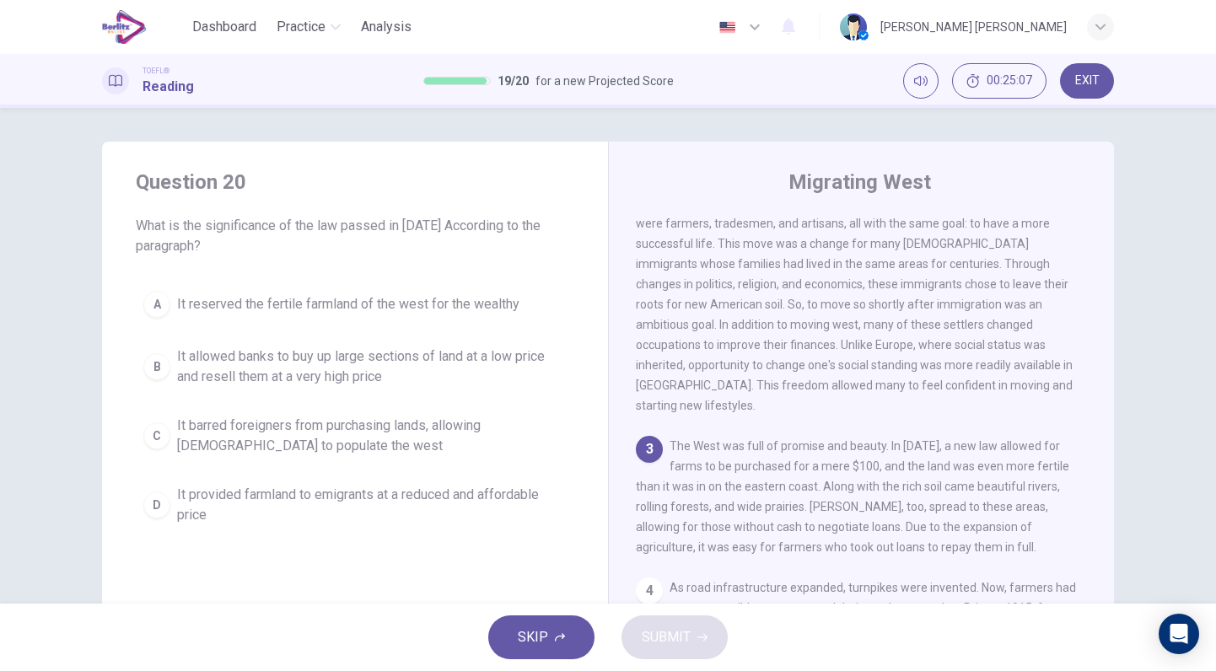
click at [866, 641] on div "SKIP SUBMIT" at bounding box center [608, 637] width 1216 height 67
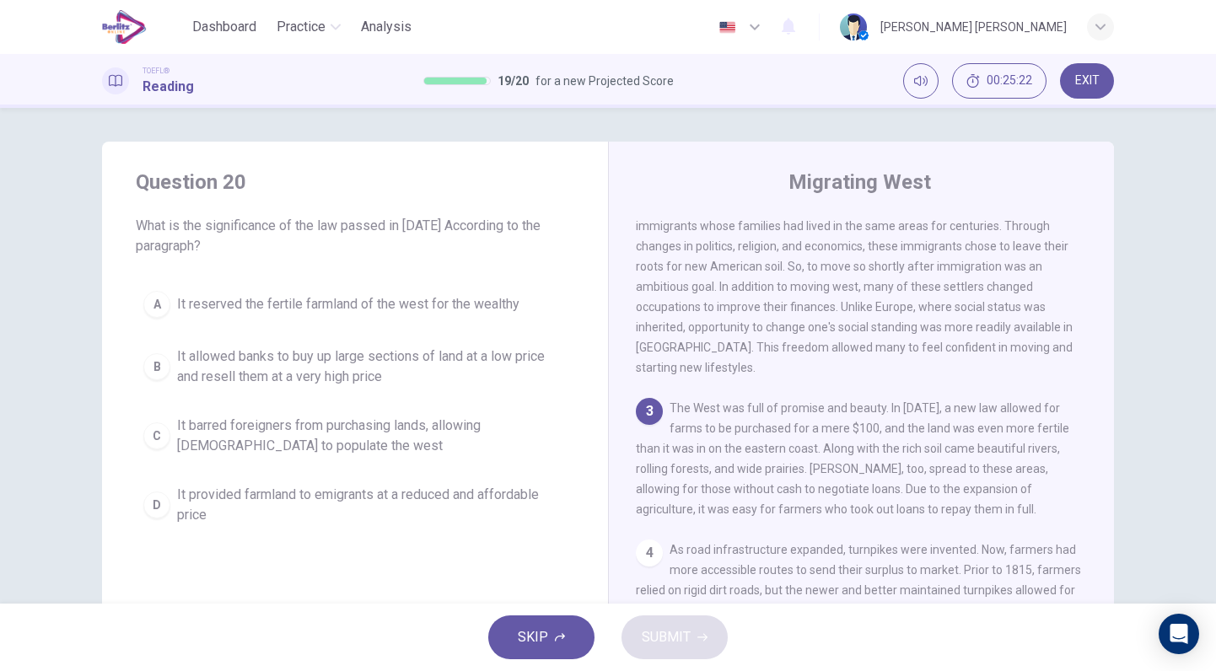
scroll to position [329, 0]
click at [412, 359] on span "It allowed banks to buy up large sections of land at a low price and resell the…" at bounding box center [371, 366] width 389 height 40
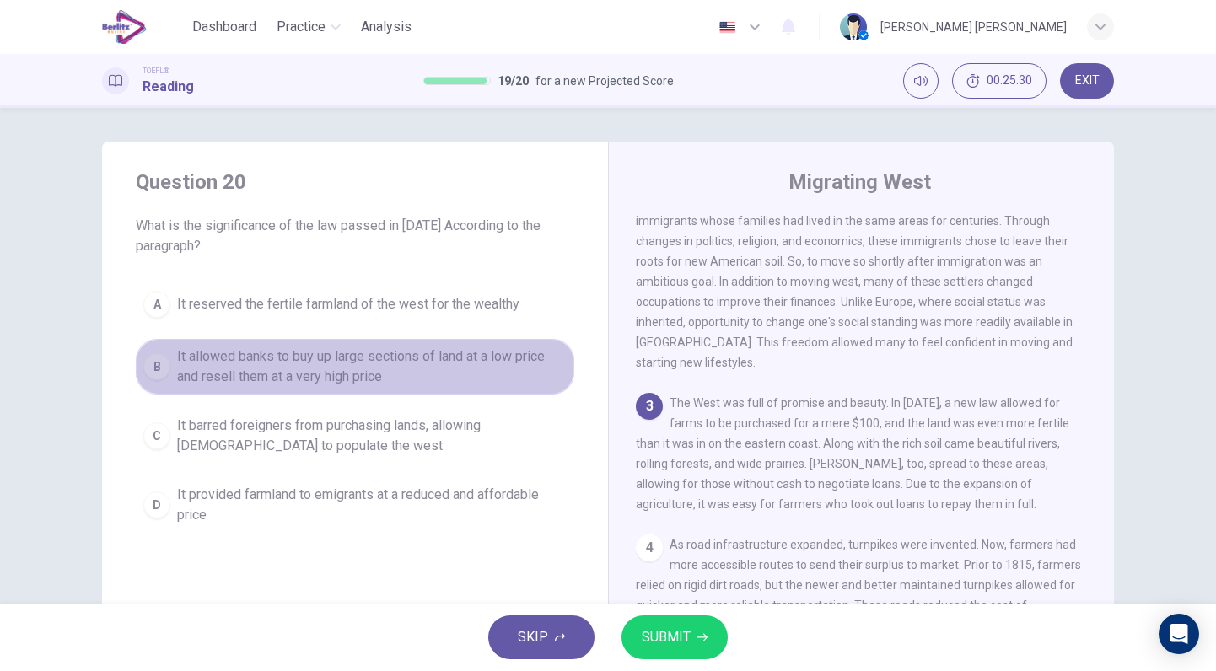
click at [423, 363] on span "It allowed banks to buy up large sections of land at a low price and resell the…" at bounding box center [371, 366] width 389 height 40
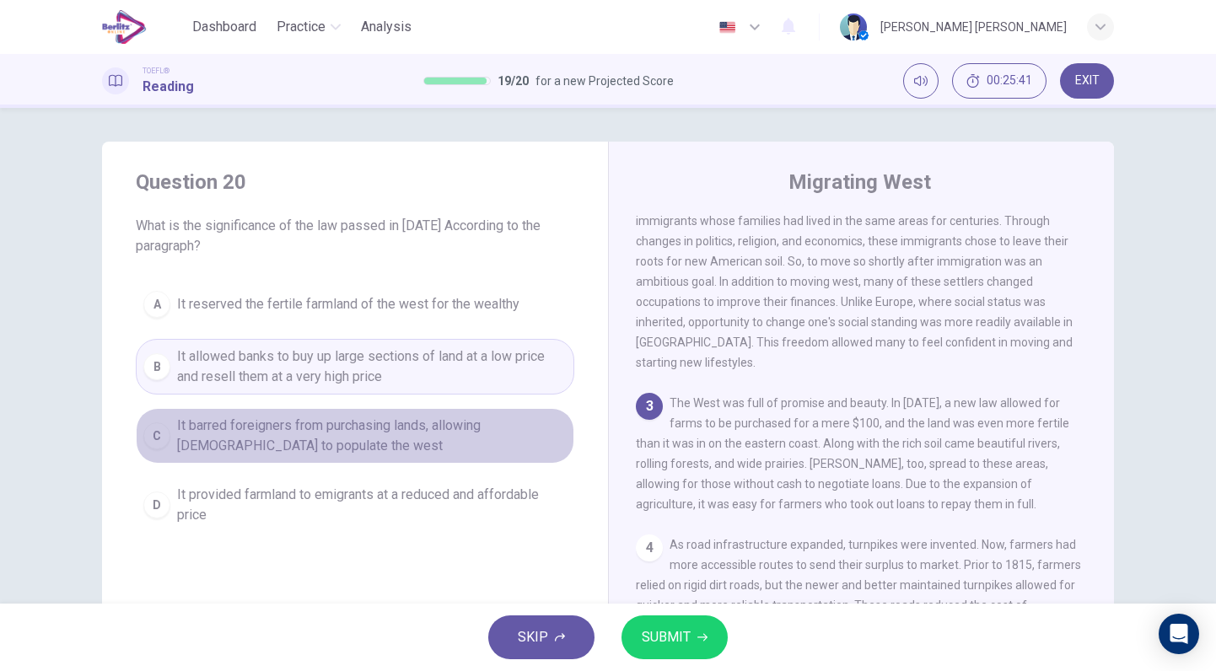
click at [493, 446] on span "It barred foreigners from purchasing lands, allowing [DEMOGRAPHIC_DATA] to popu…" at bounding box center [371, 436] width 389 height 40
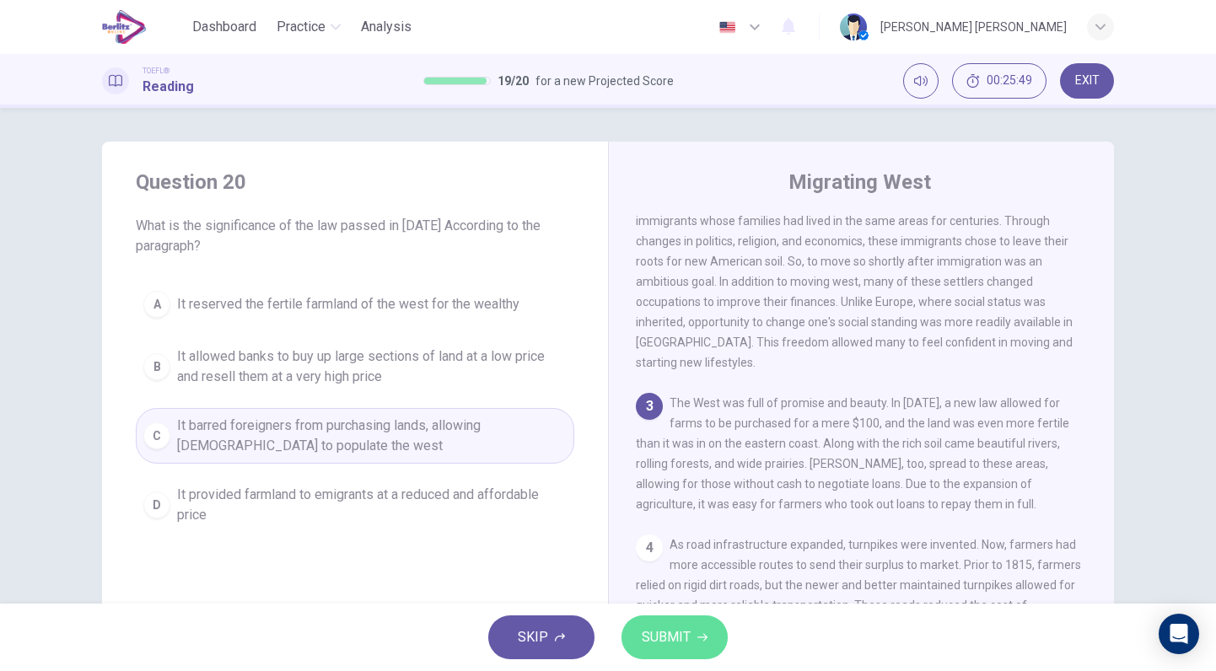
click at [642, 626] on span "SUBMIT" at bounding box center [666, 637] width 49 height 24
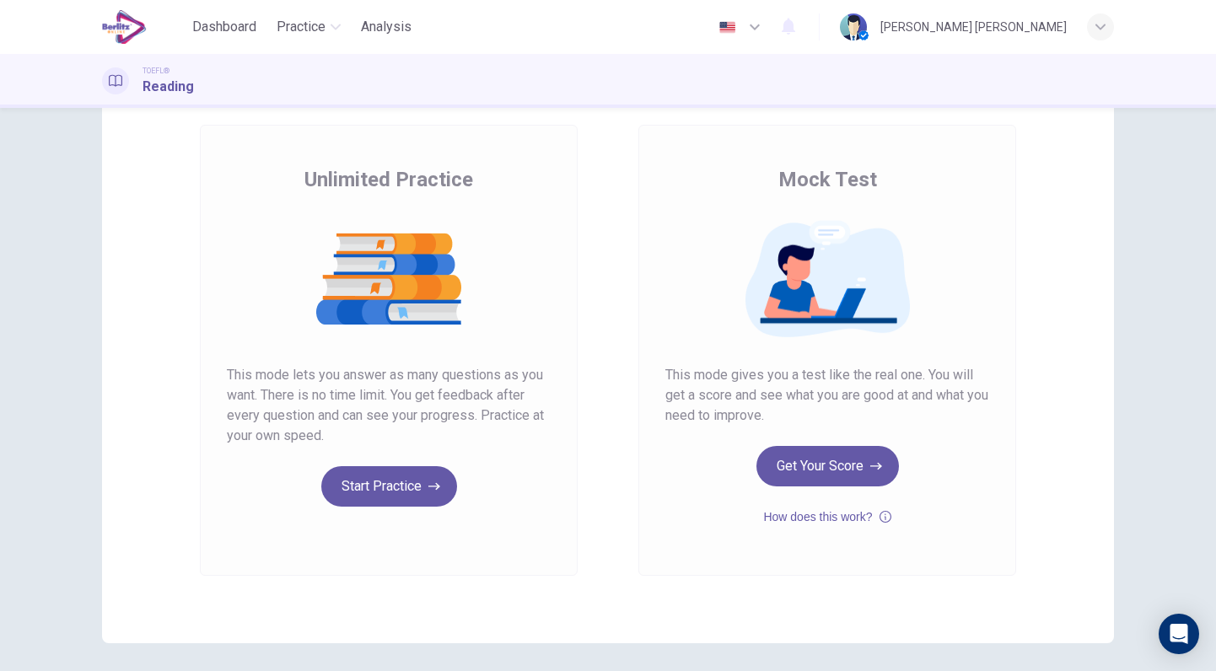
scroll to position [85, 0]
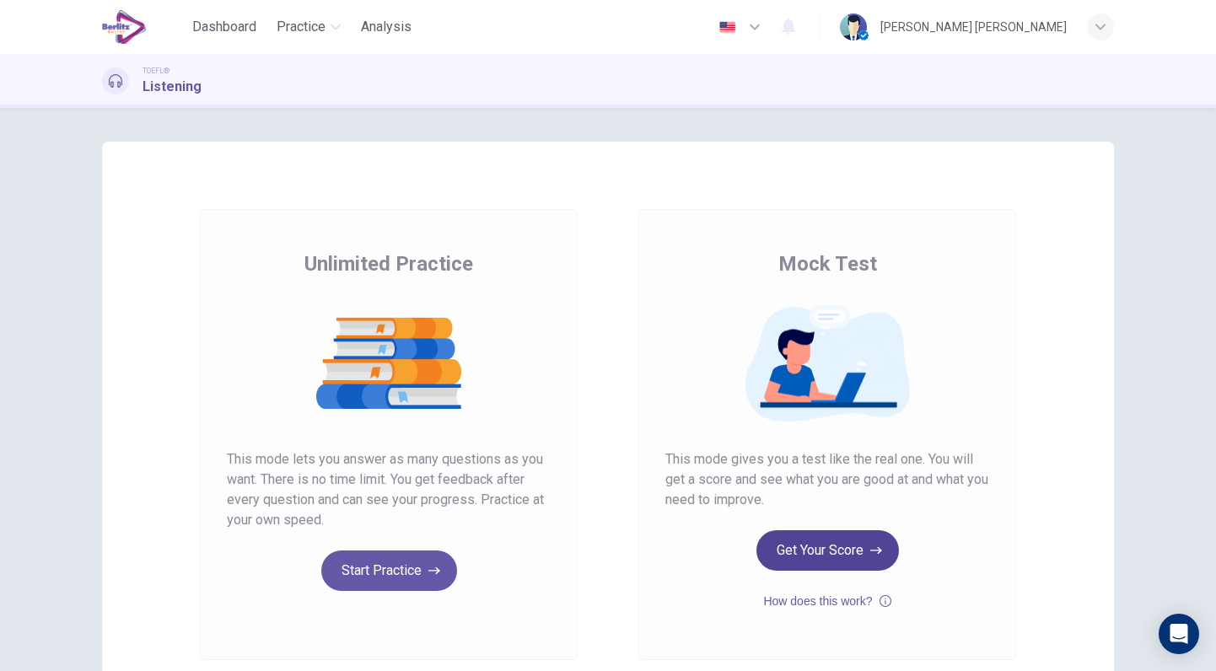
click at [862, 564] on button "Get Your Score" at bounding box center [827, 550] width 142 height 40
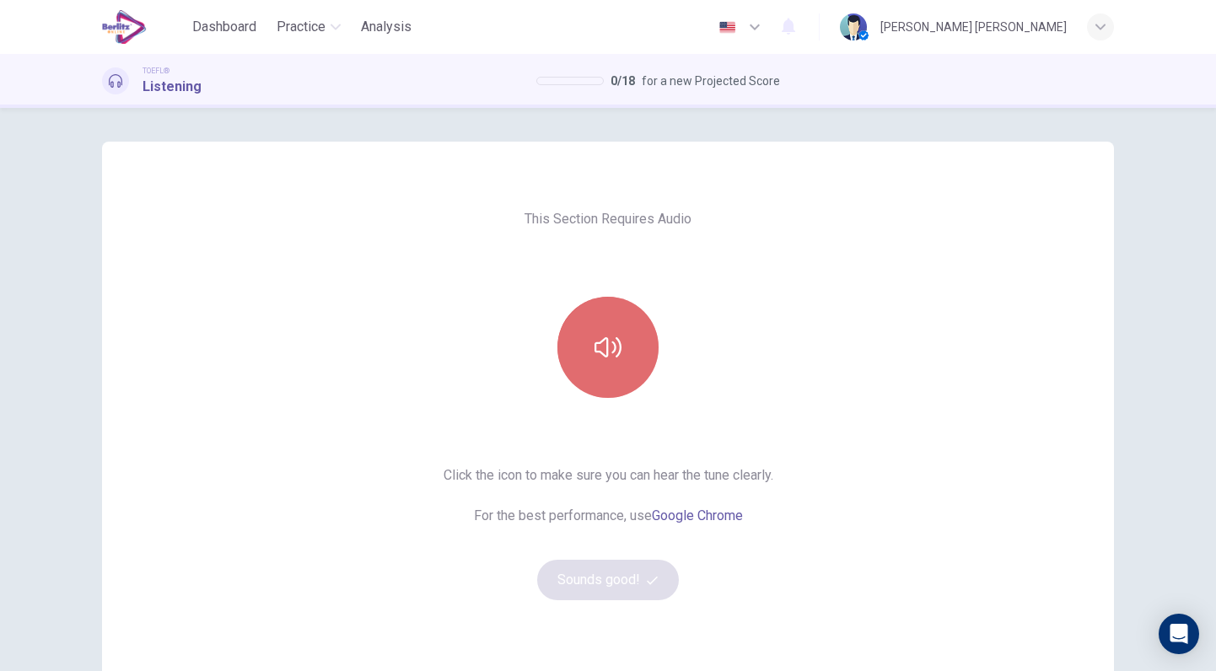
click at [631, 357] on button "button" at bounding box center [607, 347] width 101 height 101
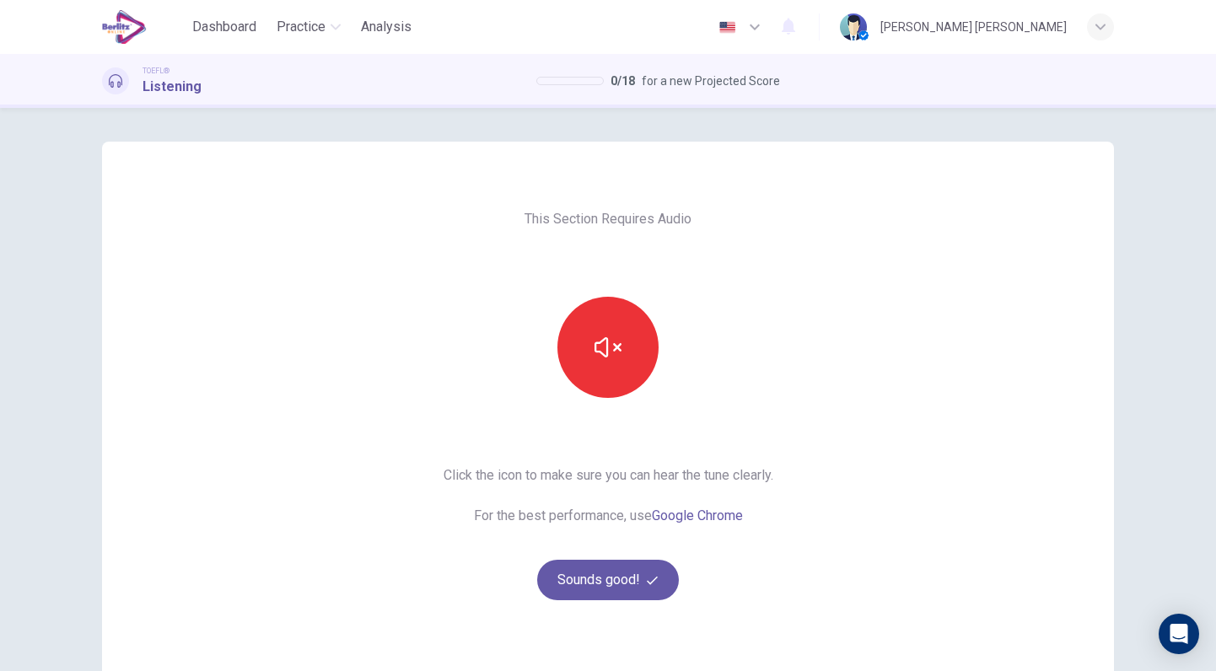
click at [725, 405] on div "This Section Requires Audio Click the icon to make sure you can hear the tune c…" at bounding box center [608, 435] width 357 height 586
click at [636, 353] on button "button" at bounding box center [607, 347] width 101 height 101
click at [635, 561] on button "Sounds good!" at bounding box center [608, 580] width 142 height 40
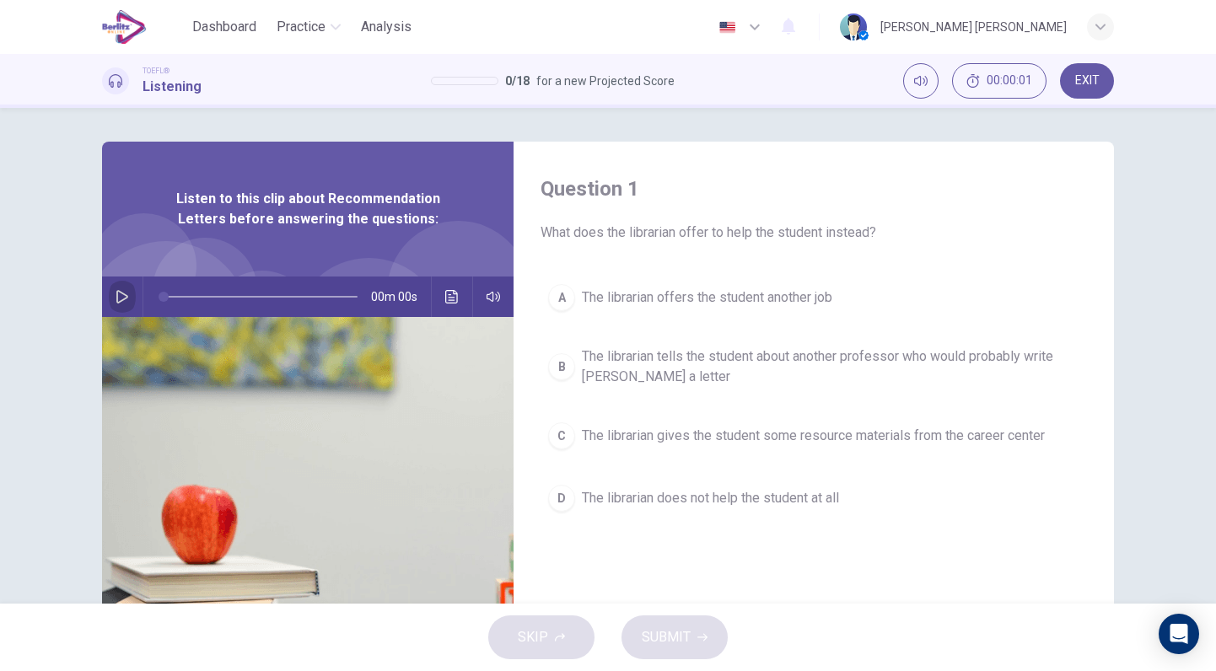
click at [110, 295] on button "button" at bounding box center [122, 296] width 27 height 40
click at [118, 294] on icon "button" at bounding box center [121, 296] width 13 height 13
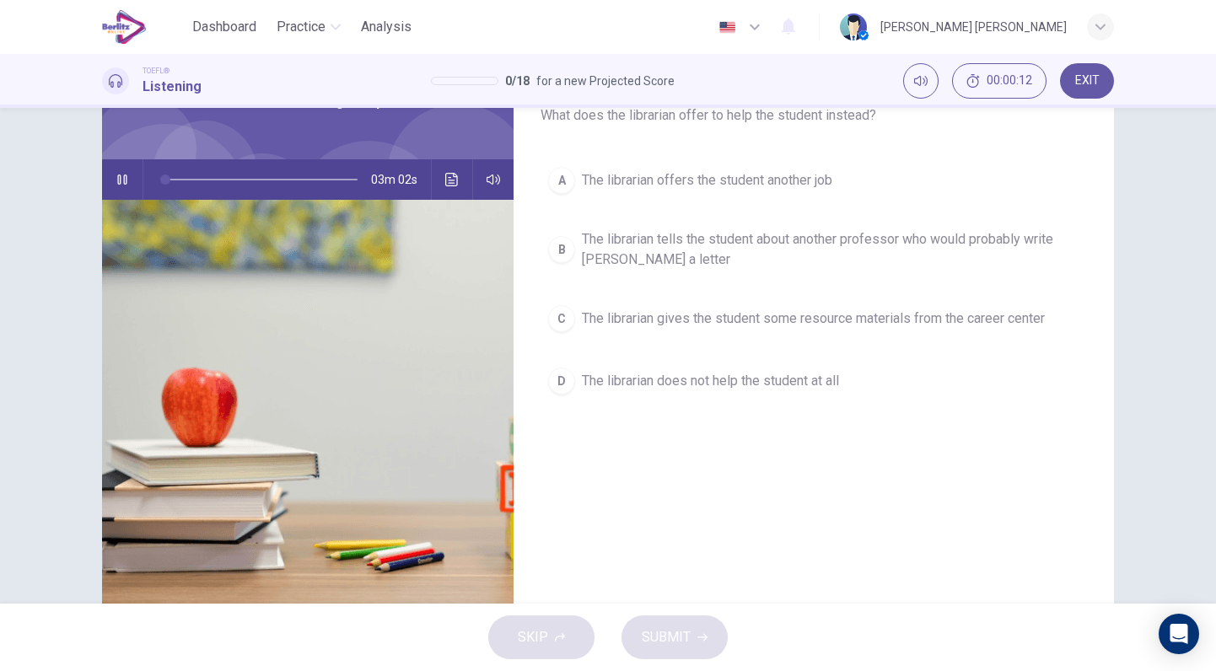
scroll to position [122, 0]
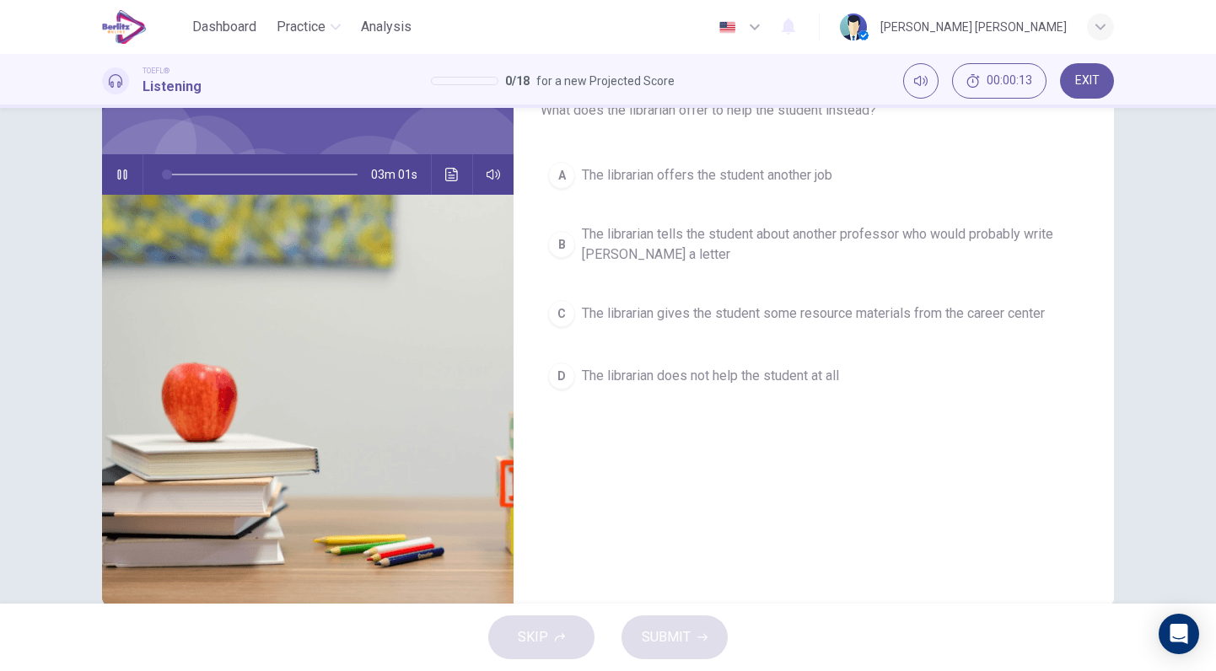
type input "*"
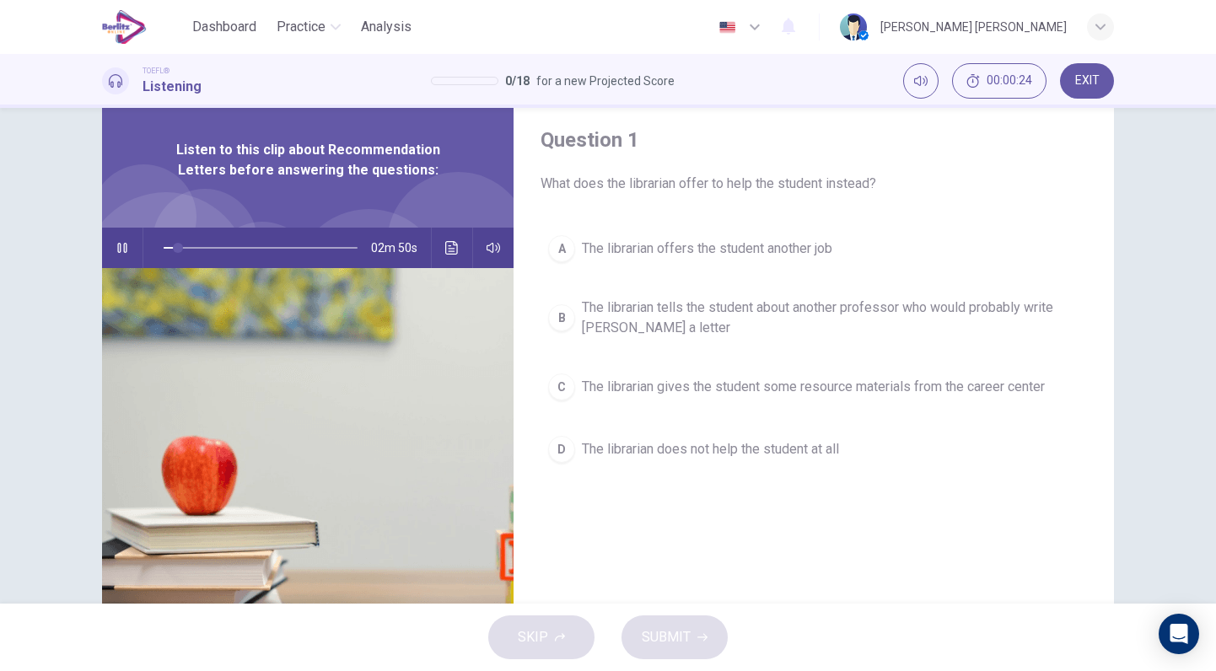
scroll to position [50, 0]
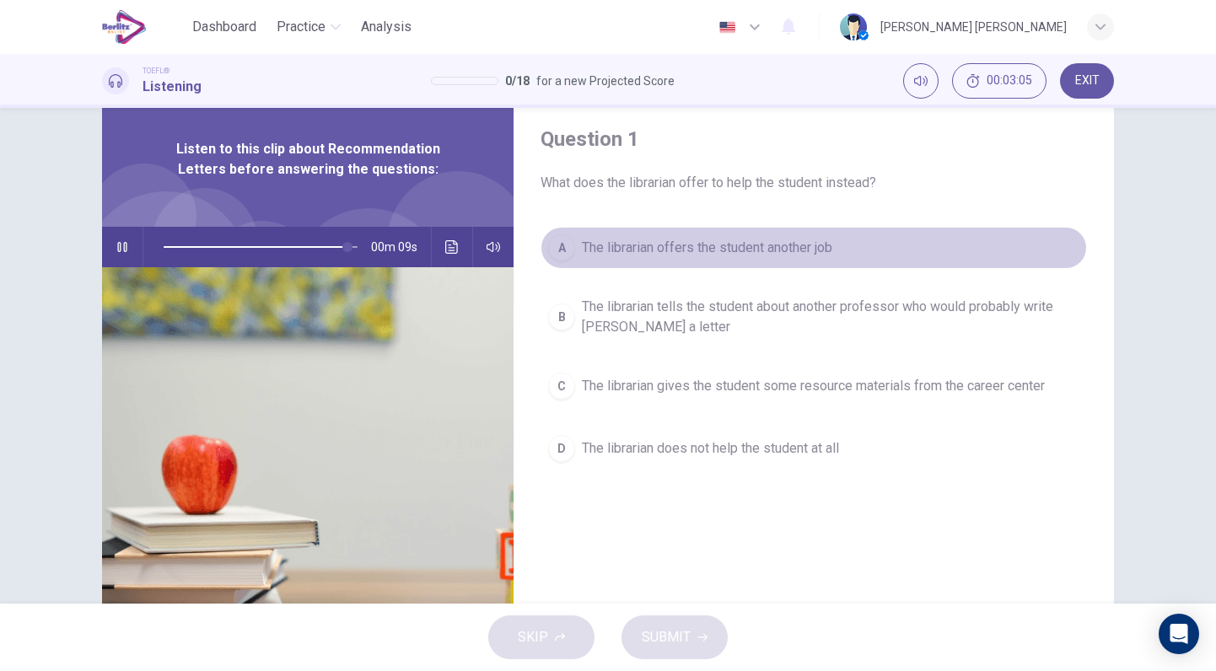
click at [765, 259] on button "A The librarian offers the student another job" at bounding box center [813, 248] width 546 height 42
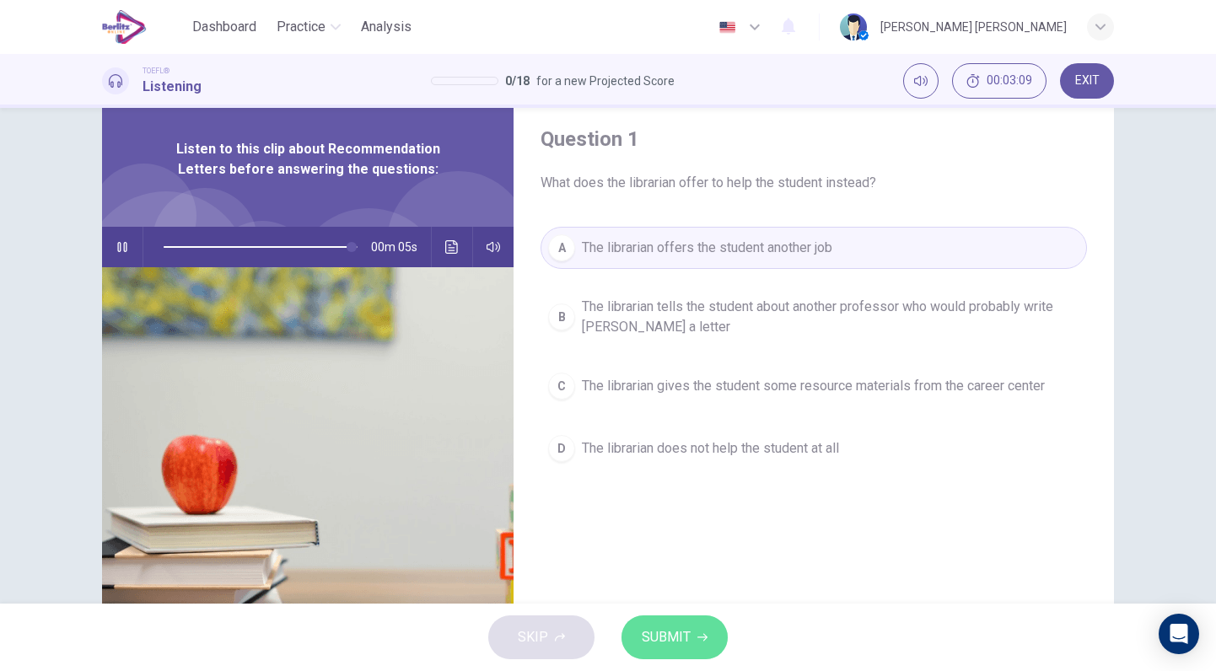
click at [691, 642] on button "SUBMIT" at bounding box center [674, 637] width 106 height 44
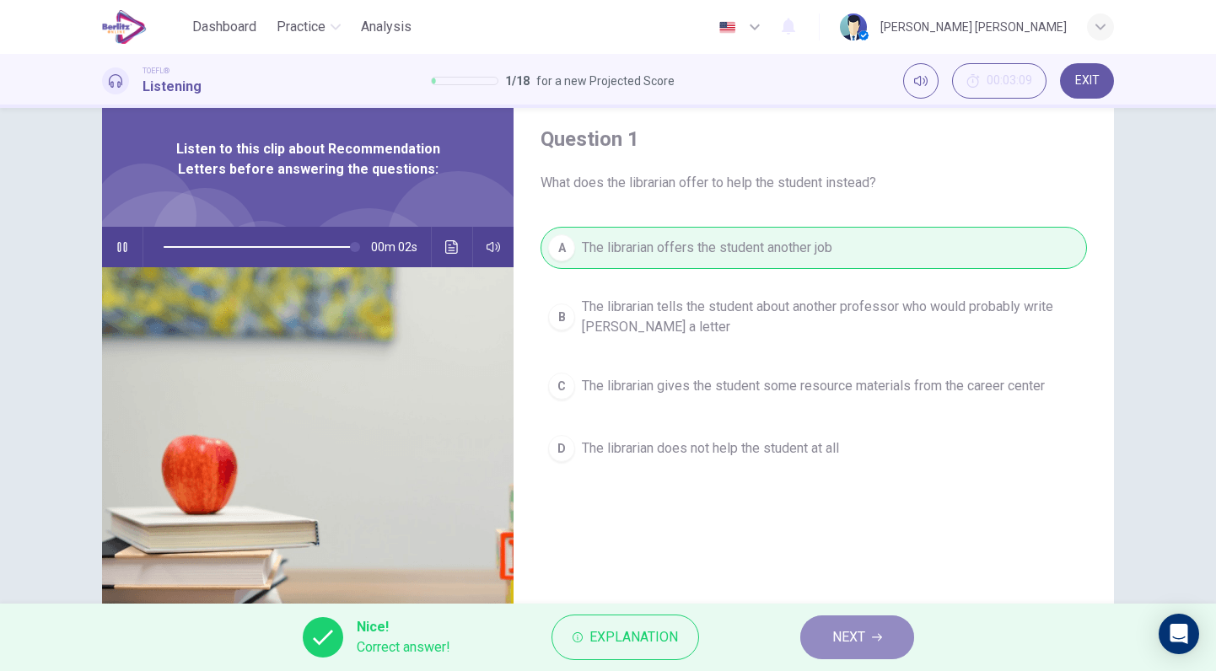
click at [881, 646] on button "NEXT" at bounding box center [857, 637] width 114 height 44
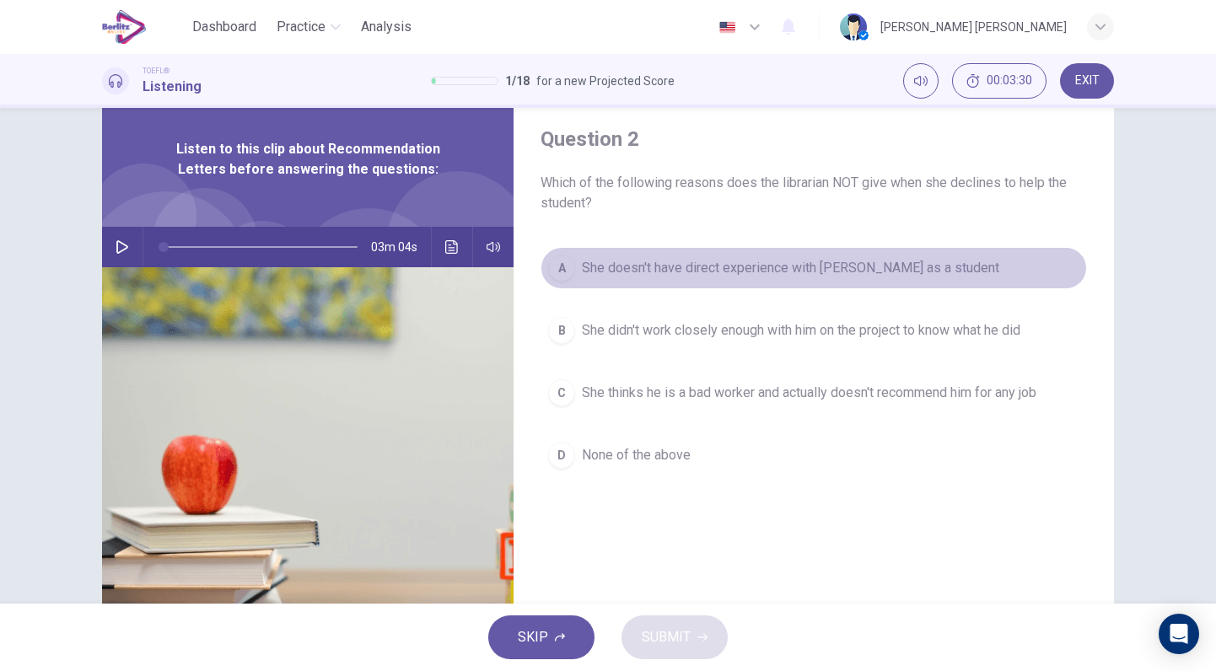
click at [794, 266] on span "She doesn't have direct experience with Grant as a student" at bounding box center [790, 268] width 417 height 20
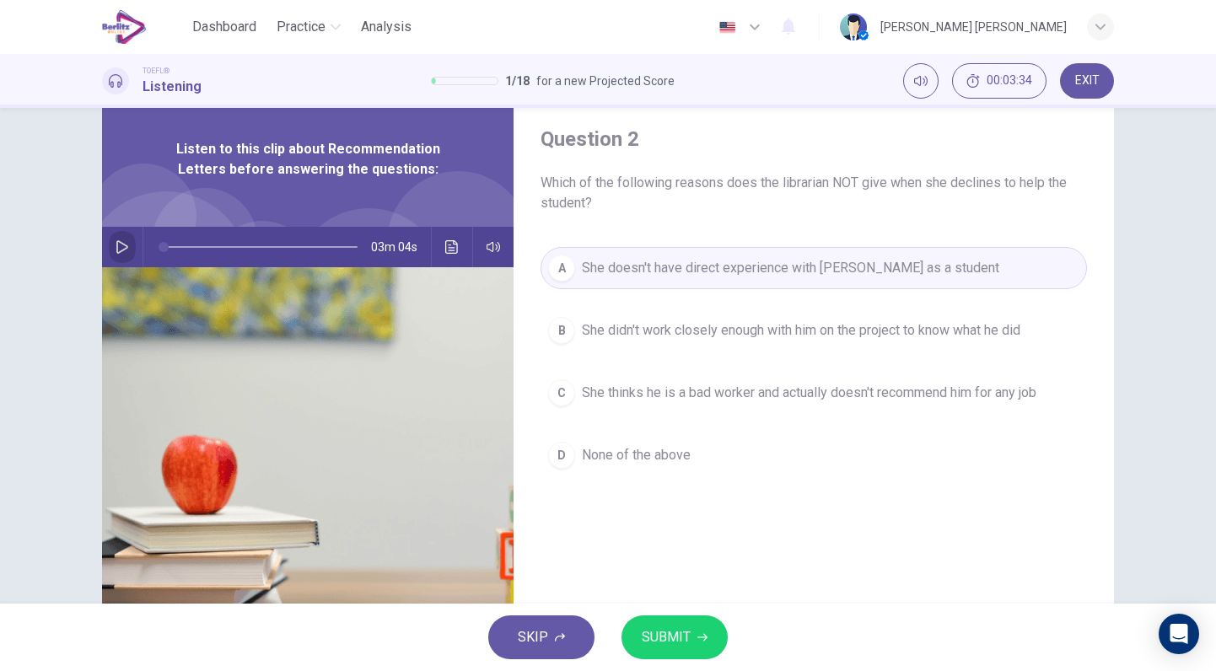
click at [128, 252] on button "button" at bounding box center [122, 247] width 27 height 40
drag, startPoint x: 158, startPoint y: 250, endPoint x: 183, endPoint y: 250, distance: 24.4
click at [169, 250] on span at bounding box center [163, 247] width 10 height 10
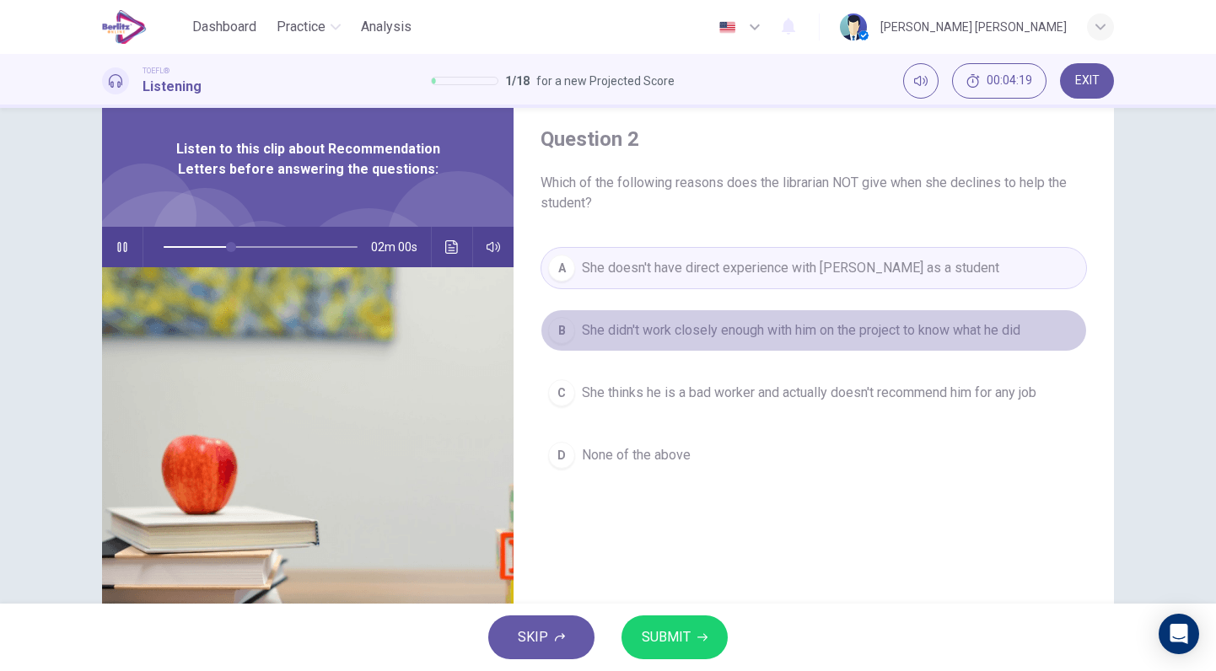
click at [788, 346] on button "B She didn't work closely enough with him on the project to know what he did" at bounding box center [813, 330] width 546 height 42
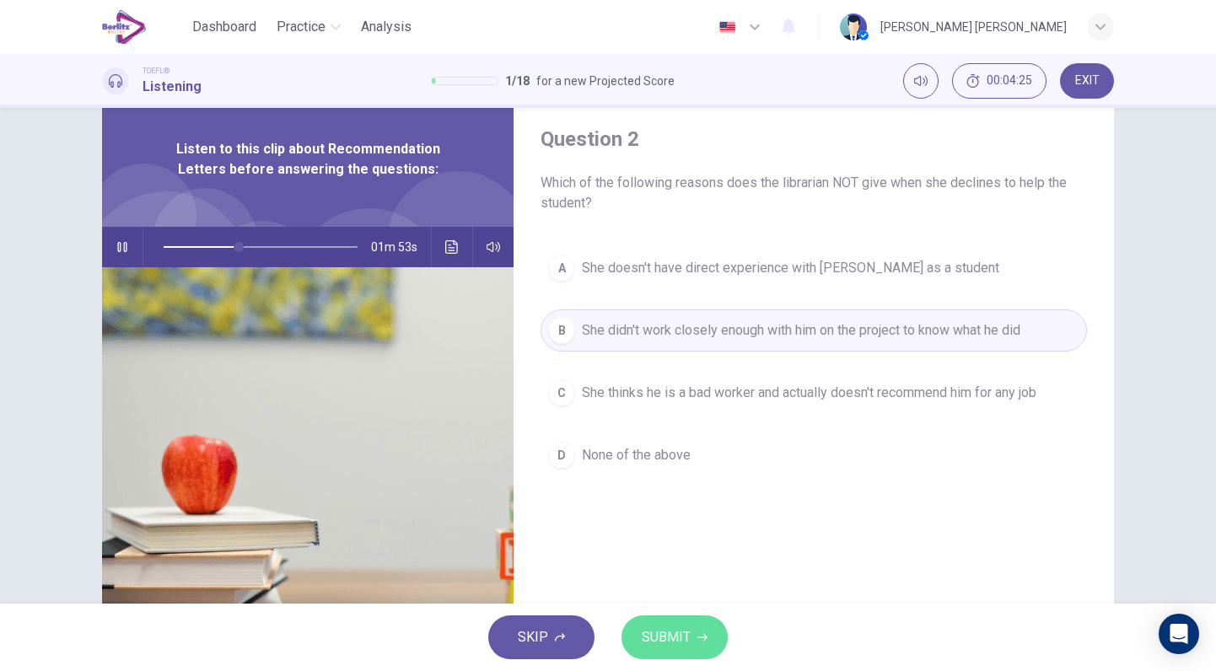
click at [690, 638] on button "SUBMIT" at bounding box center [674, 637] width 106 height 44
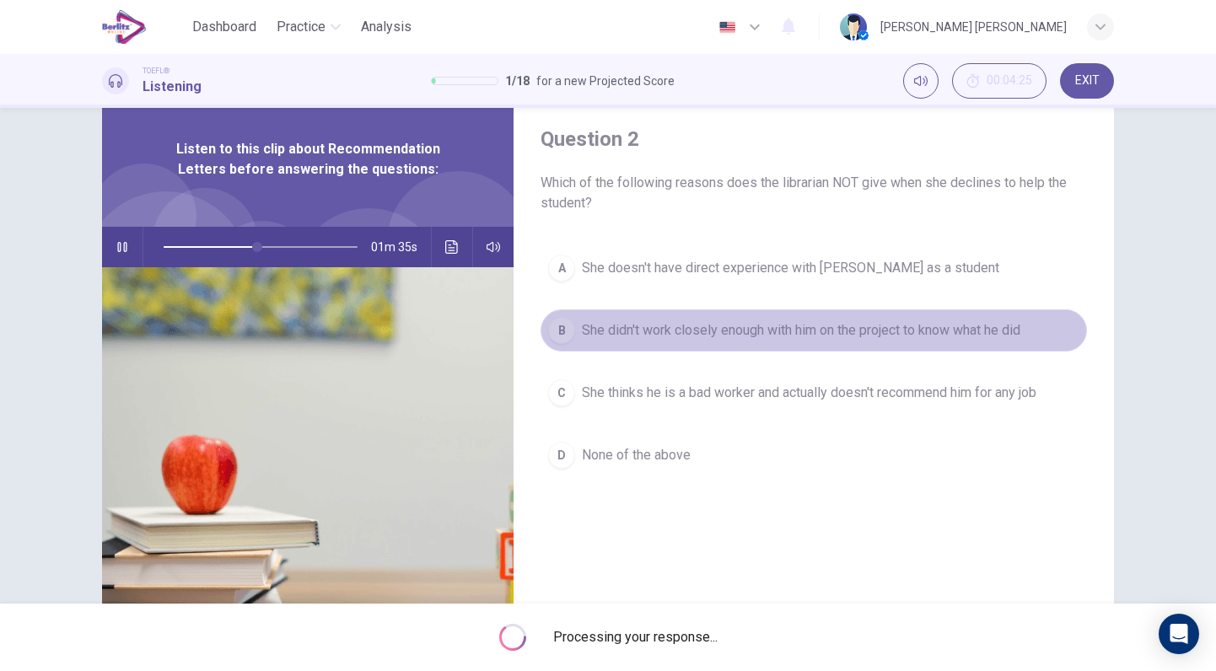
click at [584, 335] on span "She didn't work closely enough with him on the project to know what he did" at bounding box center [801, 330] width 438 height 20
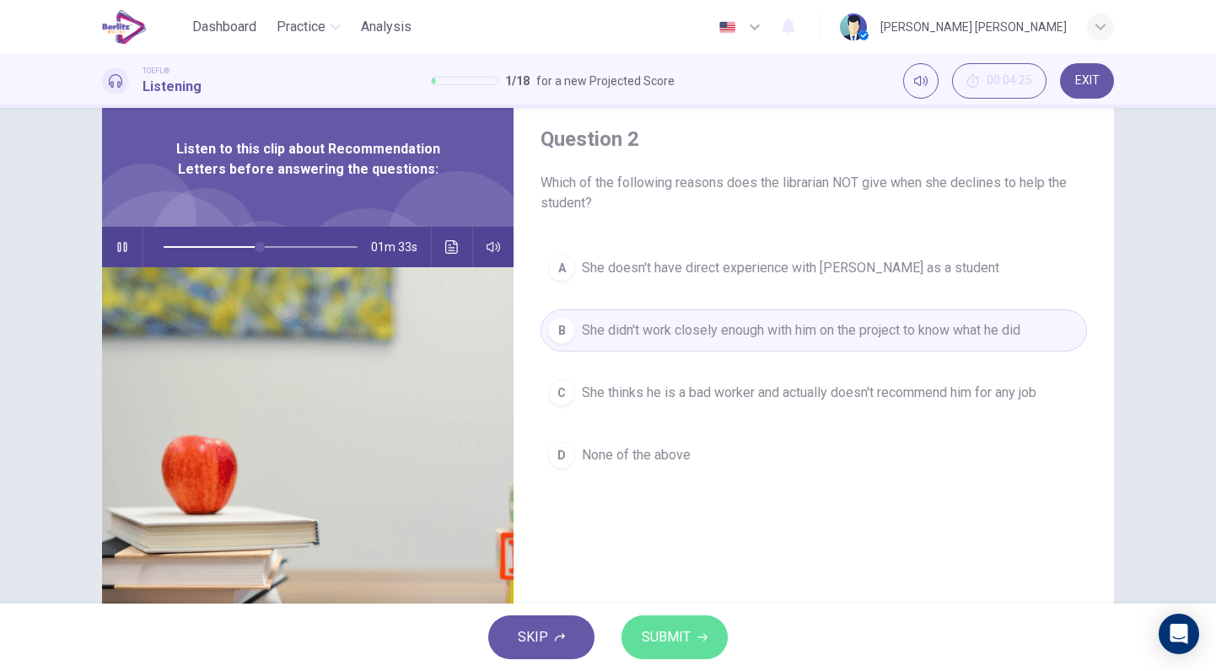
click at [686, 620] on button "SUBMIT" at bounding box center [674, 637] width 106 height 44
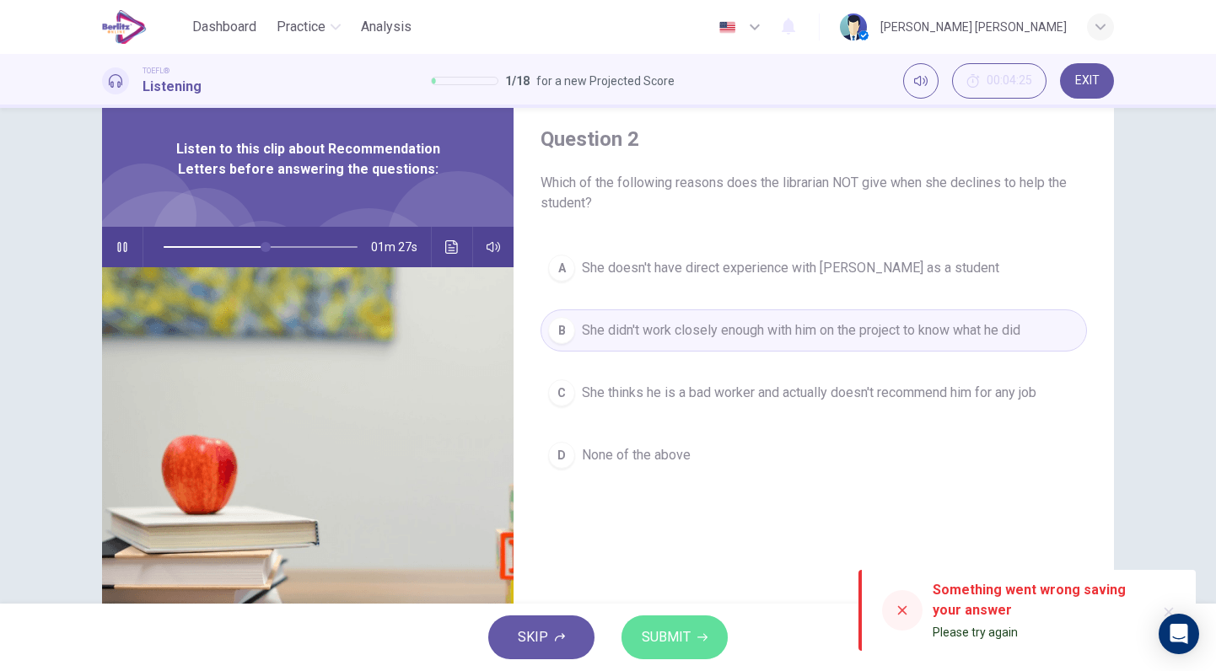
click at [691, 631] on button "SUBMIT" at bounding box center [674, 637] width 106 height 44
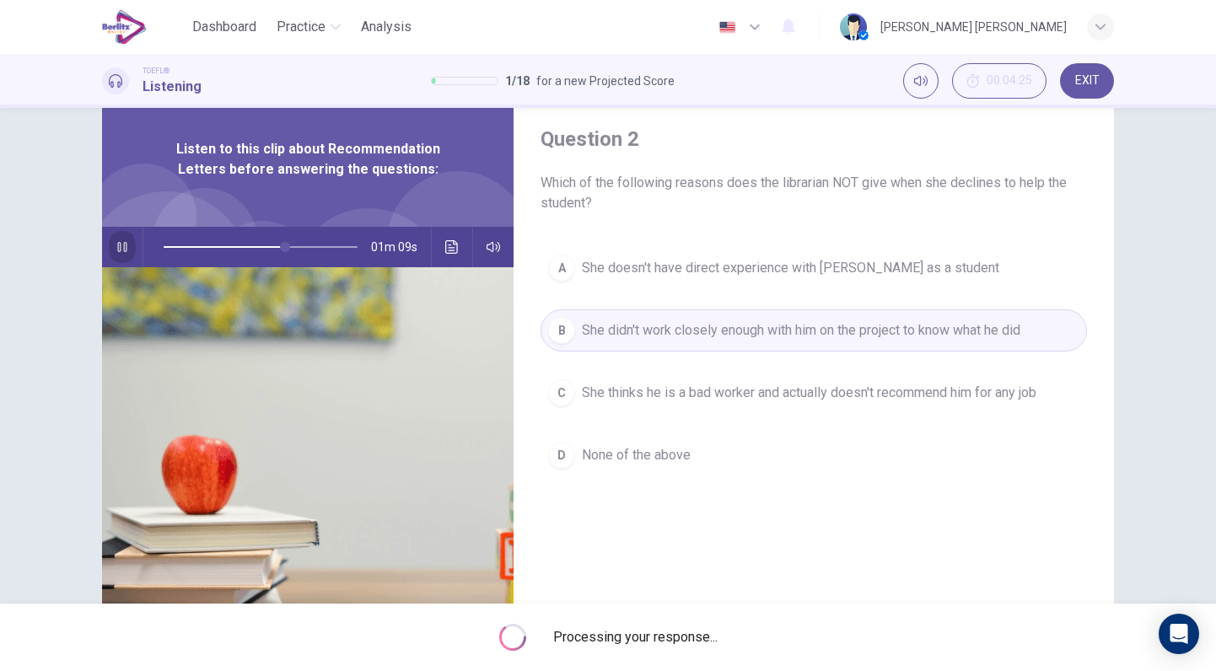
click at [113, 254] on button "button" at bounding box center [122, 247] width 27 height 40
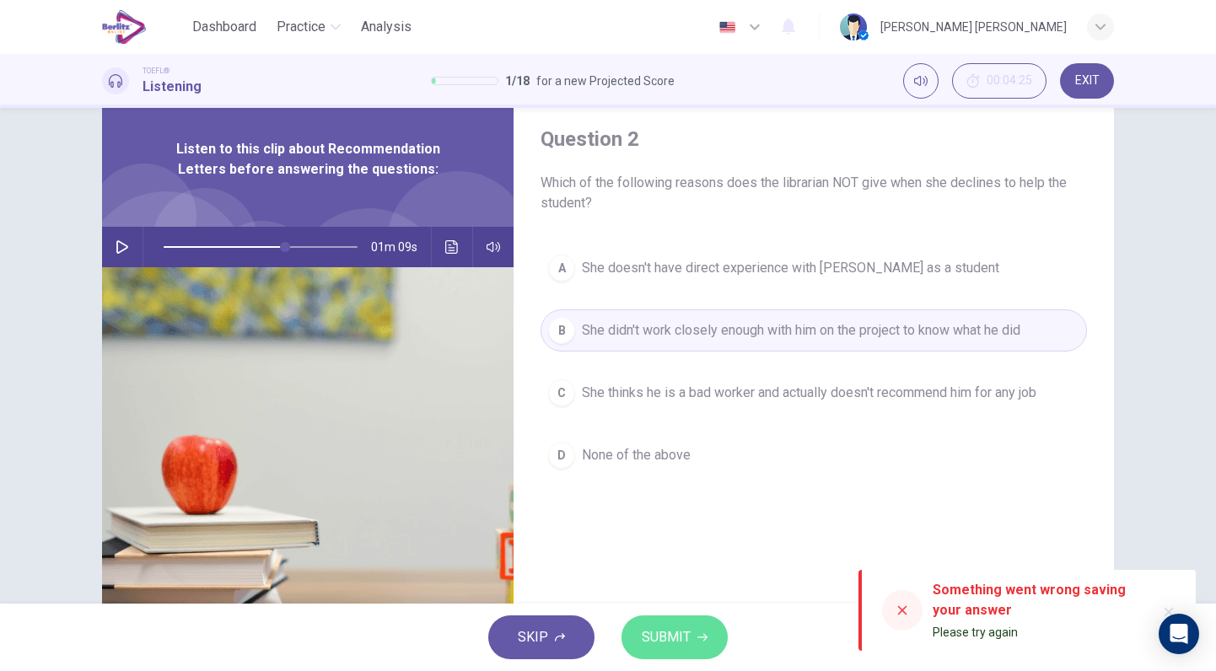
click at [694, 633] on button "SUBMIT" at bounding box center [674, 637] width 106 height 44
click at [910, 620] on div at bounding box center [902, 610] width 40 height 40
click at [1169, 606] on icon "button" at bounding box center [1168, 611] width 13 height 13
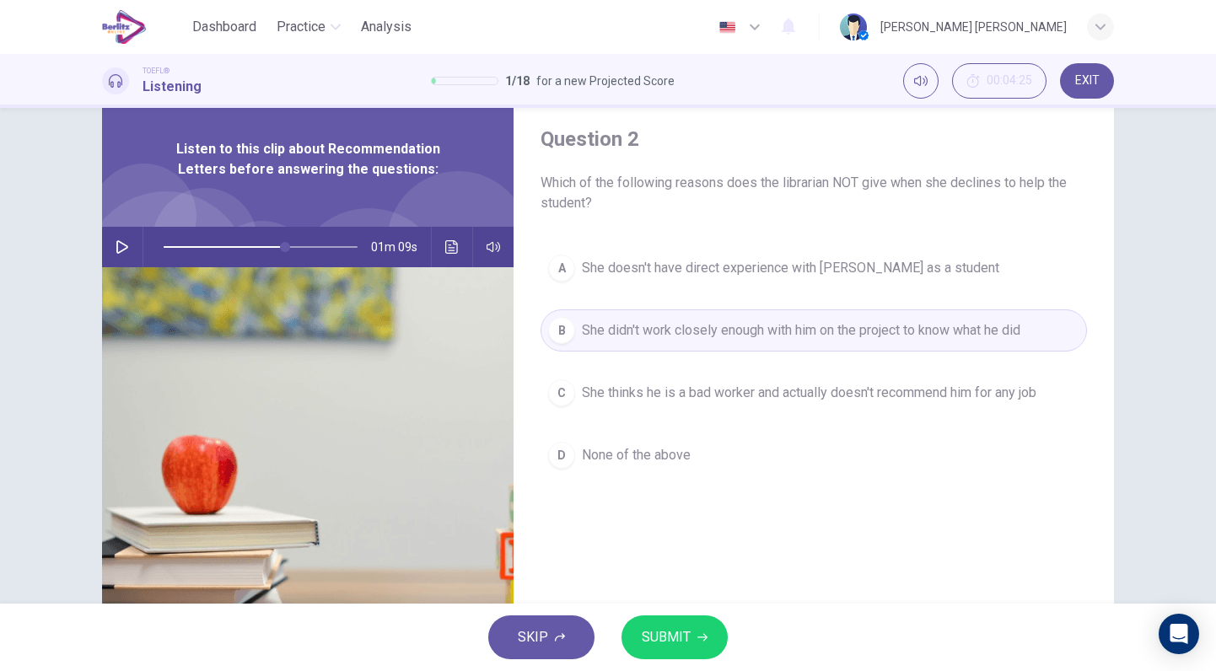
scroll to position [158, 0]
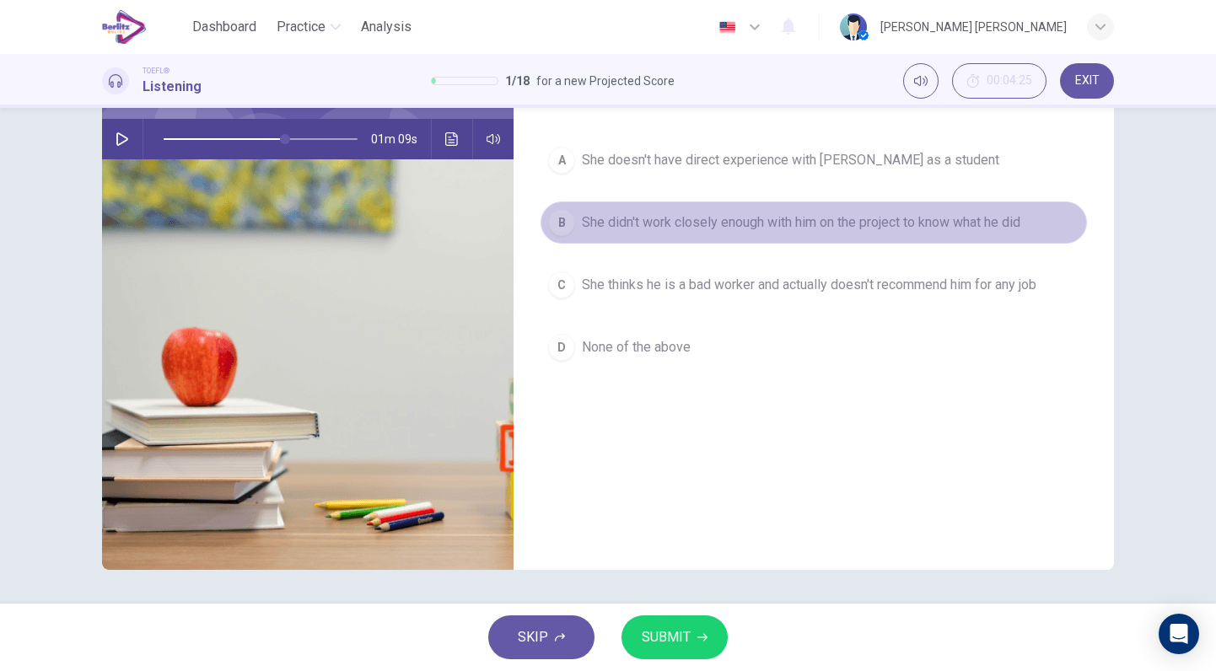
click at [610, 221] on span "She didn't work closely enough with him on the project to know what he did" at bounding box center [801, 222] width 438 height 20
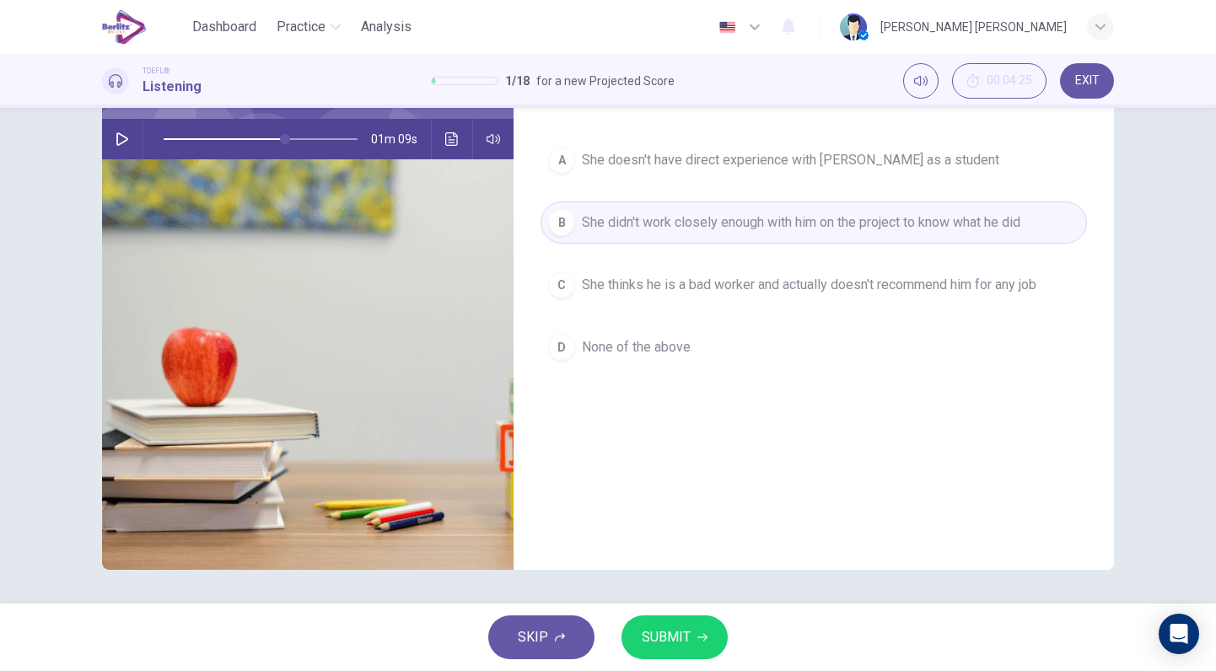
click at [690, 630] on button "SUBMIT" at bounding box center [674, 637] width 106 height 44
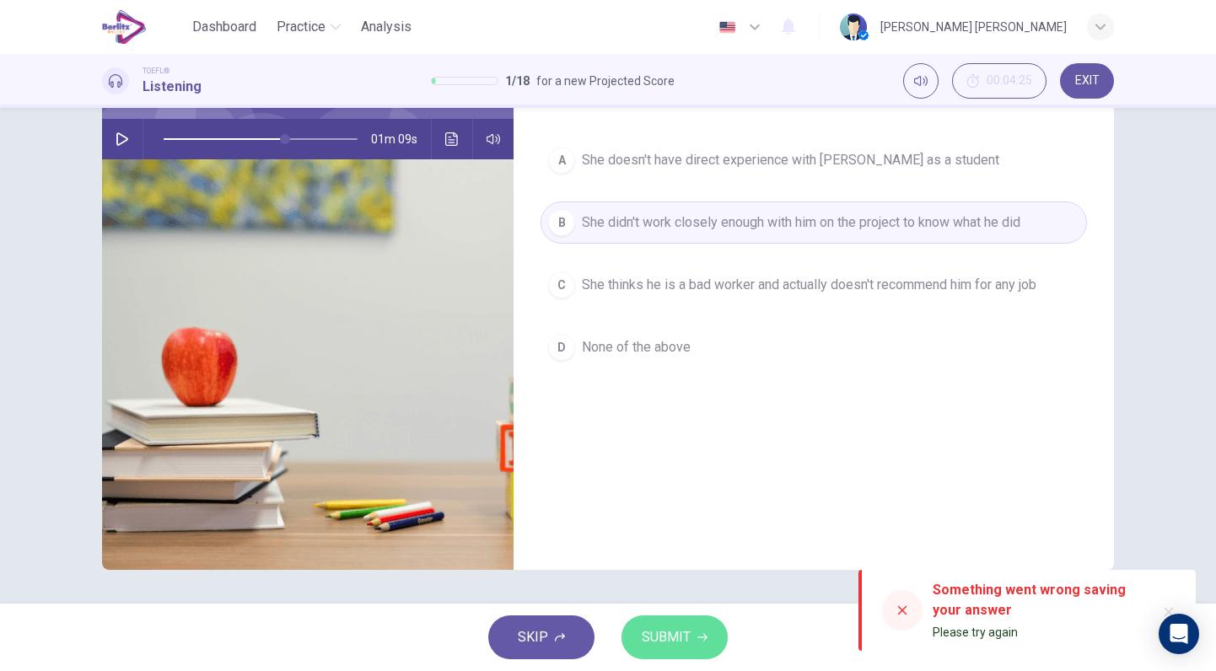
click at [690, 630] on button "SUBMIT" at bounding box center [674, 637] width 106 height 44
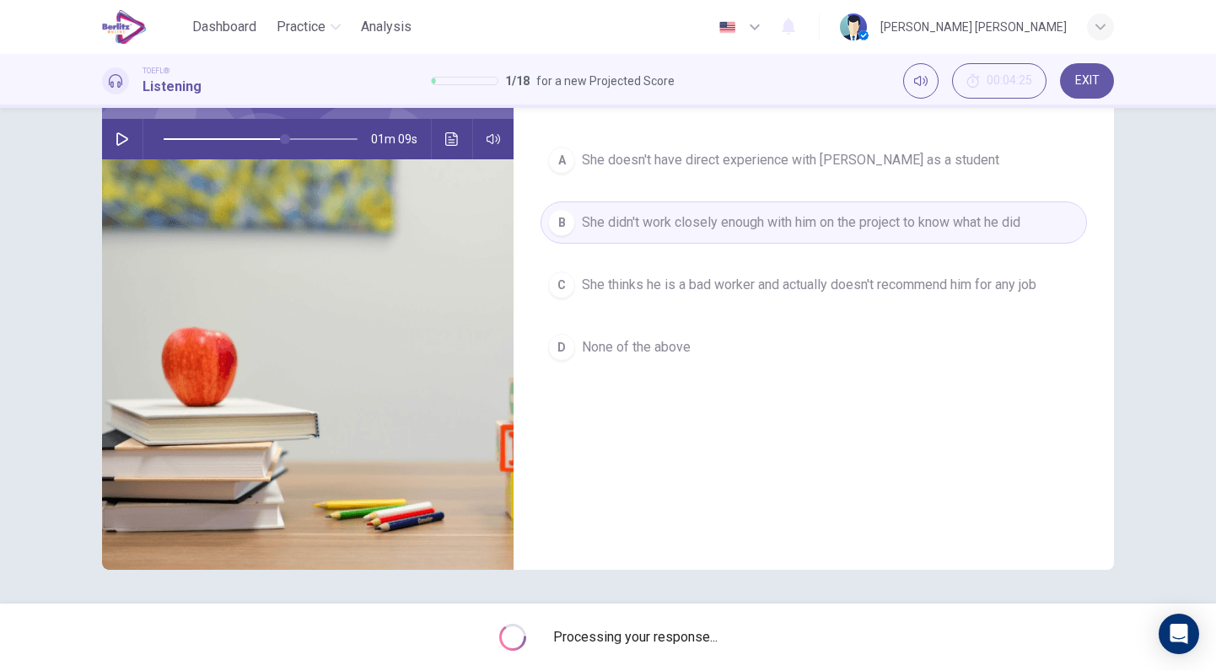
click at [690, 630] on span "Processing your response..." at bounding box center [635, 637] width 164 height 20
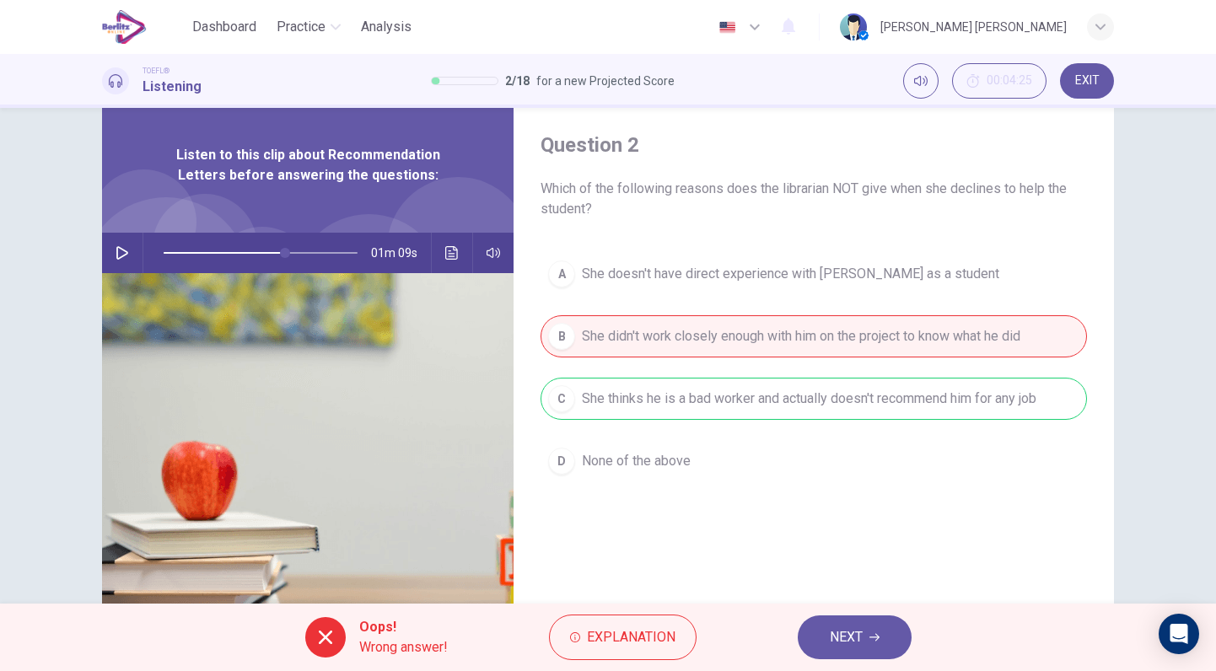
scroll to position [45, 0]
click at [855, 639] on span "NEXT" at bounding box center [845, 637] width 33 height 24
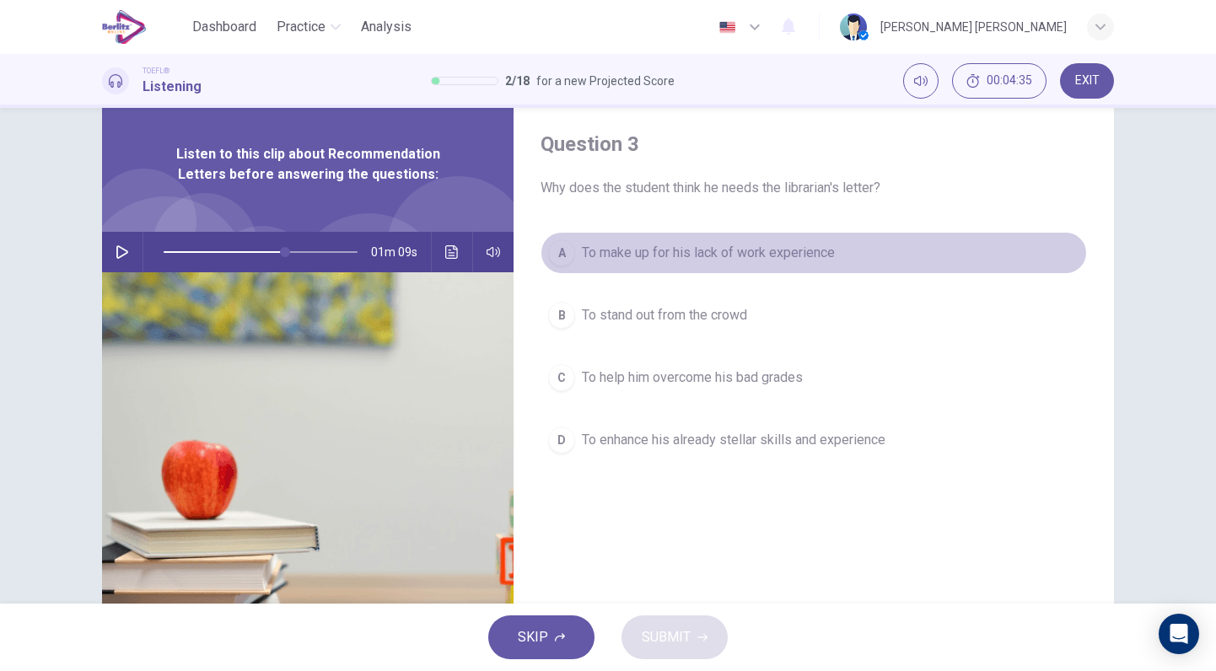
click at [693, 253] on span "To make up for his lack of work experience" at bounding box center [708, 253] width 253 height 20
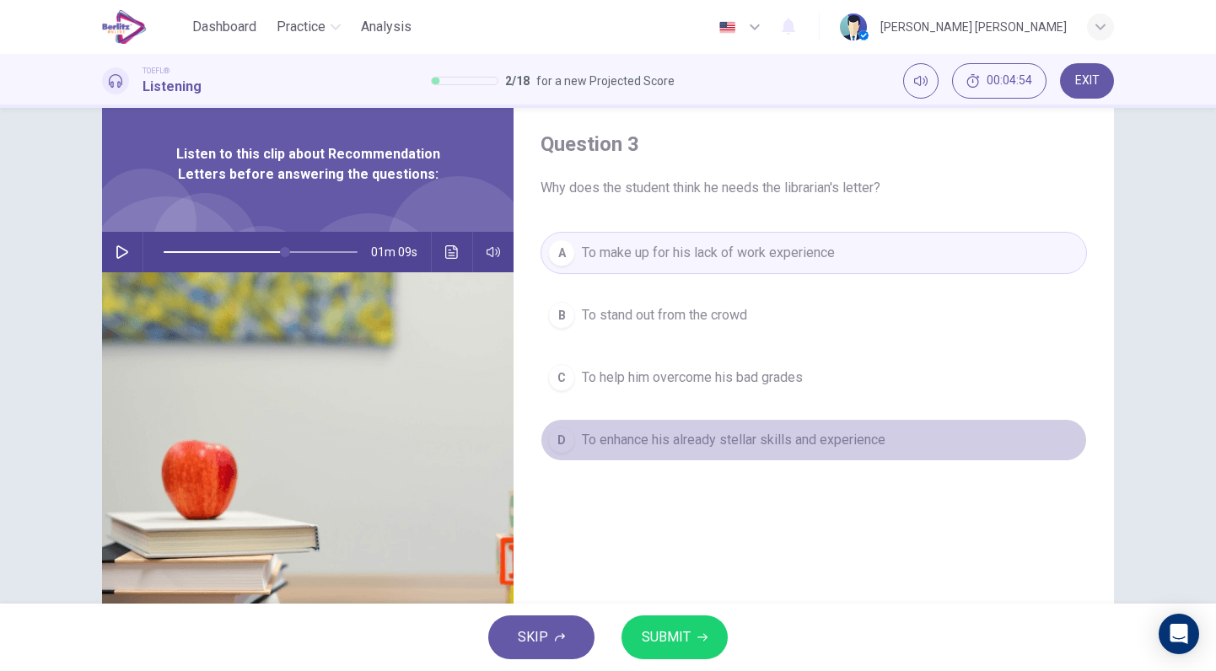
click at [750, 449] on button "D To enhance his already stellar skills and experience" at bounding box center [813, 440] width 546 height 42
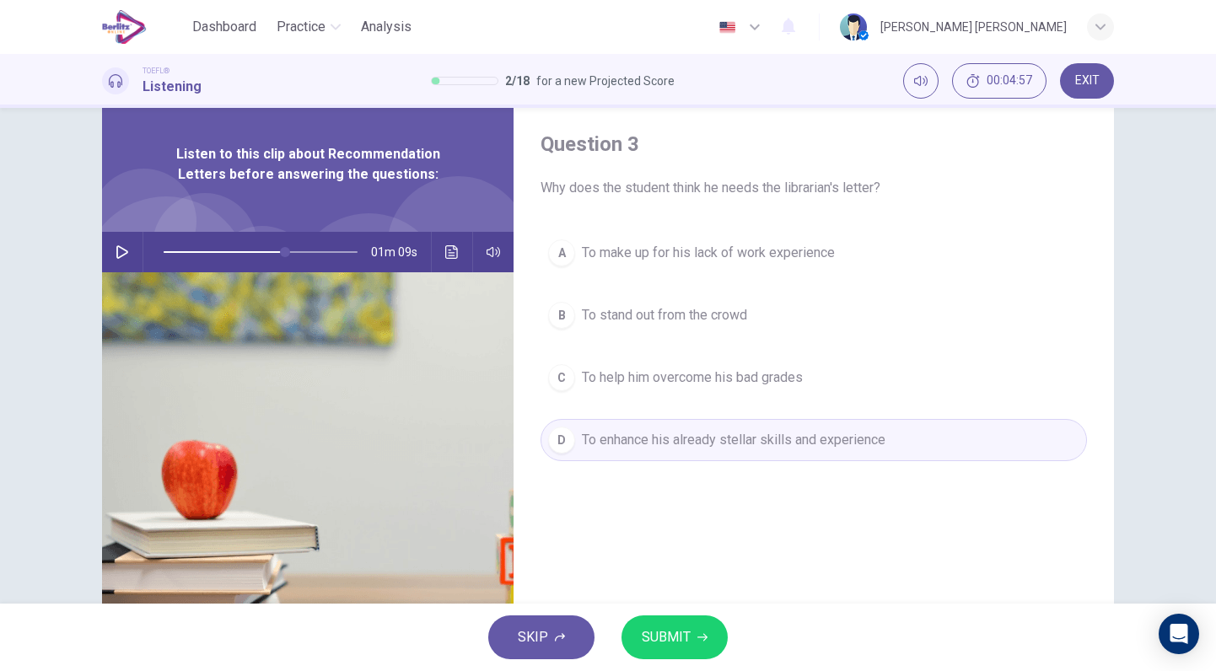
click at [695, 636] on button "SUBMIT" at bounding box center [674, 637] width 106 height 44
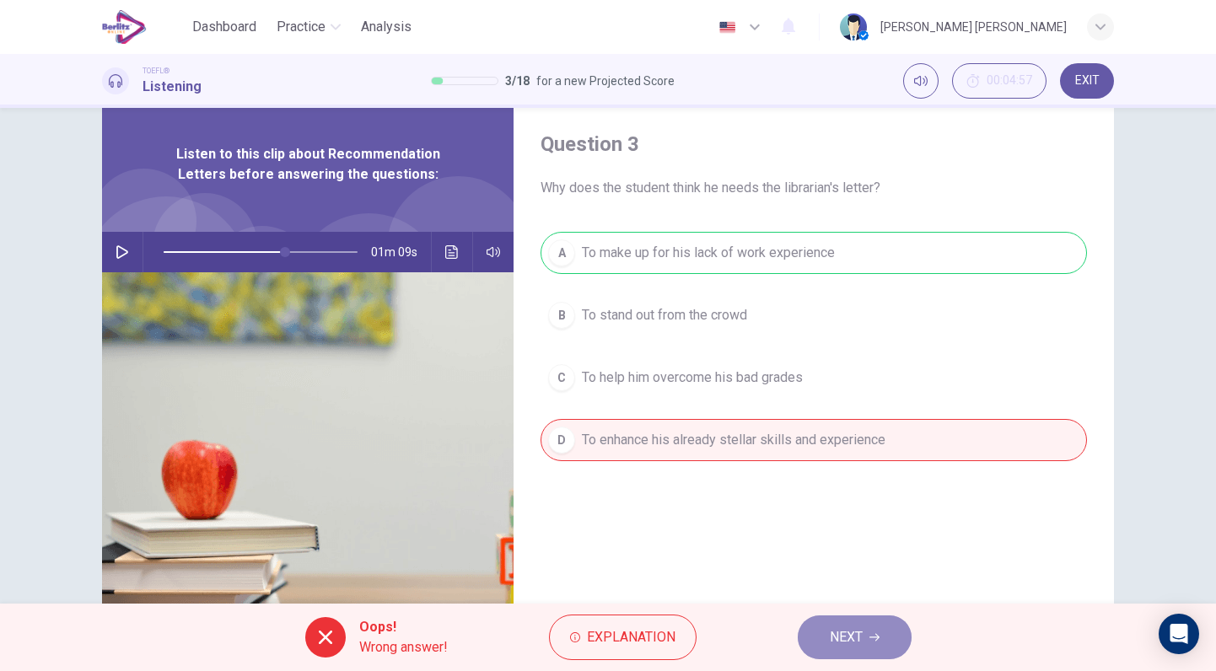
click at [868, 631] on button "NEXT" at bounding box center [854, 637] width 114 height 44
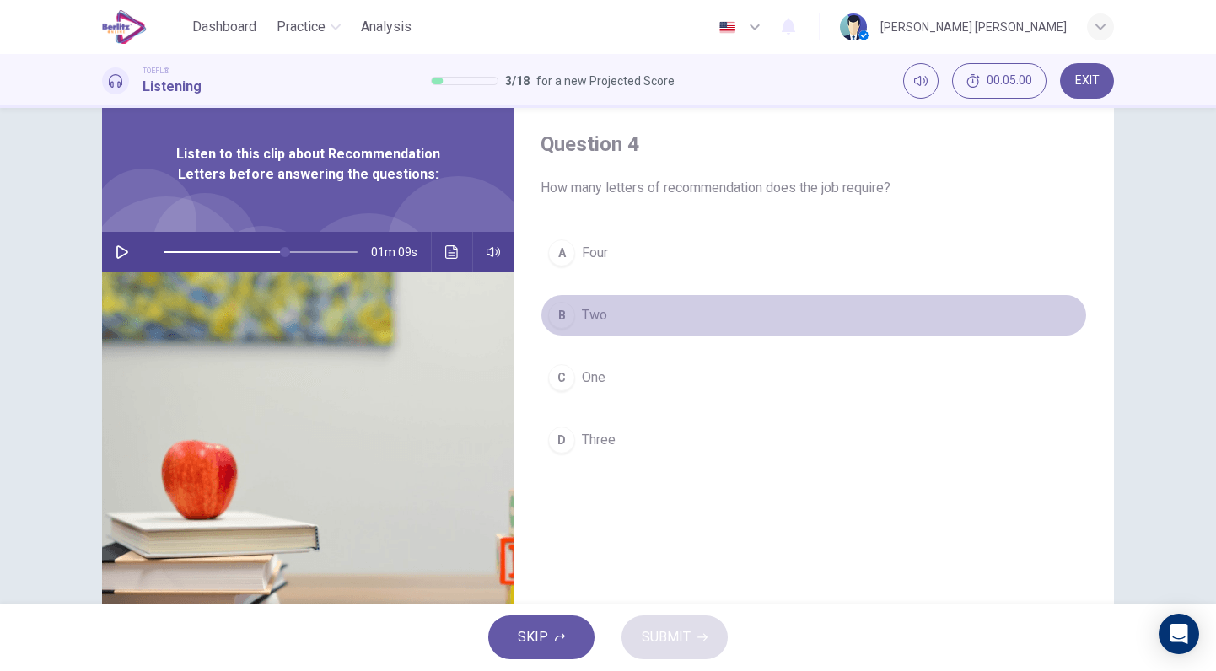
click at [583, 313] on span "Two" at bounding box center [594, 315] width 25 height 20
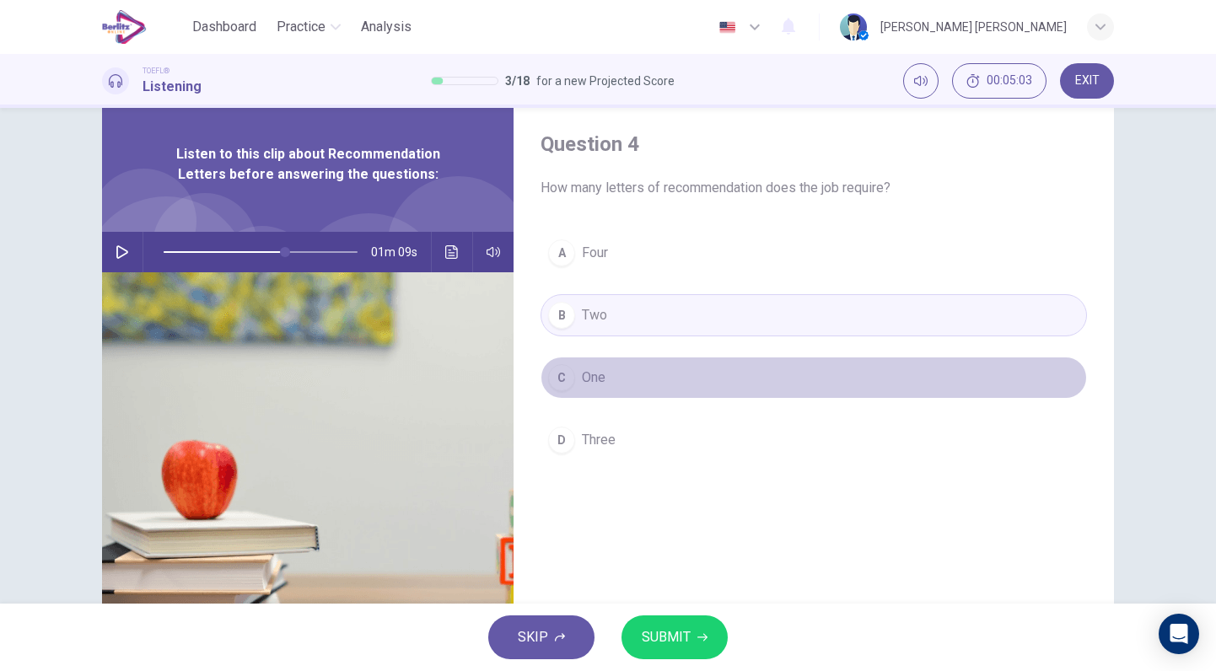
click at [622, 367] on button "C One" at bounding box center [813, 378] width 546 height 42
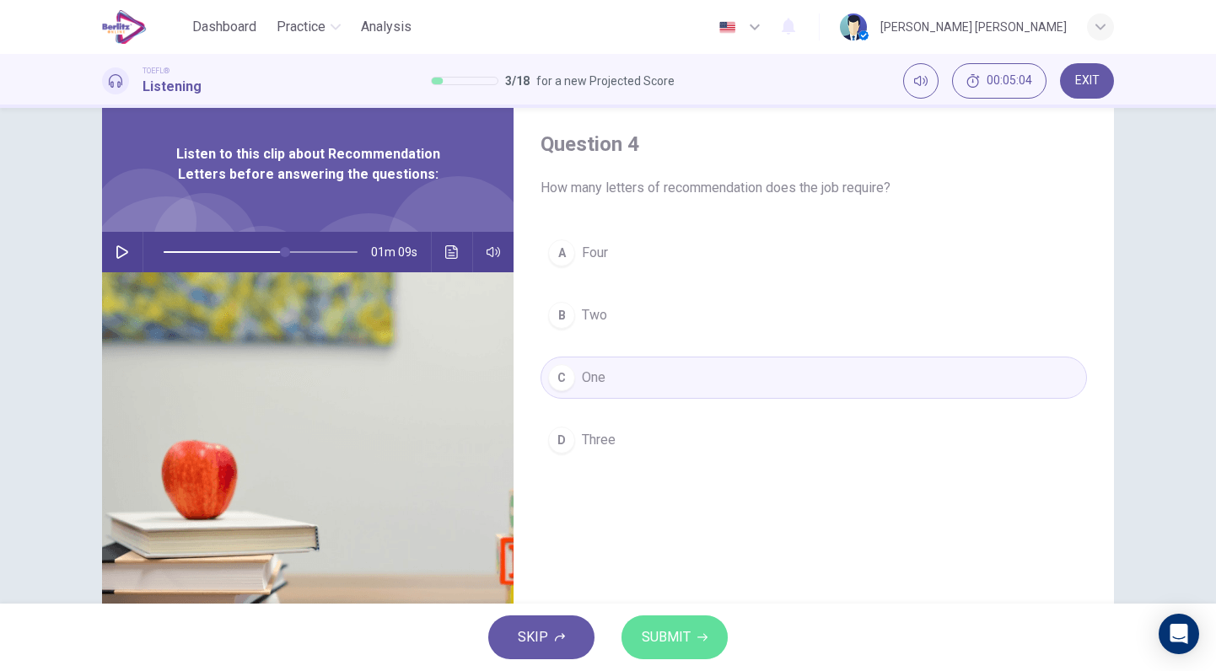
click at [686, 630] on span "SUBMIT" at bounding box center [666, 637] width 49 height 24
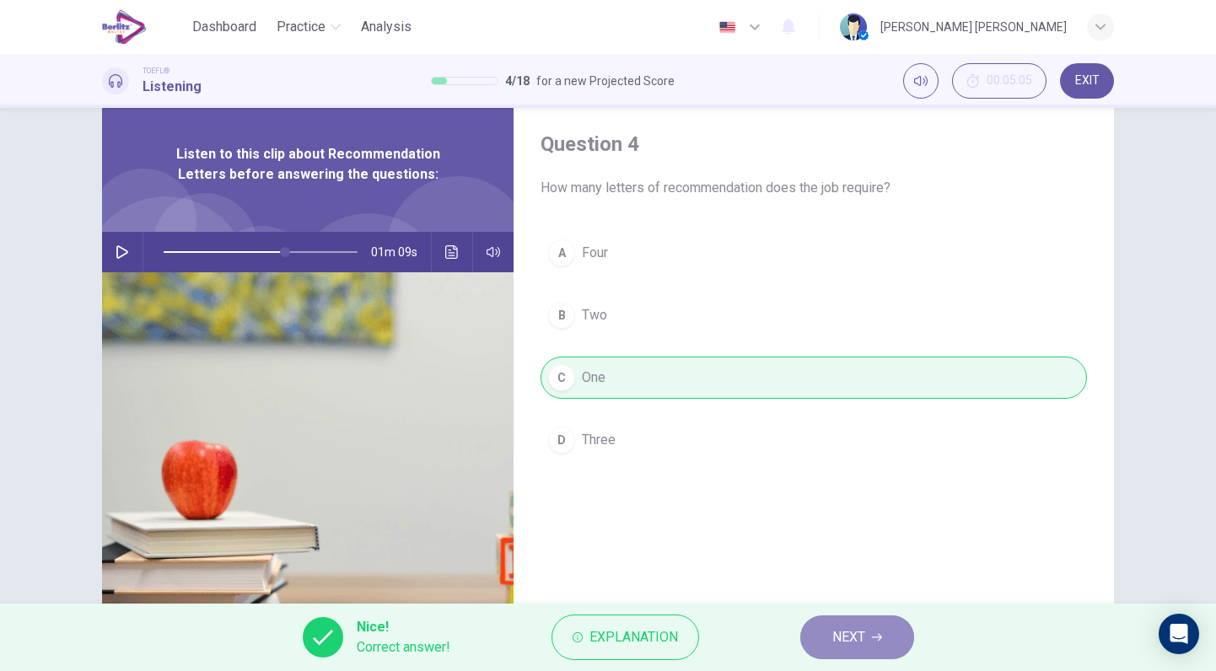
click at [870, 652] on button "NEXT" at bounding box center [857, 637] width 114 height 44
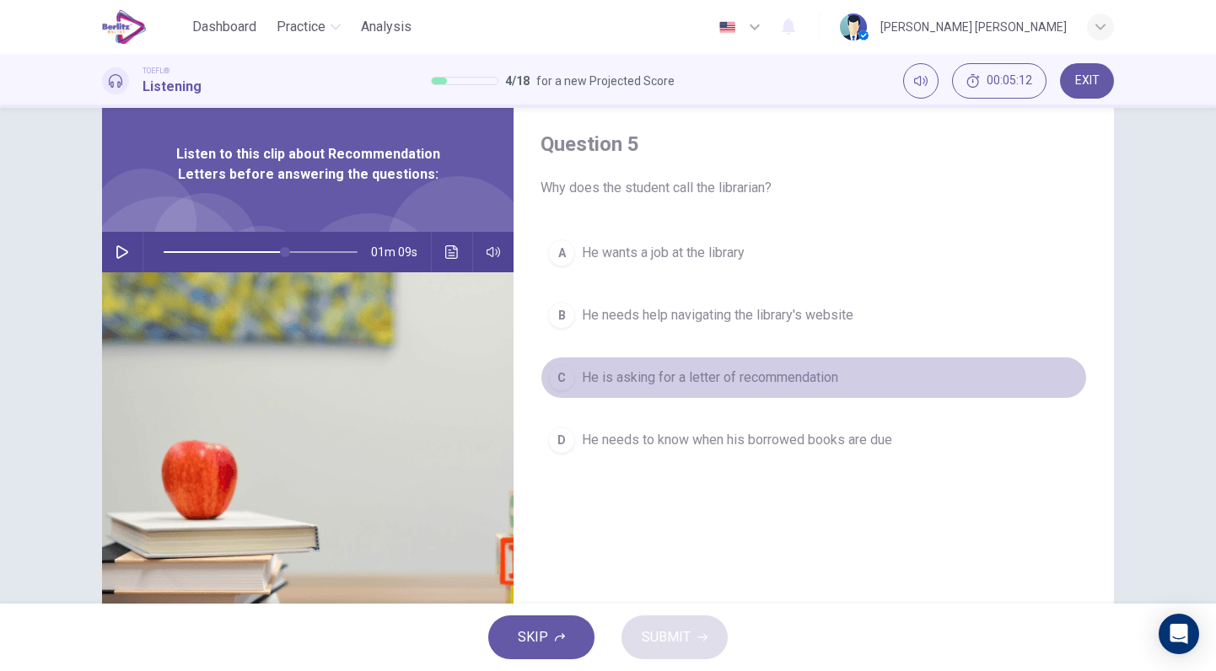
click at [765, 389] on button "C He is asking for a letter of recommendation" at bounding box center [813, 378] width 546 height 42
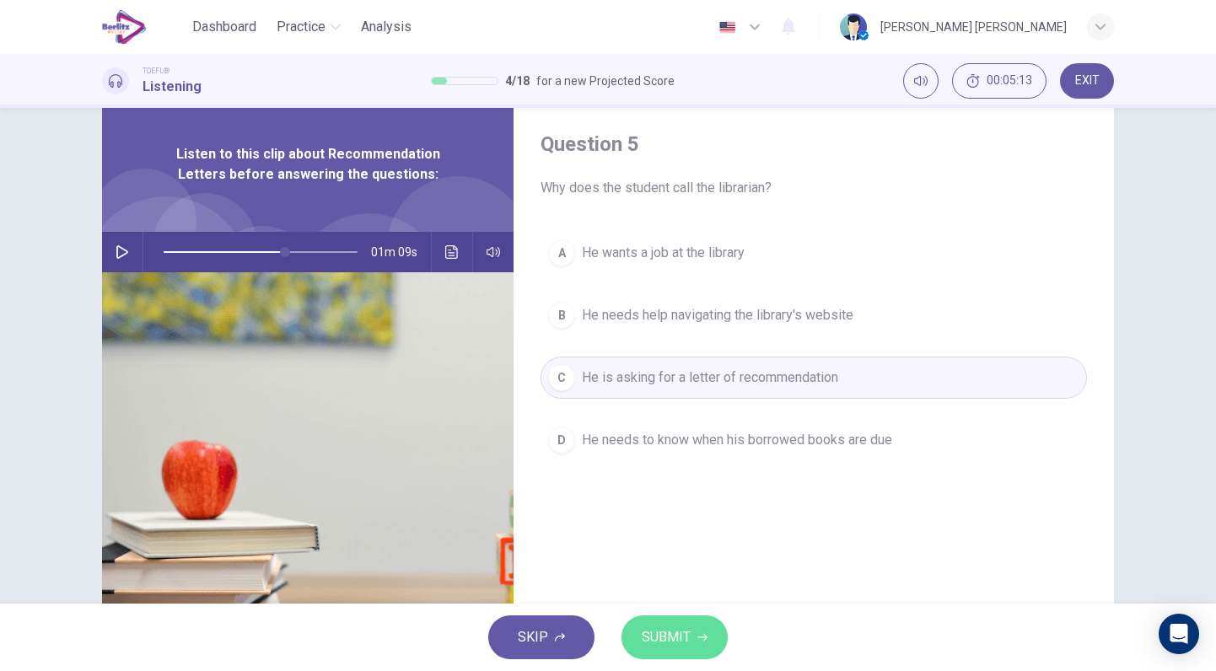
click at [690, 616] on button "SUBMIT" at bounding box center [674, 637] width 106 height 44
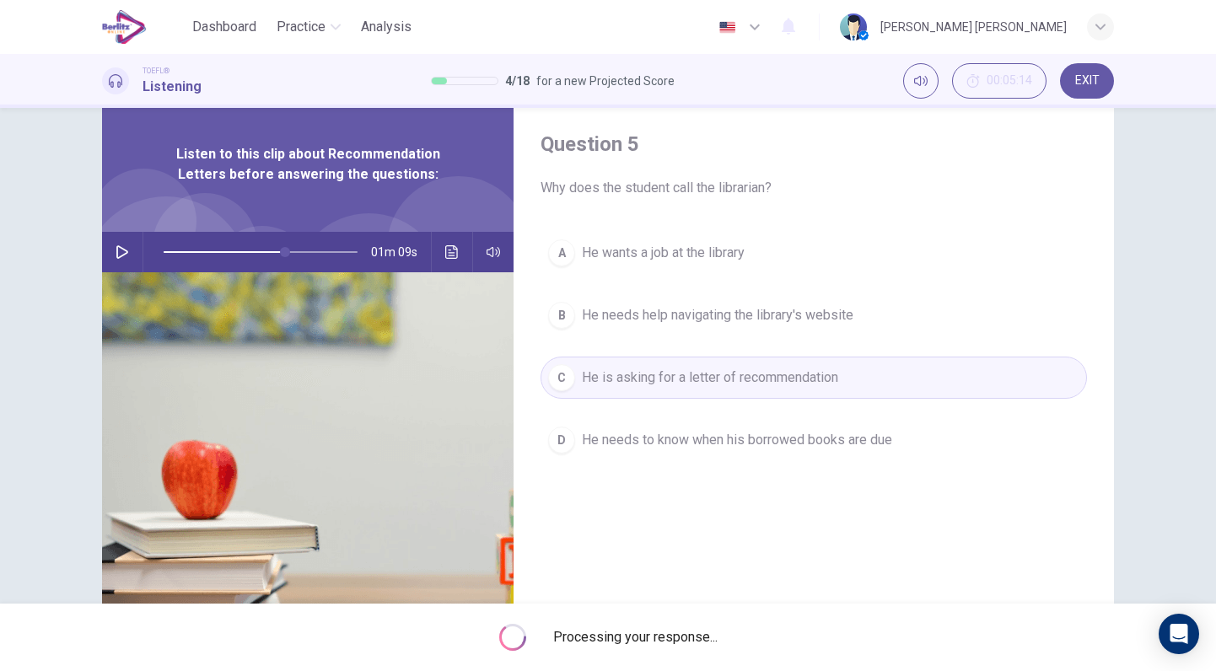
type input "**"
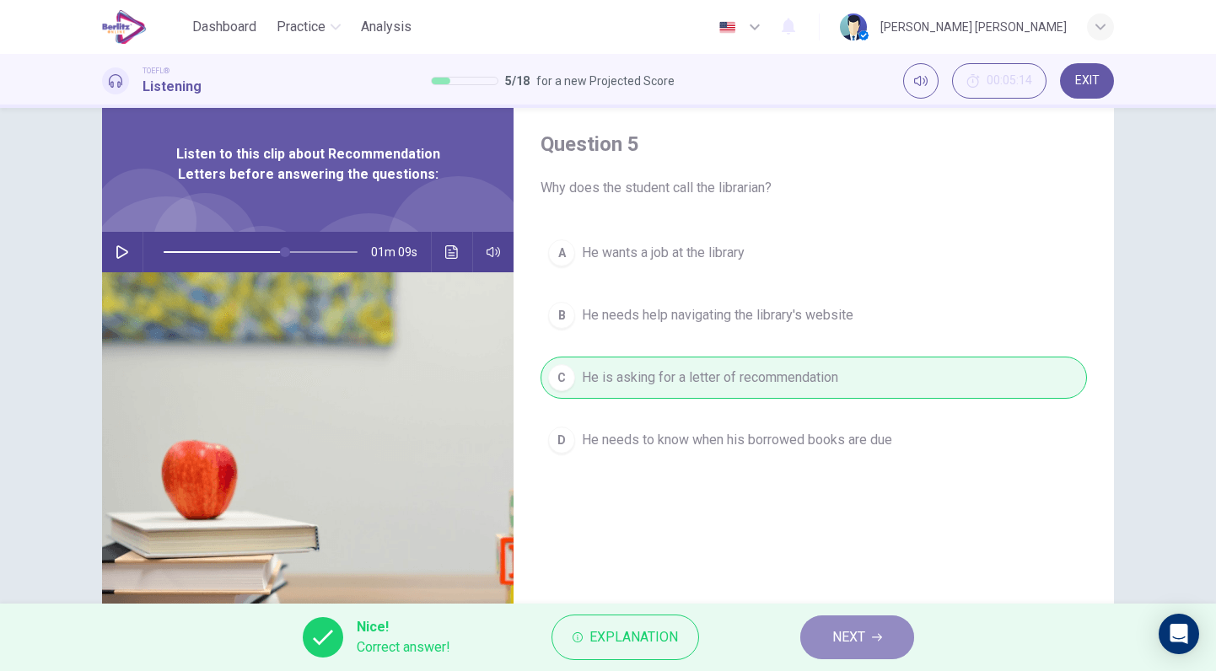
click at [820, 647] on button "NEXT" at bounding box center [857, 637] width 114 height 44
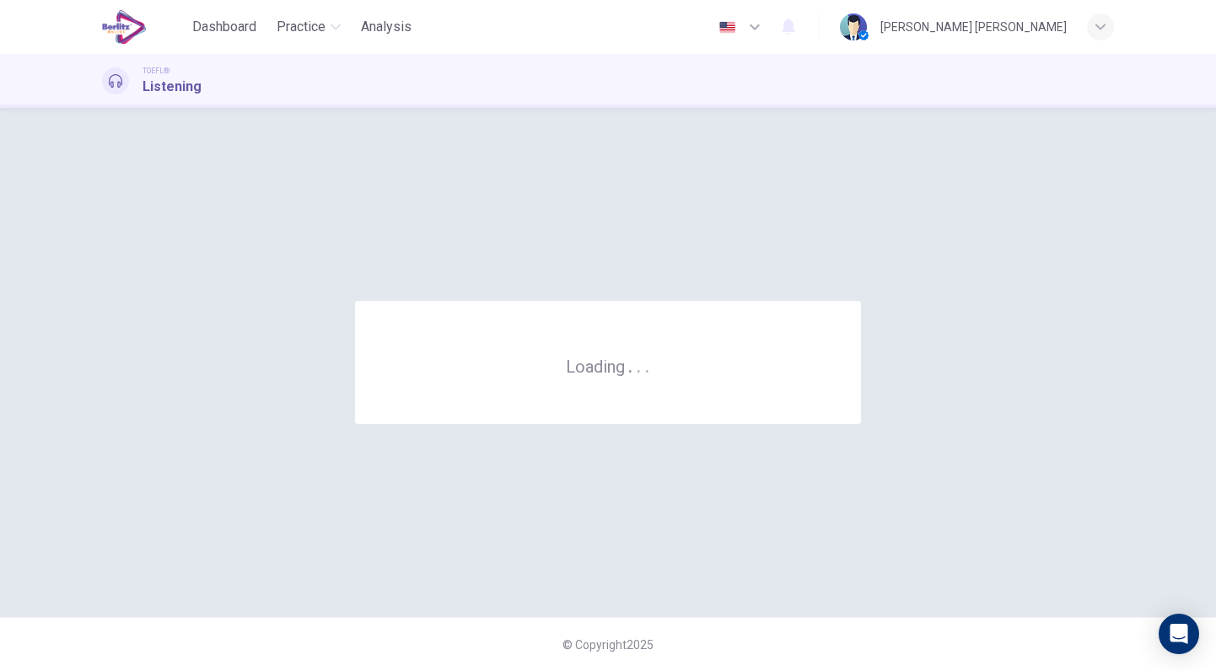
scroll to position [0, 0]
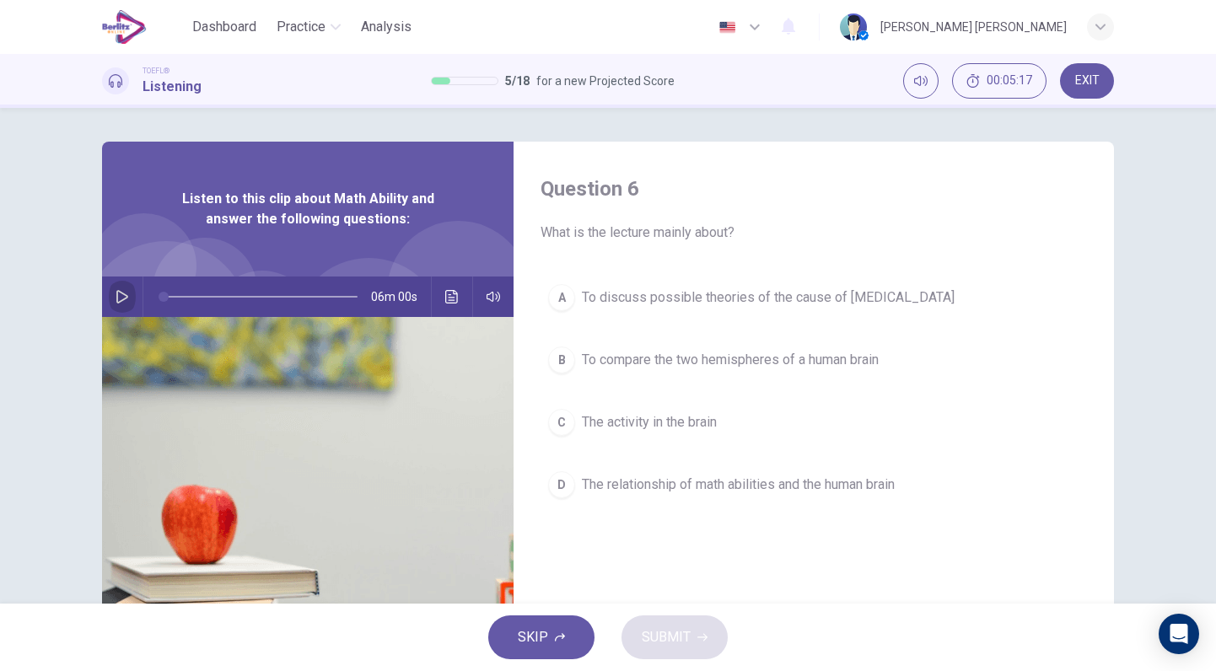
click at [123, 294] on icon "button" at bounding box center [121, 296] width 13 height 13
type input "*"
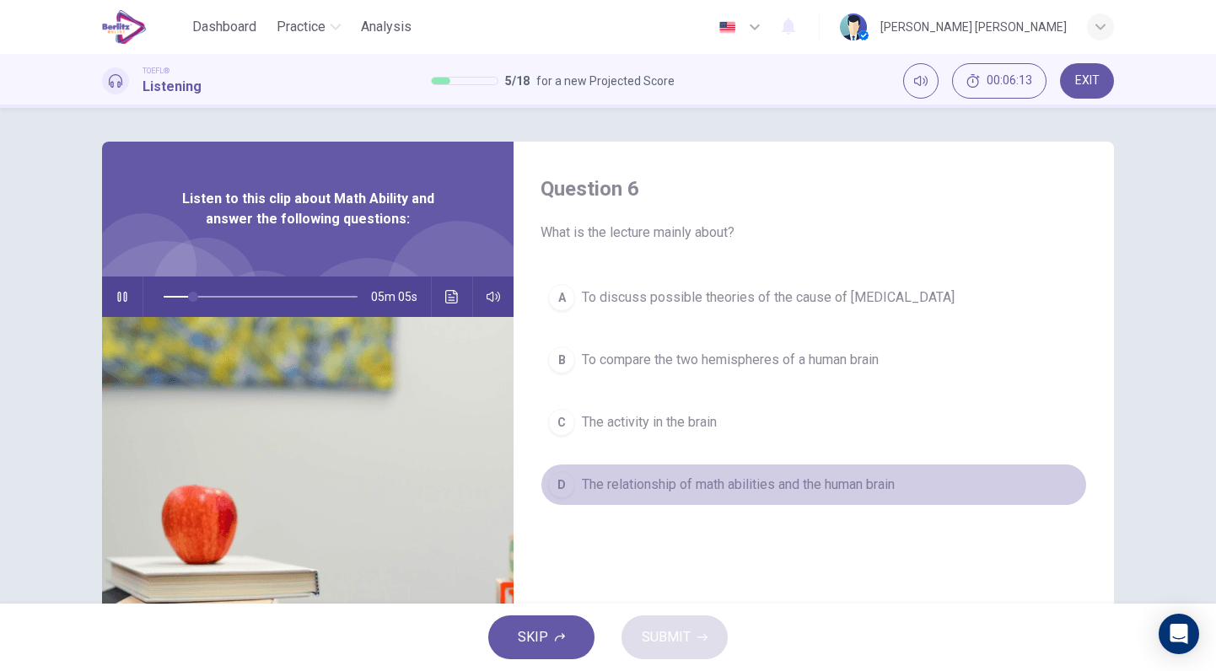
click at [754, 475] on span "The relationship of math abilities and the human brain" at bounding box center [738, 485] width 313 height 20
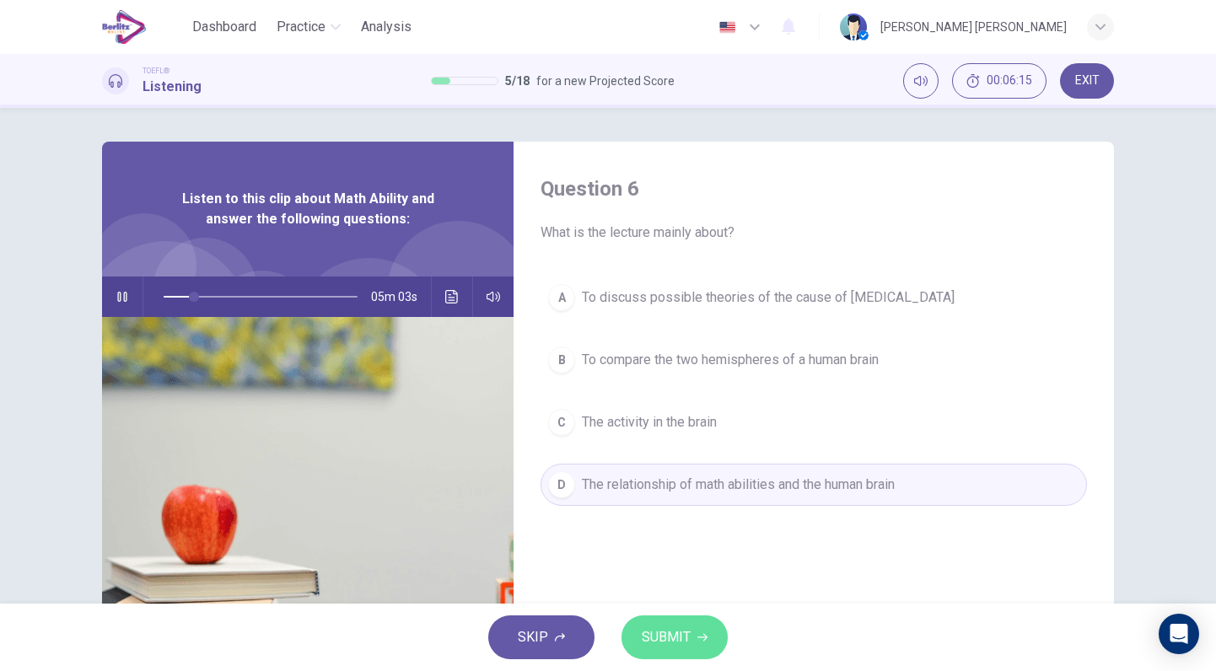
click at [691, 637] on button "SUBMIT" at bounding box center [674, 637] width 106 height 44
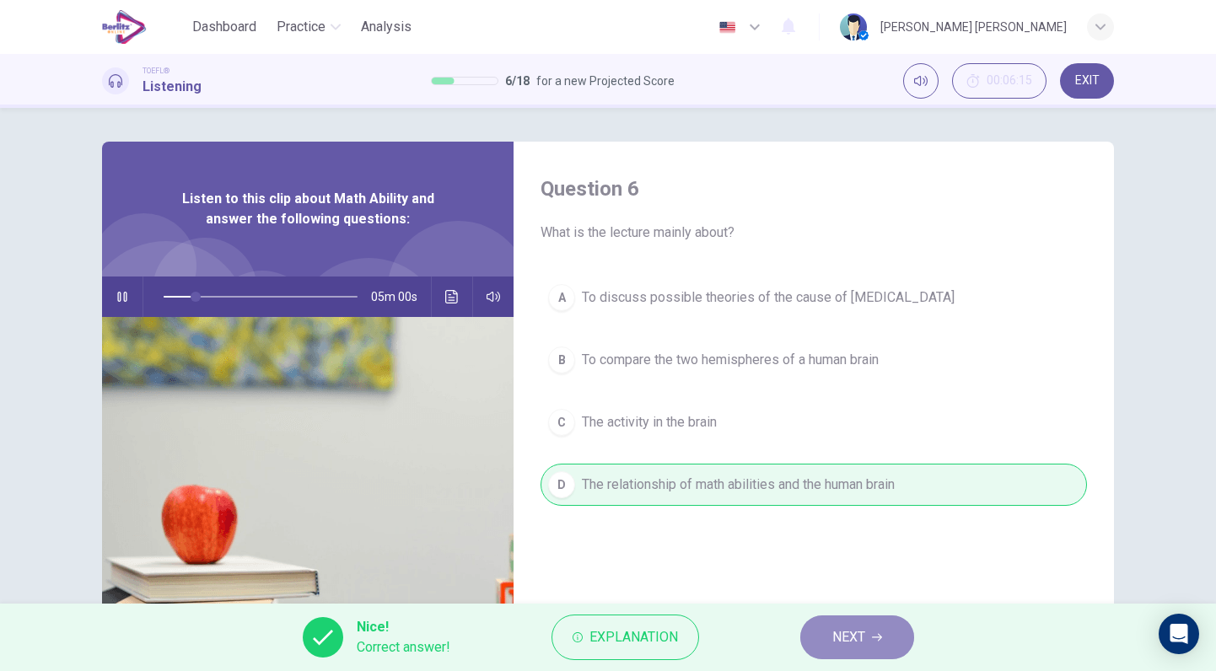
click at [849, 631] on span "NEXT" at bounding box center [848, 637] width 33 height 24
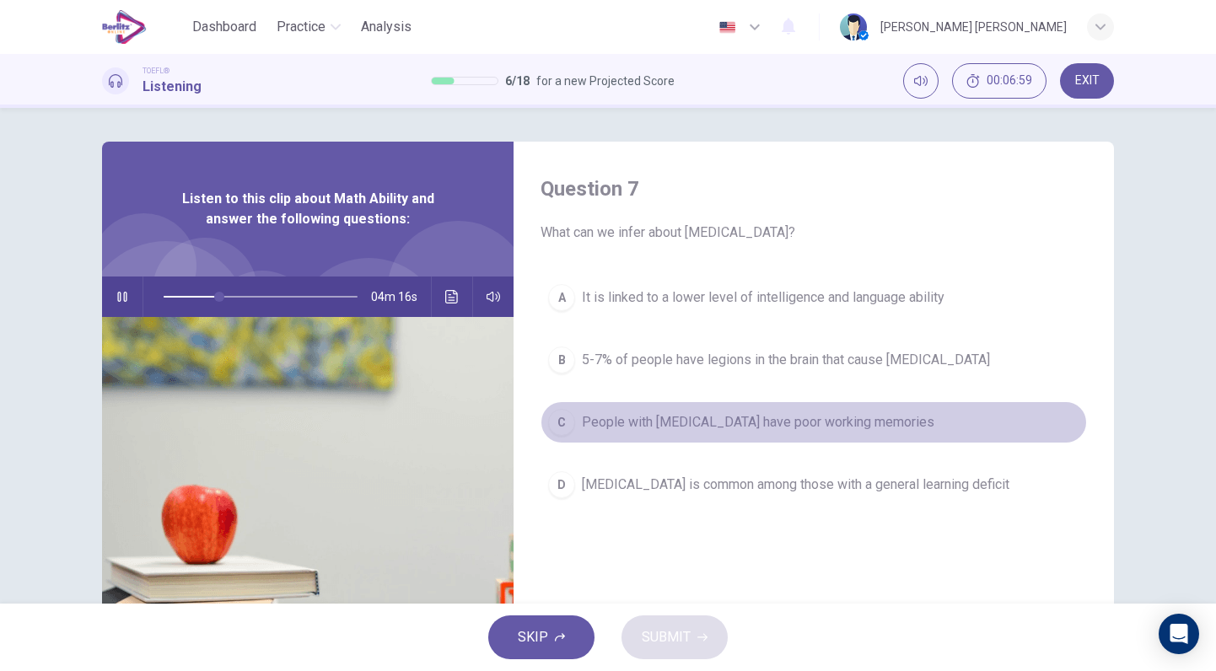
click at [811, 441] on button "C People with dyscalculia have poor working memories" at bounding box center [813, 422] width 546 height 42
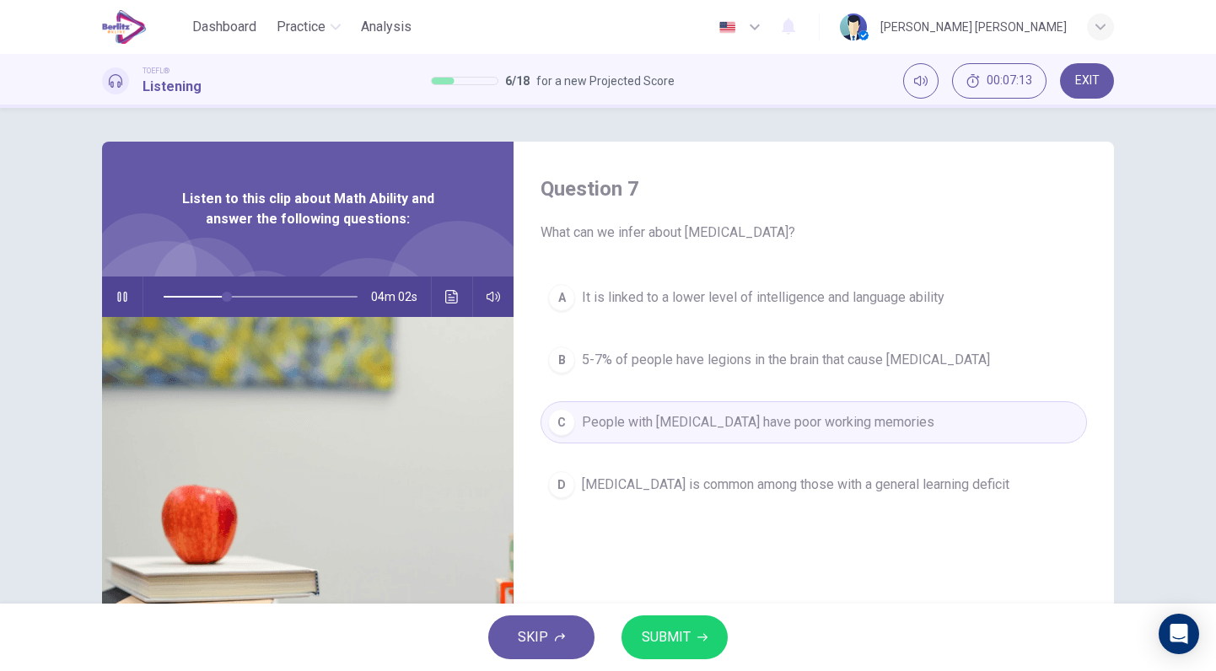
click at [694, 636] on button "SUBMIT" at bounding box center [674, 637] width 106 height 44
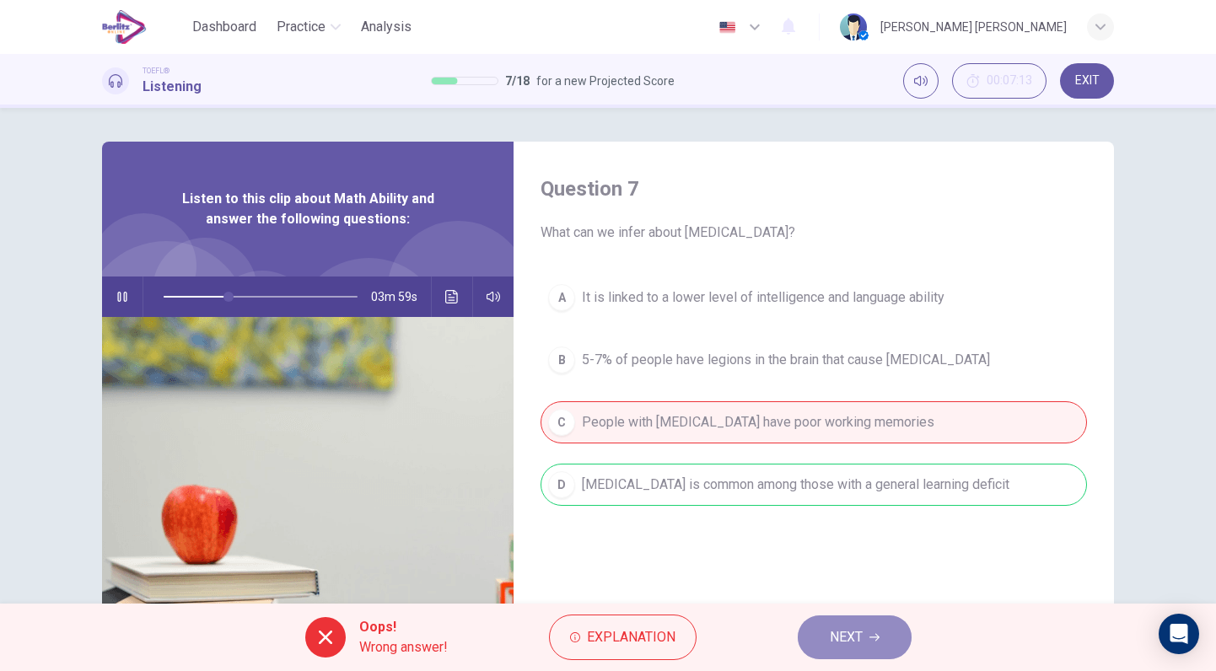
click at [869, 631] on button "NEXT" at bounding box center [854, 637] width 114 height 44
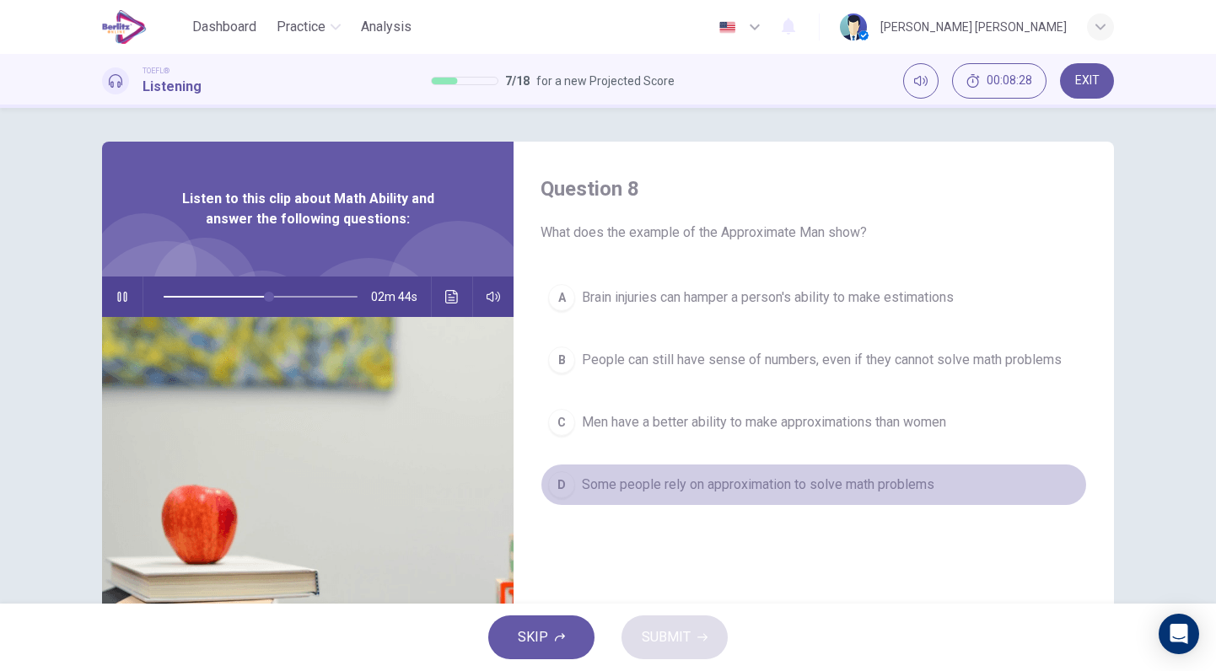
click at [755, 491] on span "Some people rely on approximation to solve math problems" at bounding box center [758, 485] width 352 height 20
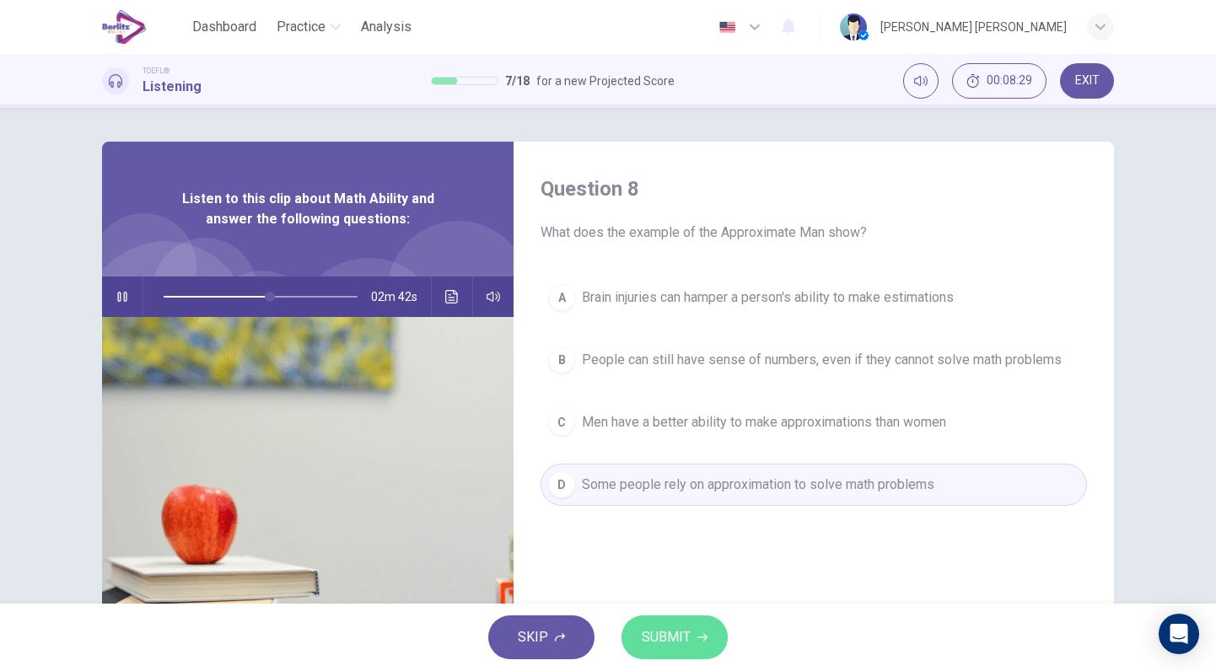
click at [683, 640] on span "SUBMIT" at bounding box center [666, 637] width 49 height 24
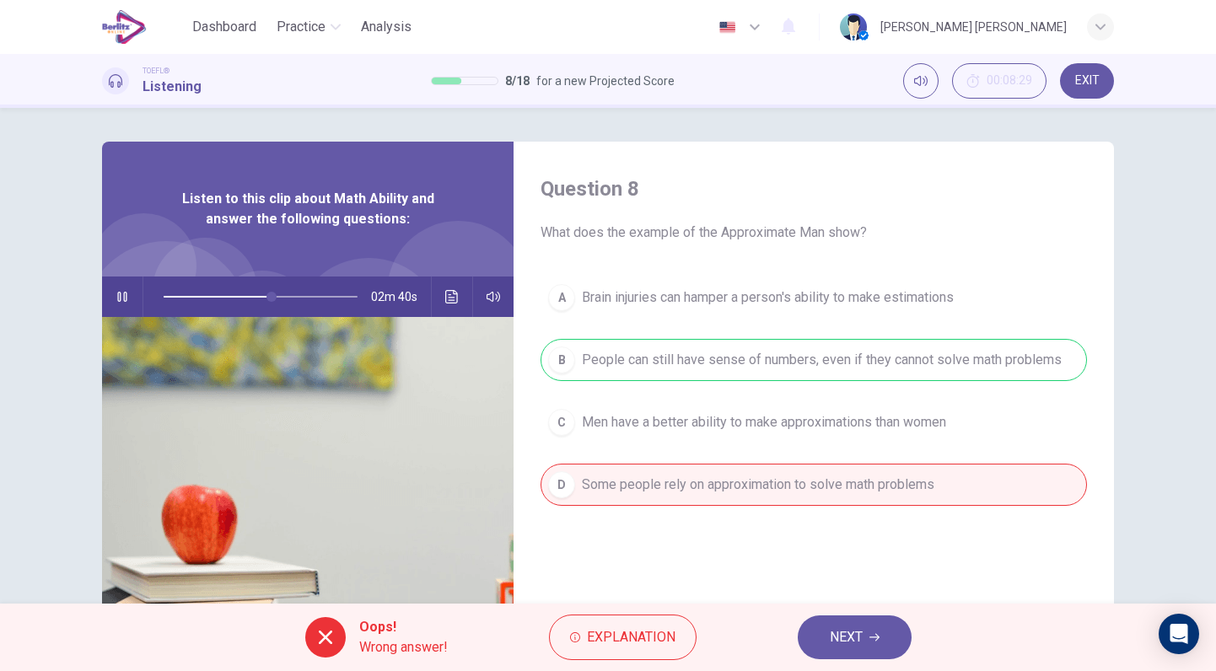
click at [848, 614] on div "Oops! Wrong answer! Explanation NEXT" at bounding box center [608, 637] width 1216 height 67
click at [862, 645] on span "NEXT" at bounding box center [845, 637] width 33 height 24
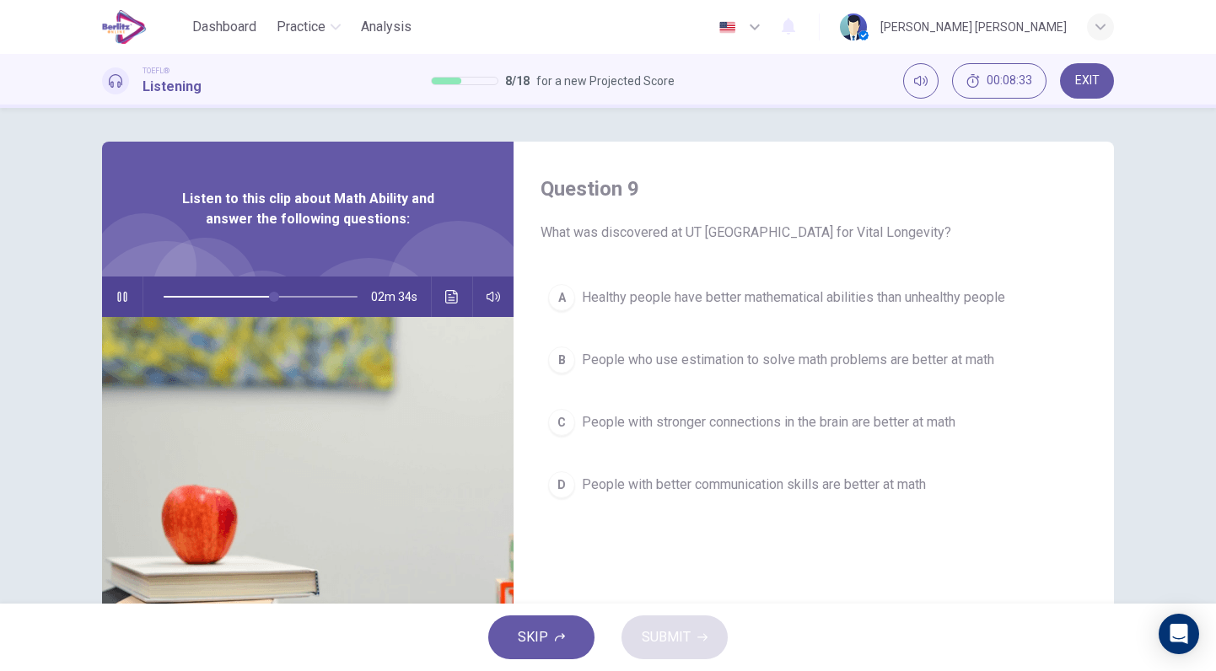
type input "**"
click at [1104, 84] on button "EXIT" at bounding box center [1087, 80] width 54 height 35
